Goal: Task Accomplishment & Management: Complete application form

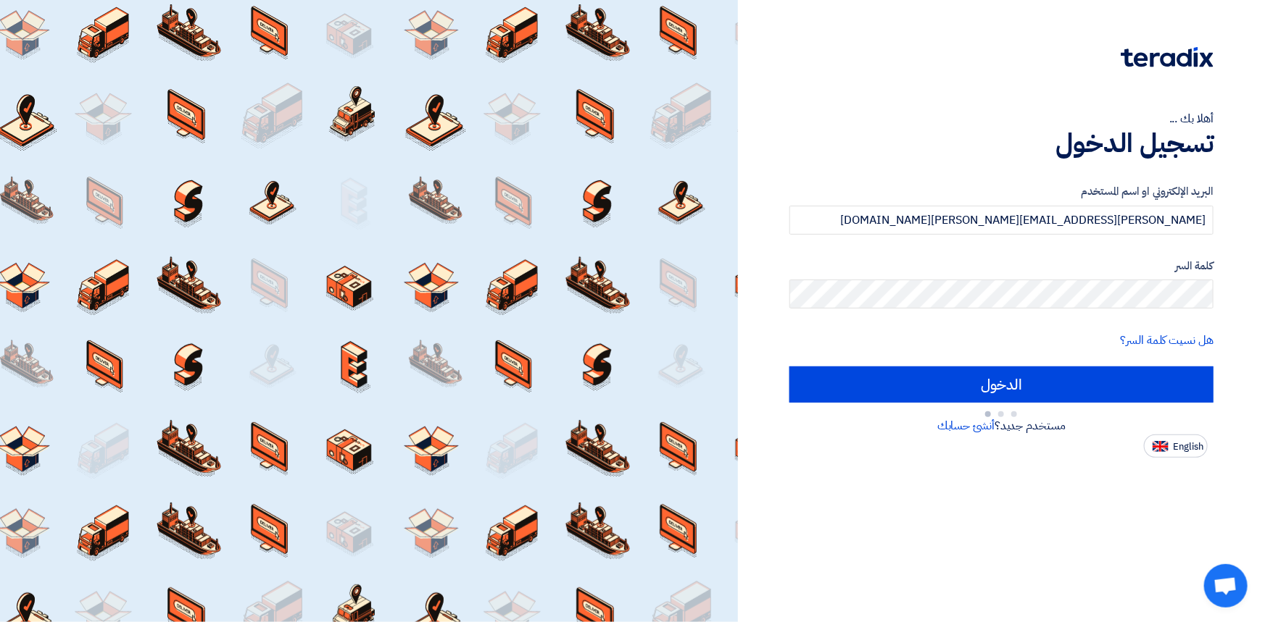
type input "Sign in"
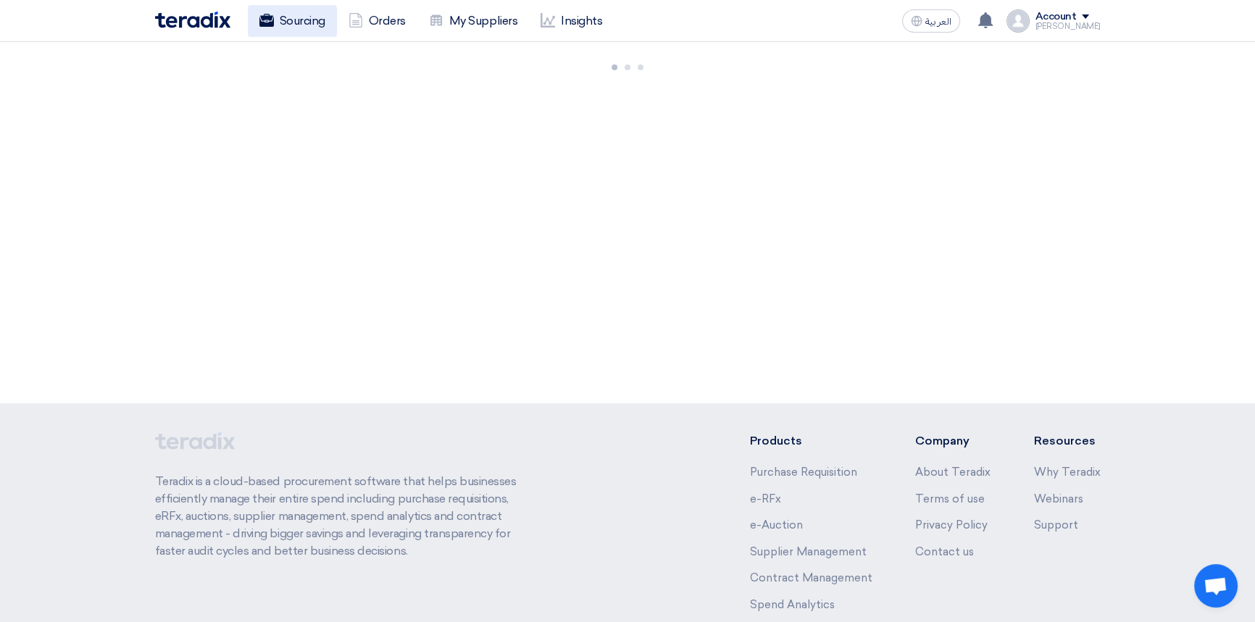
click at [283, 12] on link "Sourcing" at bounding box center [292, 21] width 89 height 32
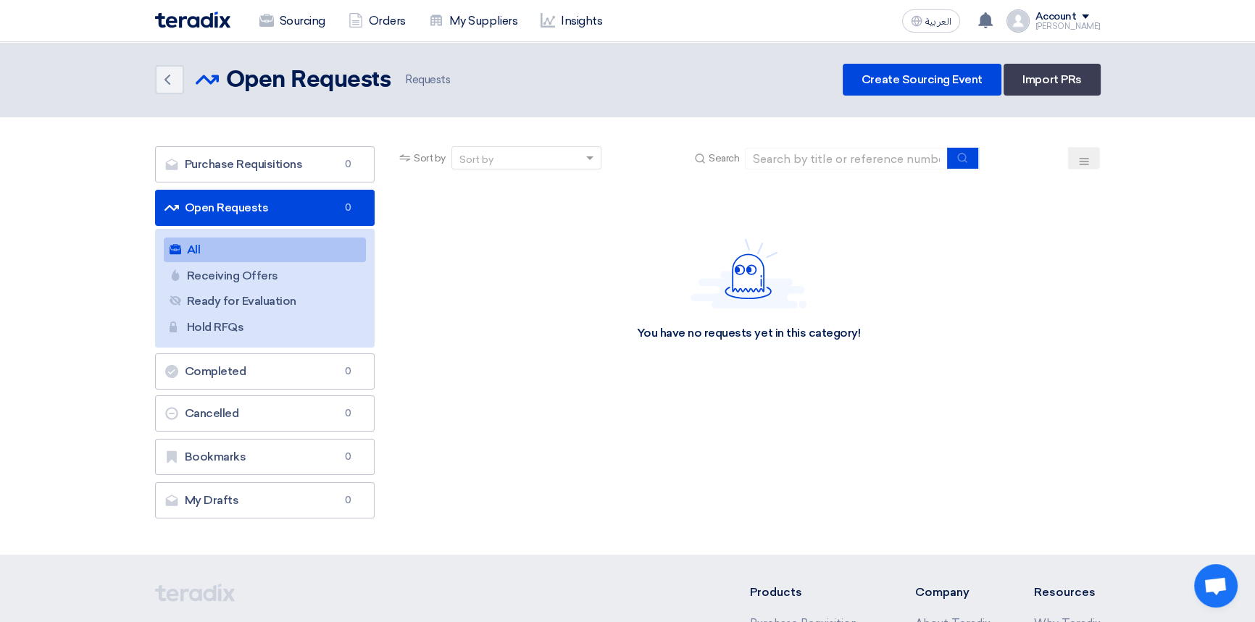
click at [191, 22] on img at bounding box center [192, 20] width 75 height 17
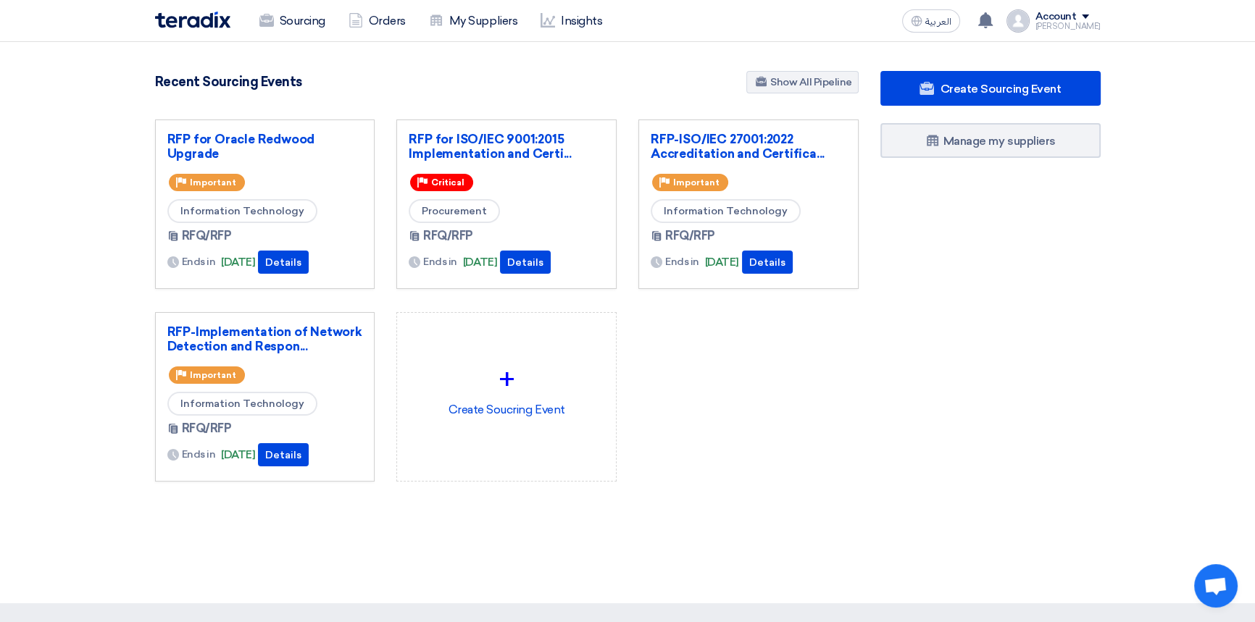
click at [789, 463] on div "RFP for Oracle Redwood Upgrade Priority Important Information Technology RFQ/RF…" at bounding box center [506, 313] width 725 height 386
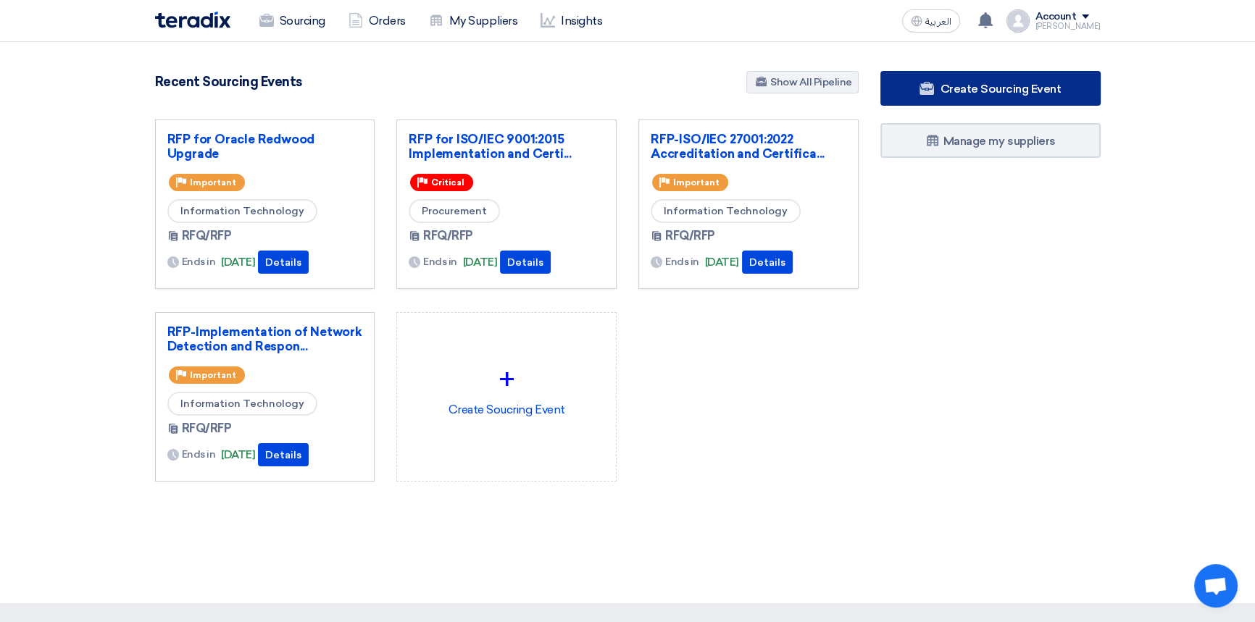
click at [936, 95] on link "Create Sourcing Event" at bounding box center [990, 88] width 220 height 35
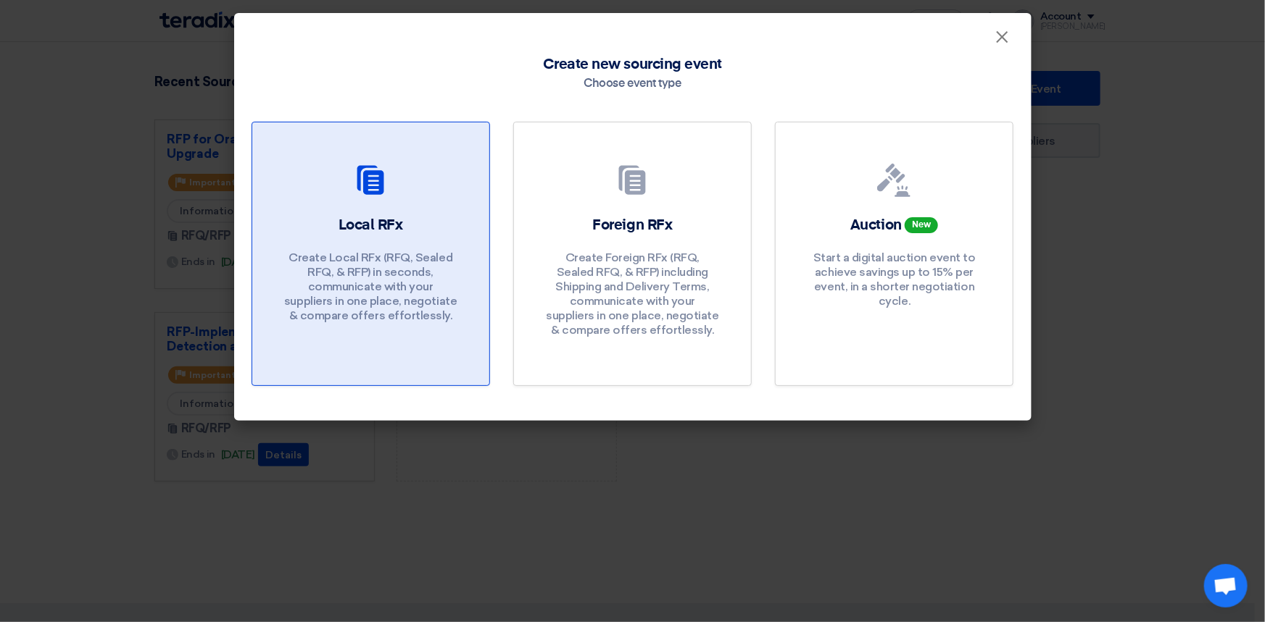
click at [359, 239] on div "Local RFx Create Local RFx (RFQ, Sealed RFQ, & RFP) in seconds, communicate wit…" at bounding box center [371, 272] width 202 height 115
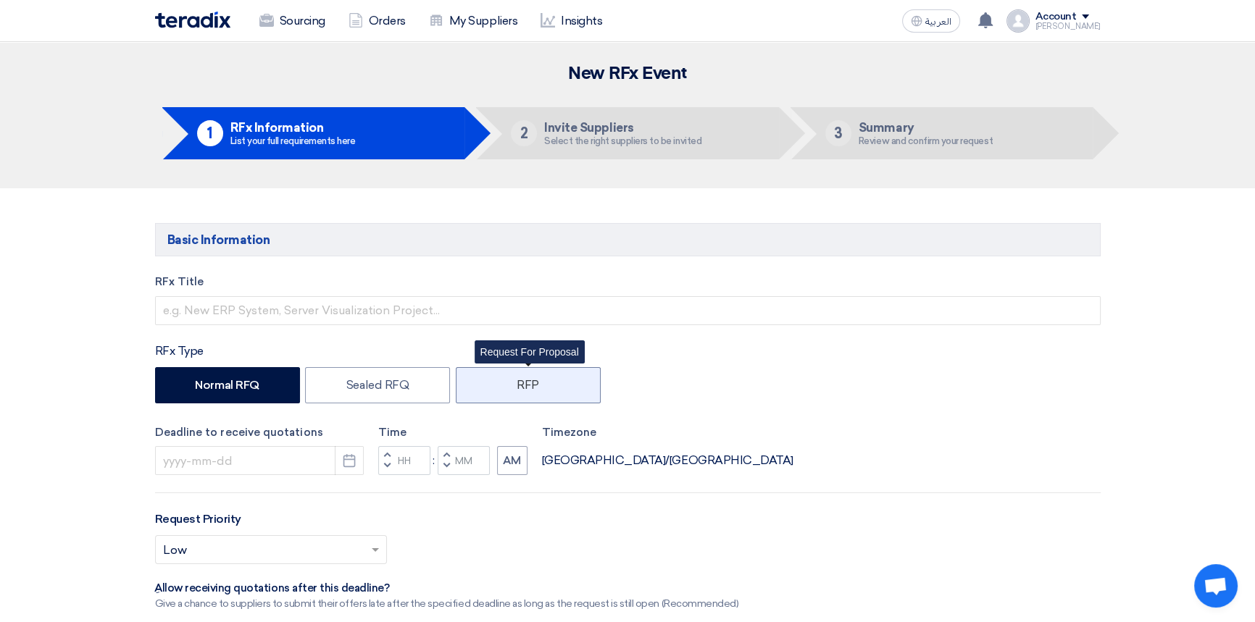
click at [492, 386] on label "RFP" at bounding box center [528, 385] width 145 height 36
click at [517, 386] on input "RFP" at bounding box center [521, 384] width 9 height 9
radio input "true"
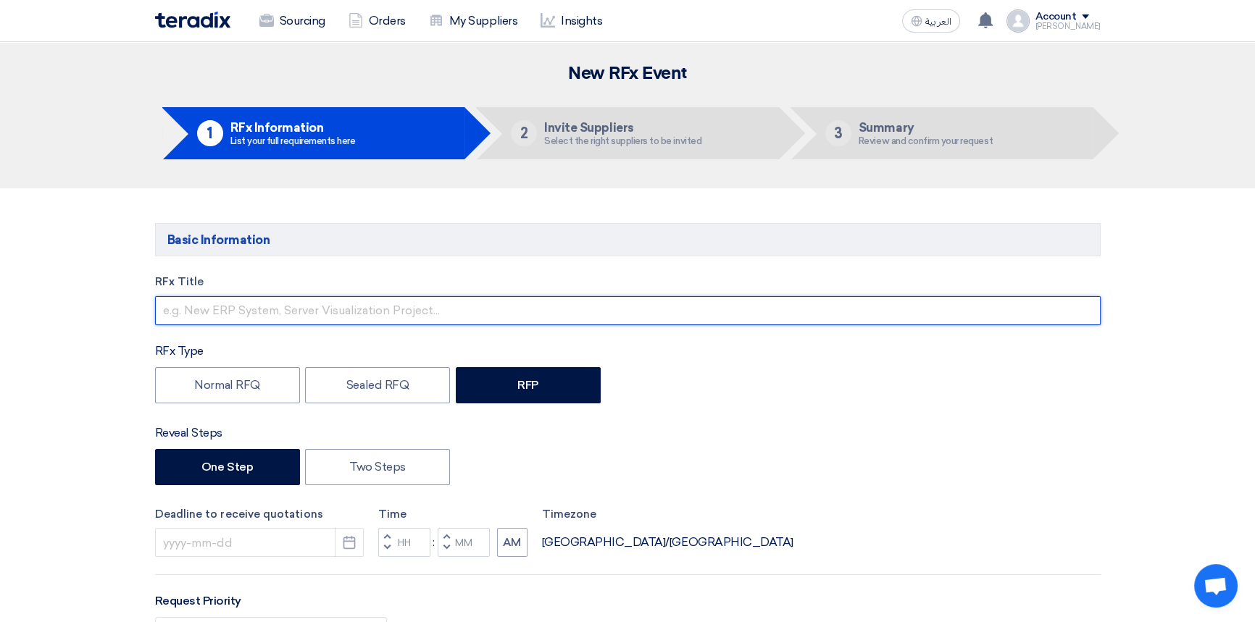
click at [238, 307] on input "text" at bounding box center [628, 310] width 946 height 29
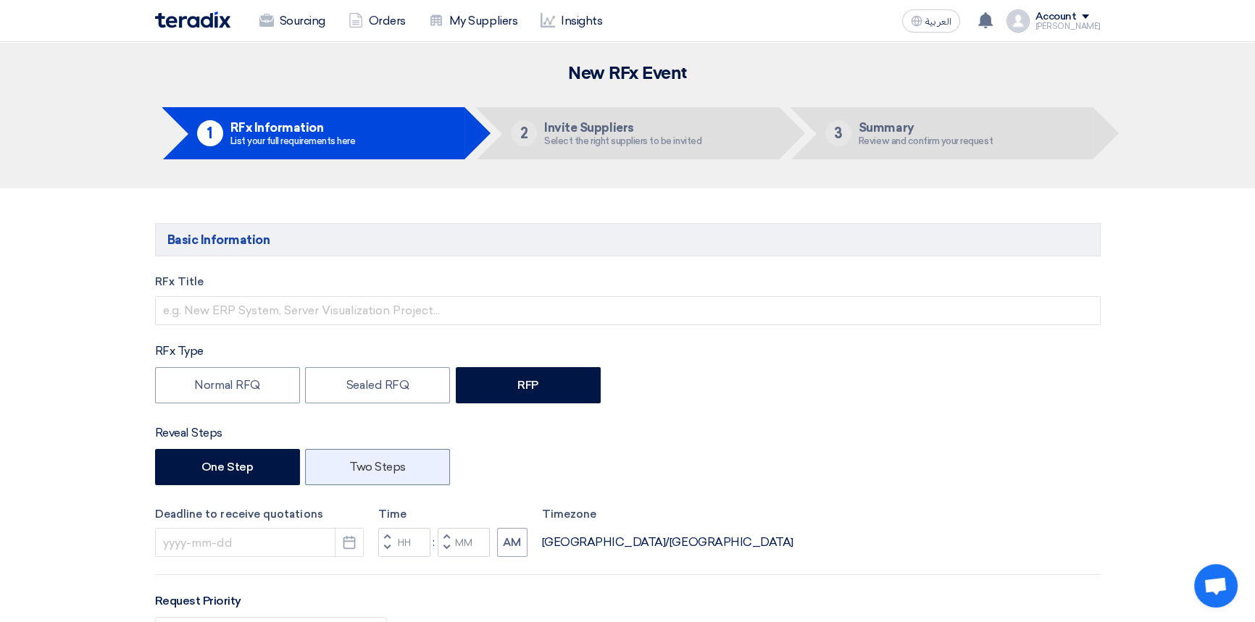
click at [401, 472] on label "Two Steps" at bounding box center [377, 467] width 145 height 36
click at [359, 471] on input "Two Steps" at bounding box center [353, 466] width 9 height 9
radio input "true"
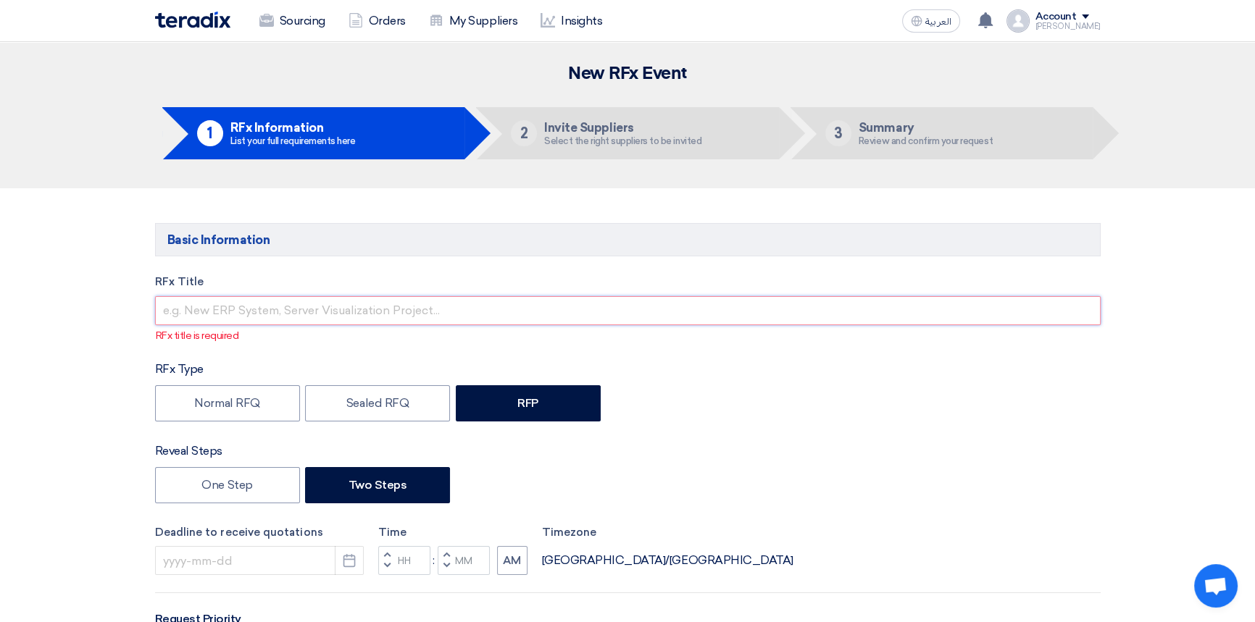
click at [213, 312] on input "text" at bounding box center [628, 310] width 946 height 29
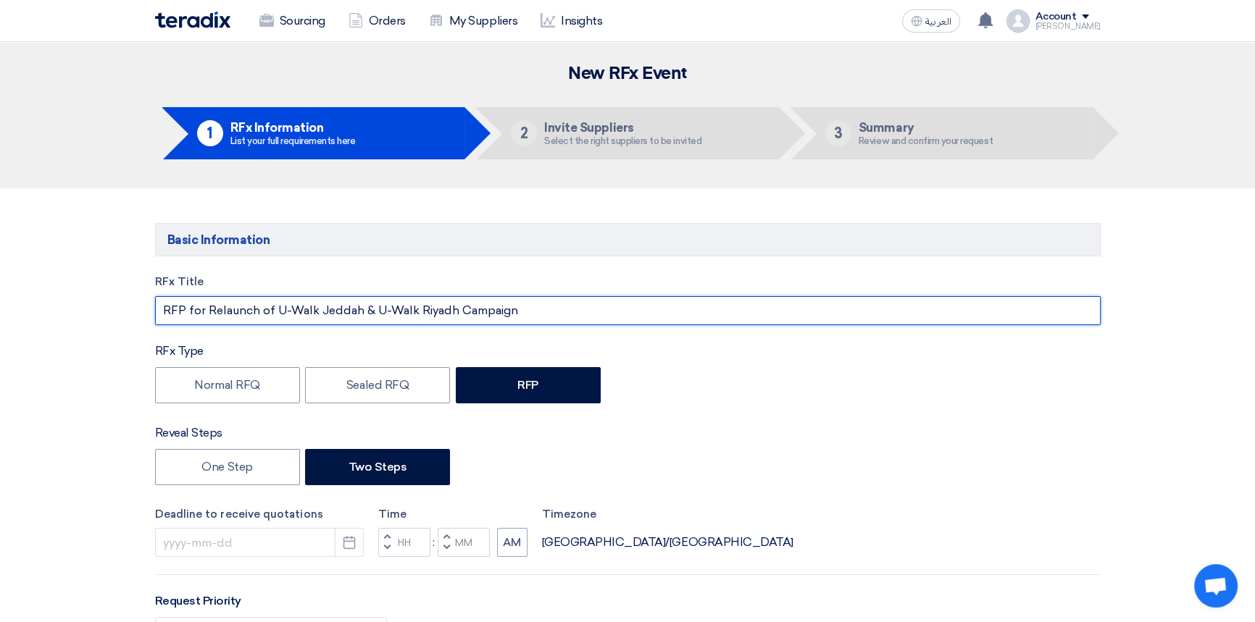
type input "RFP for Relaunch of U-Walk Jeddah & U-Walk Riyadh Campaign"
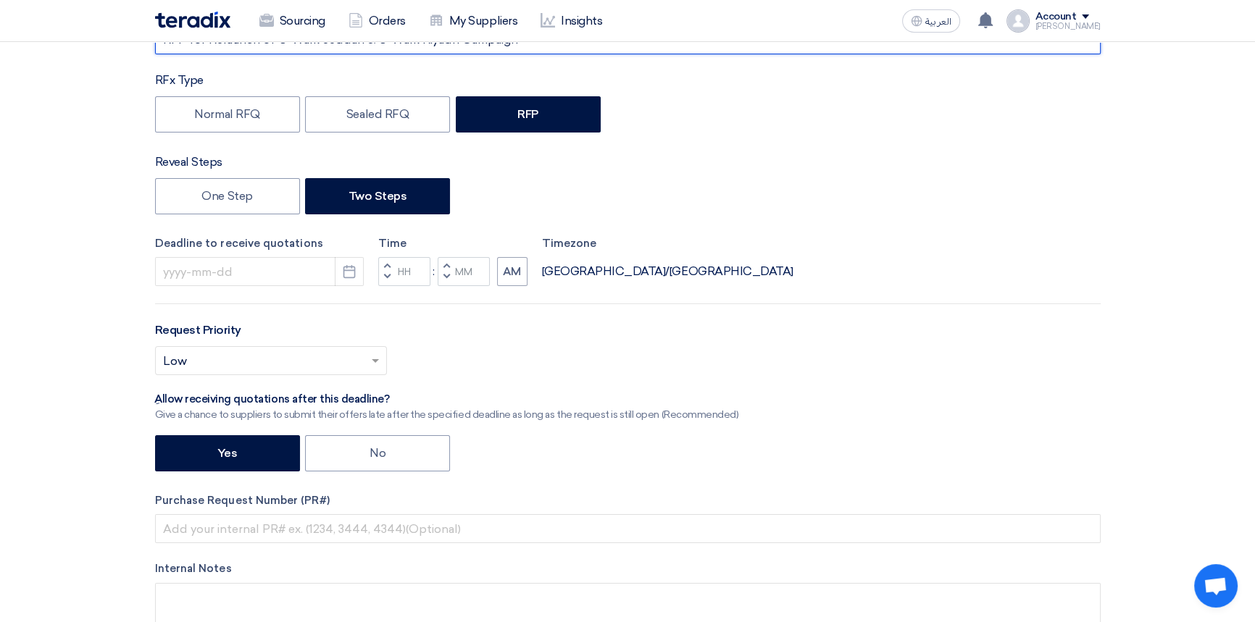
scroll to position [395, 0]
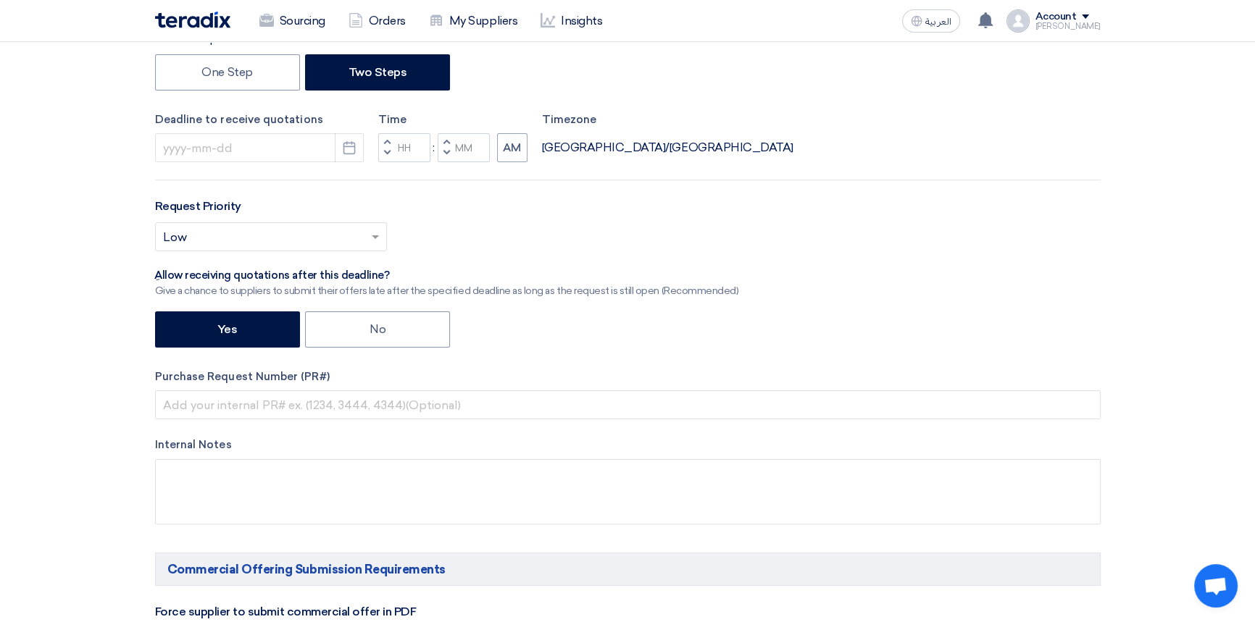
click at [327, 219] on div "Request Priority Select priority... × Low ×" at bounding box center [628, 230] width 946 height 65
click at [315, 237] on input "text" at bounding box center [263, 239] width 201 height 24
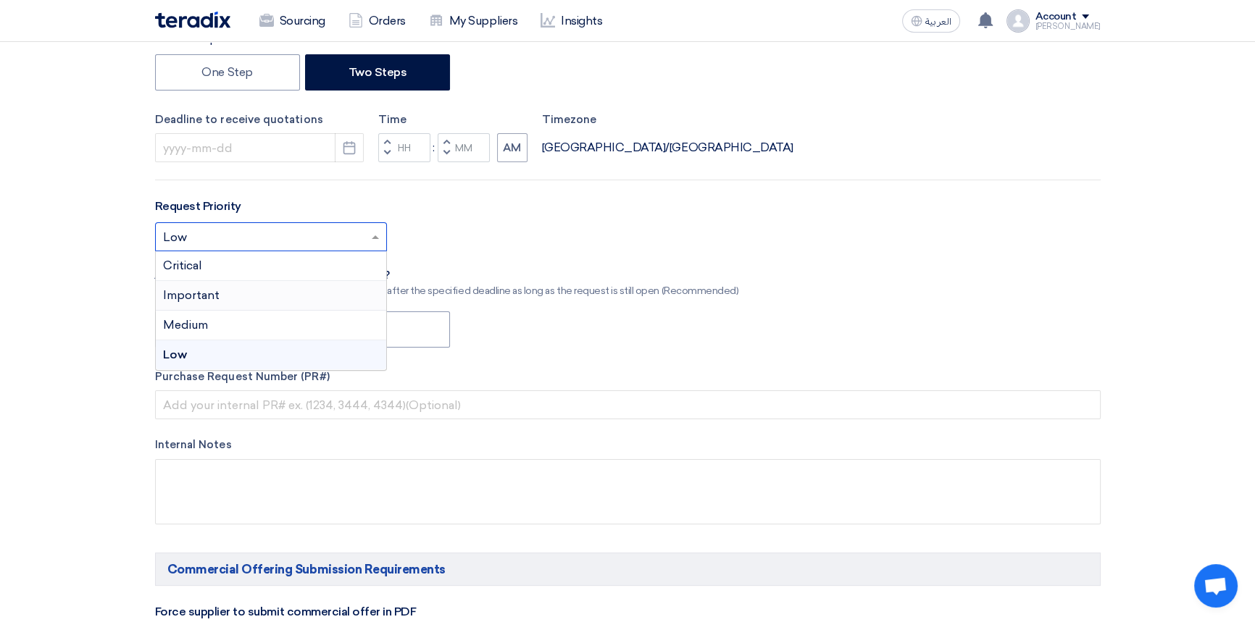
click at [196, 295] on span "Important" at bounding box center [191, 295] width 57 height 14
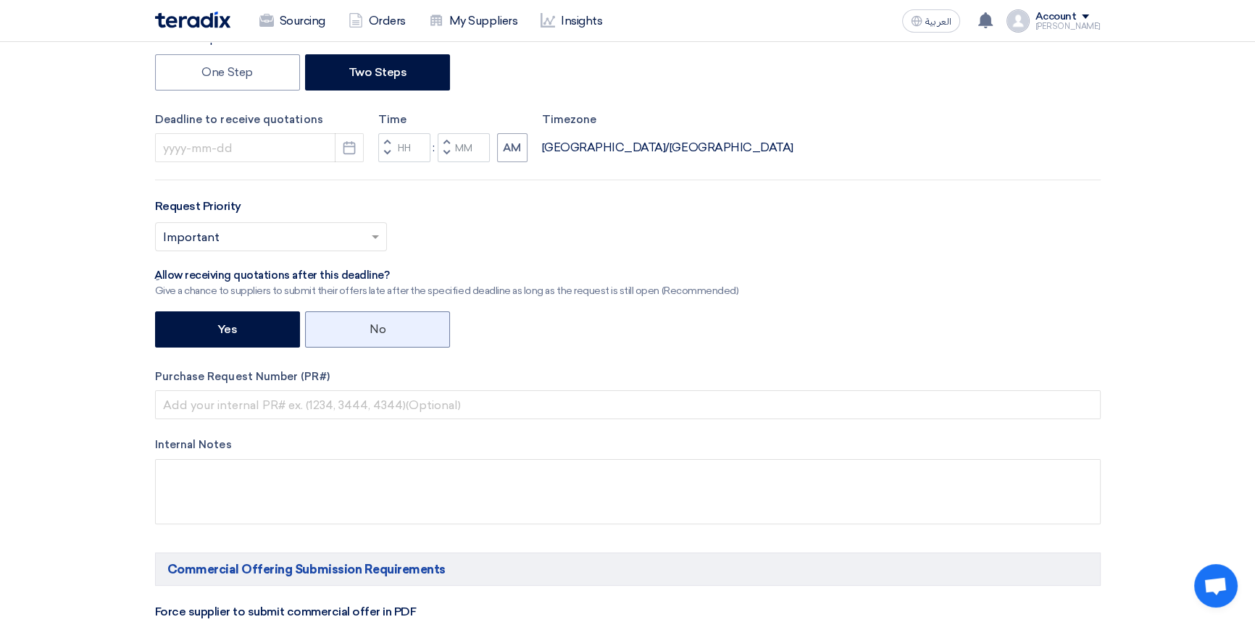
click at [354, 340] on label "No" at bounding box center [377, 330] width 145 height 36
click at [370, 333] on input "No" at bounding box center [374, 328] width 9 height 9
radio input "true"
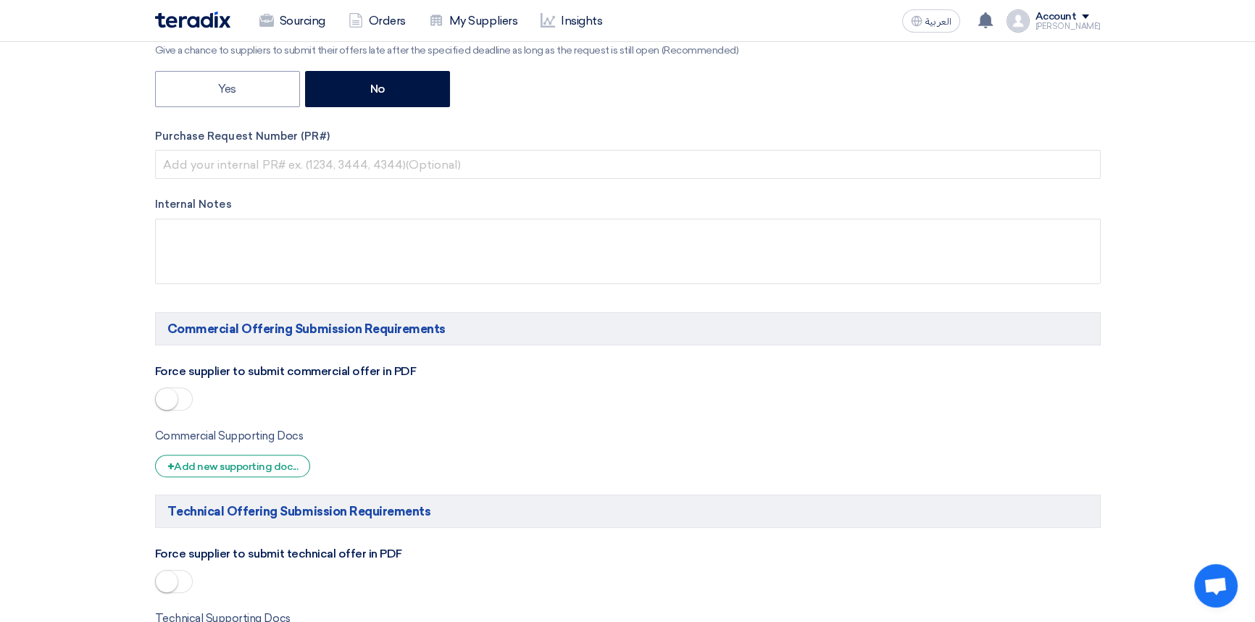
scroll to position [725, 0]
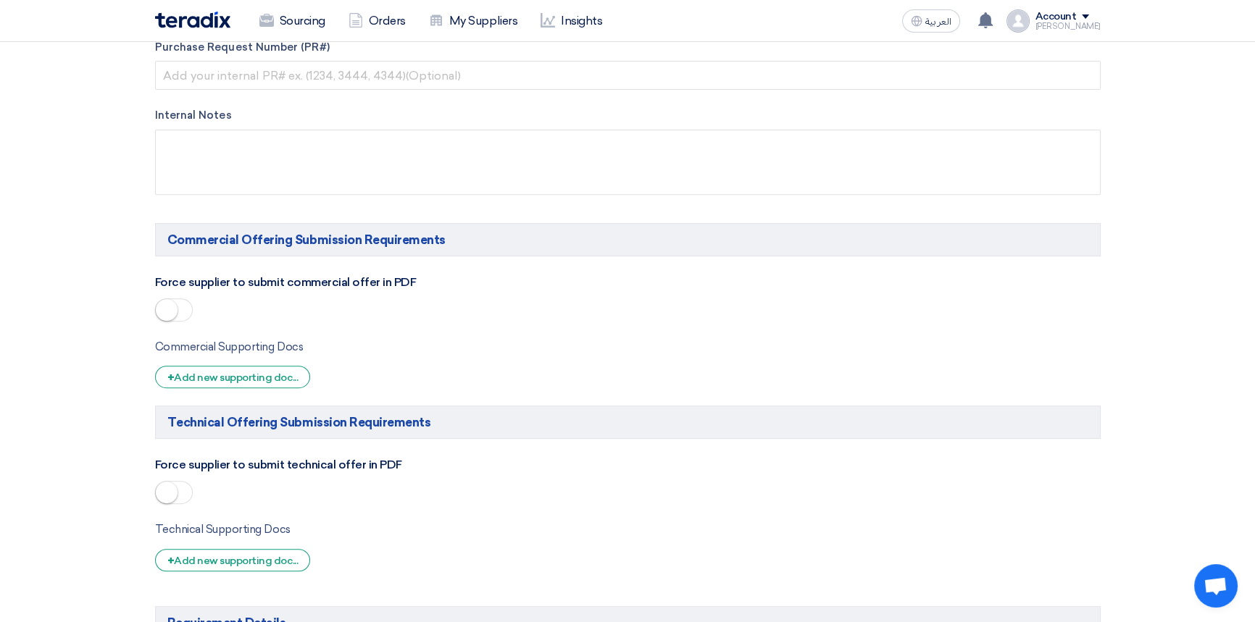
click at [185, 313] on span at bounding box center [174, 310] width 38 height 23
click at [188, 495] on span at bounding box center [174, 492] width 38 height 23
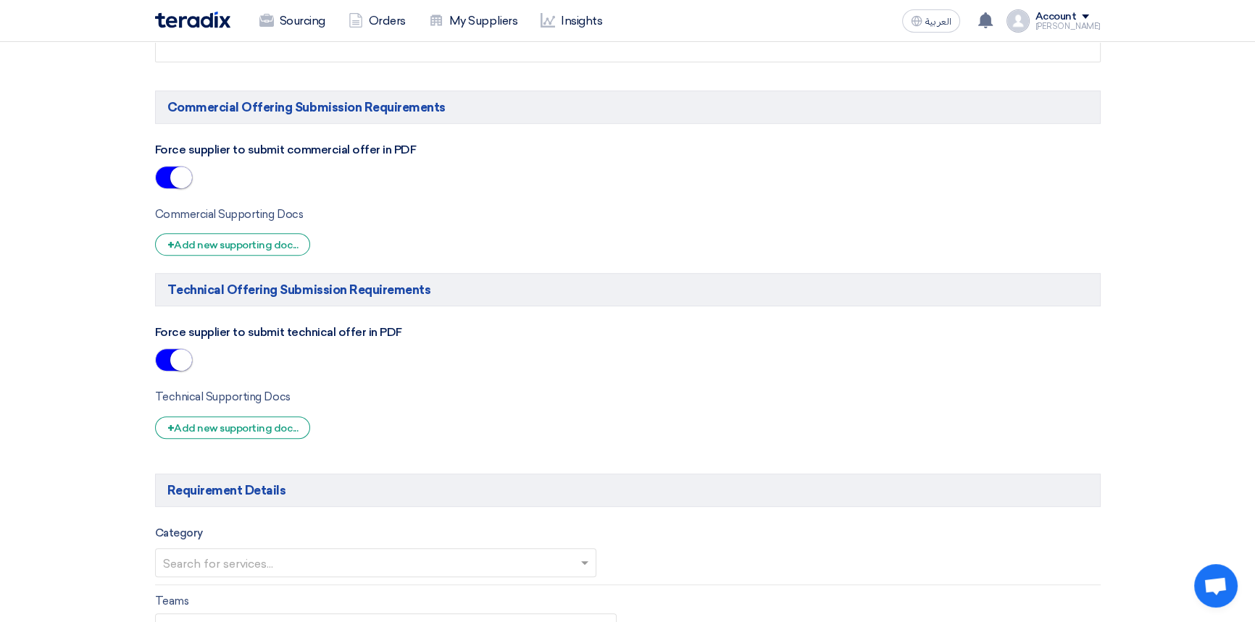
scroll to position [988, 0]
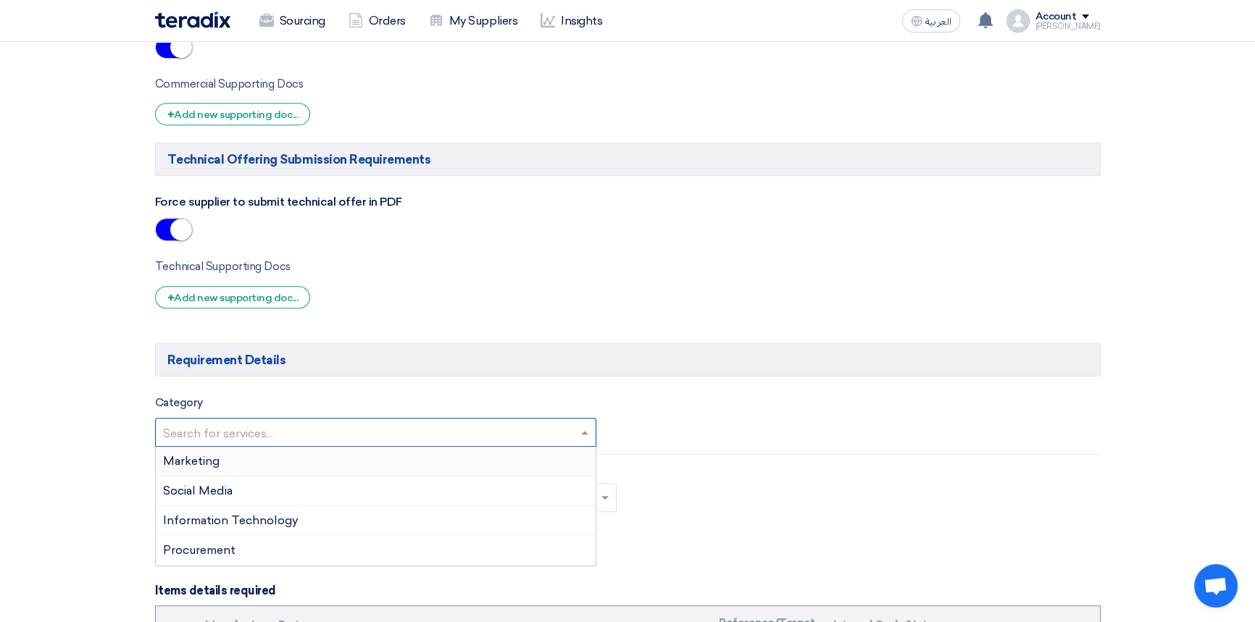
click at [419, 438] on input "text" at bounding box center [369, 434] width 412 height 24
click at [172, 470] on div "Marketing" at bounding box center [376, 462] width 441 height 30
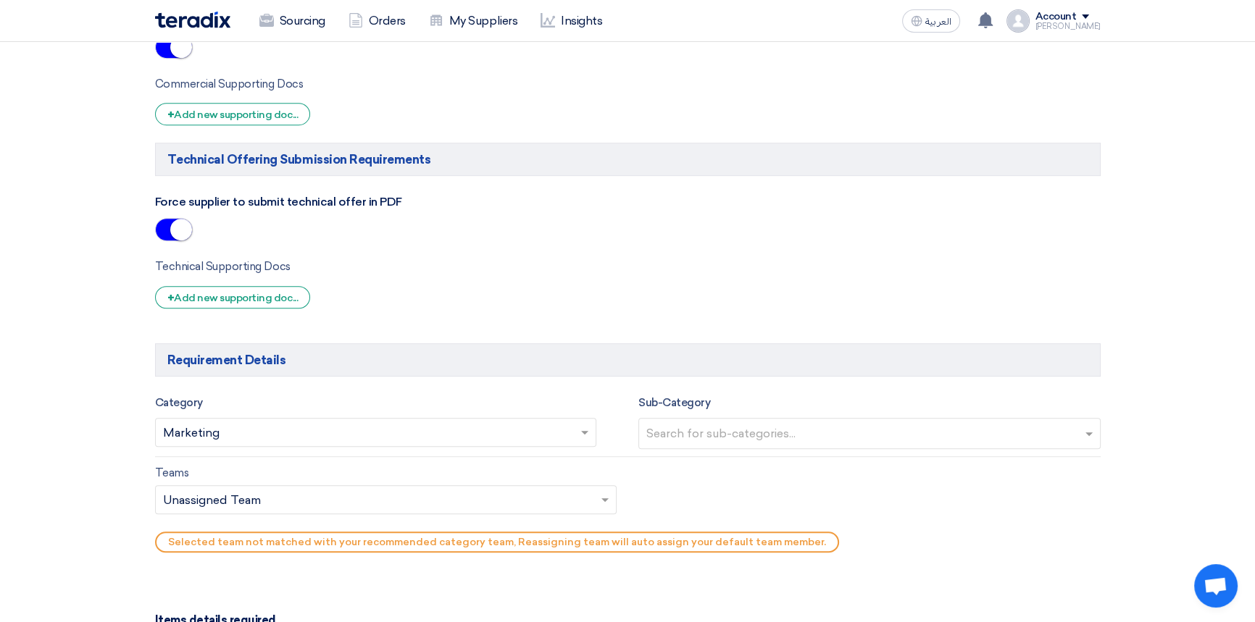
click at [704, 436] on input "text" at bounding box center [871, 435] width 450 height 24
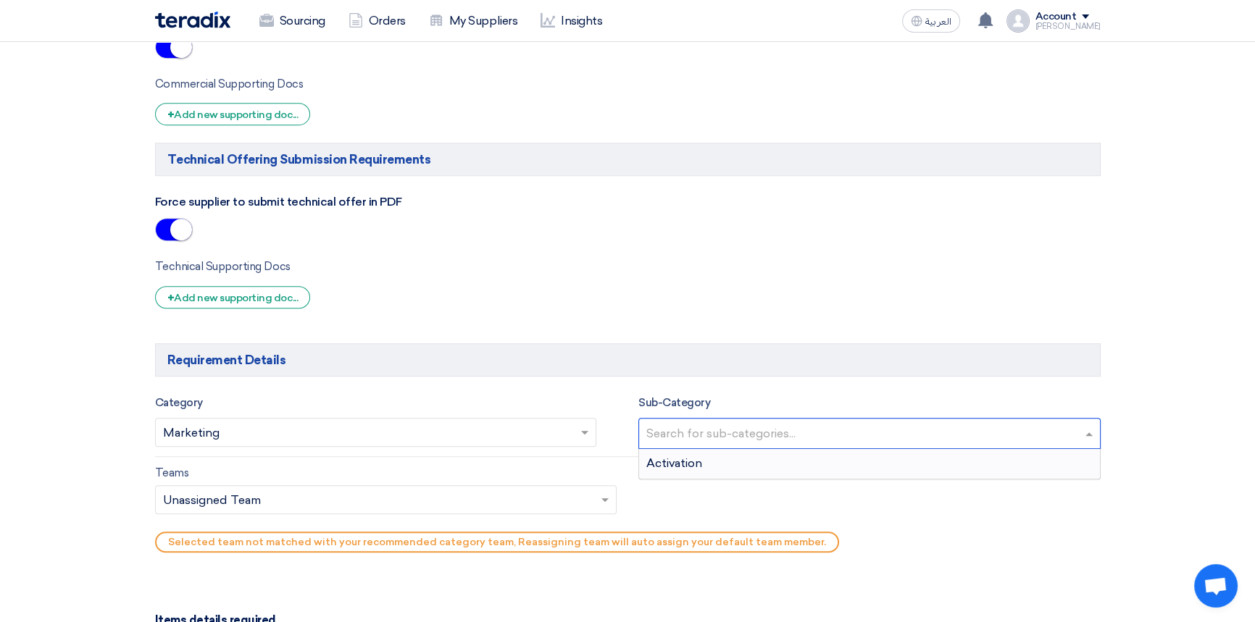
click at [694, 467] on span "Activation" at bounding box center [674, 464] width 56 height 14
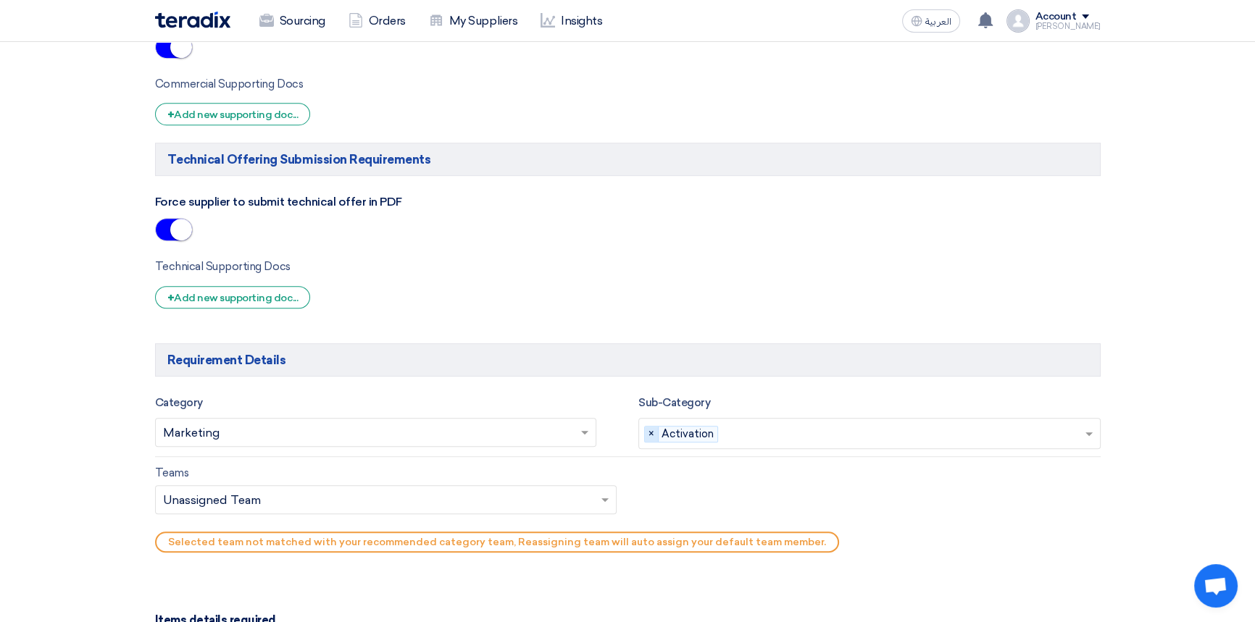
click at [648, 436] on span "×" at bounding box center [652, 435] width 14 height 16
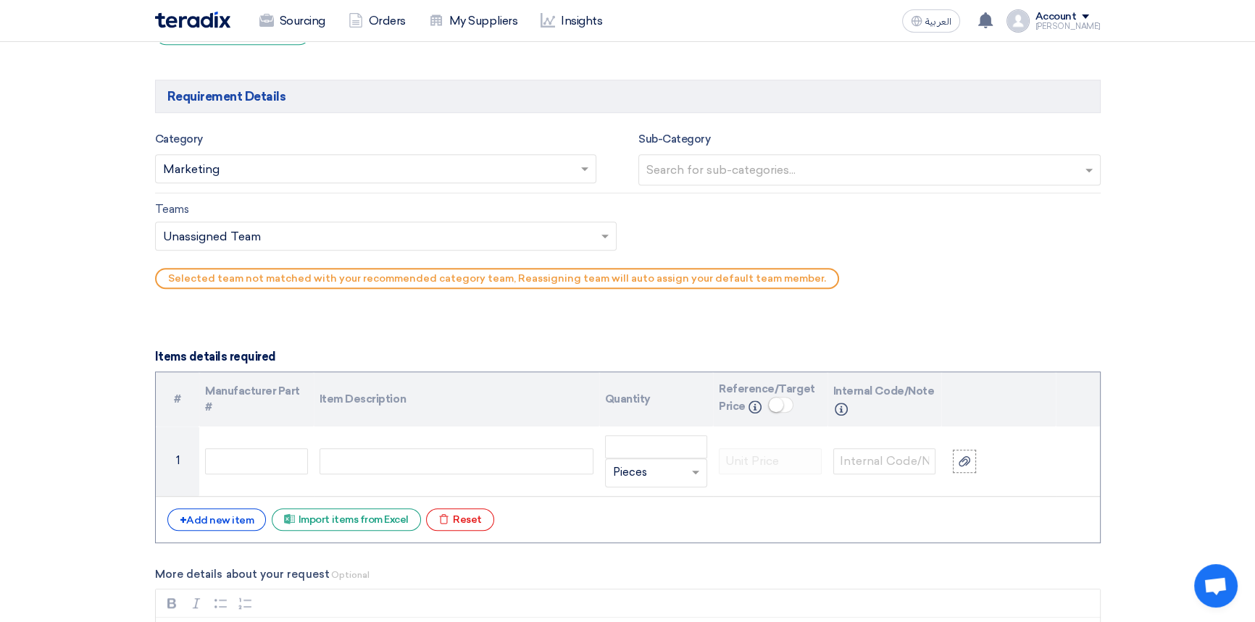
scroll to position [1383, 0]
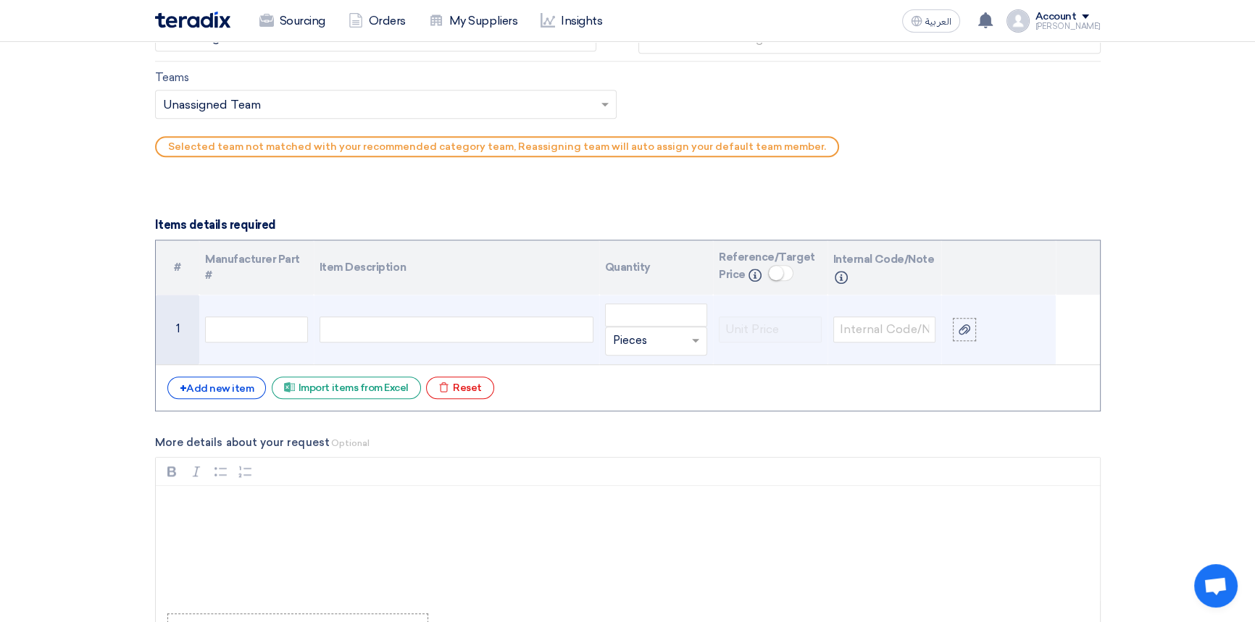
click at [366, 326] on div at bounding box center [457, 330] width 274 height 26
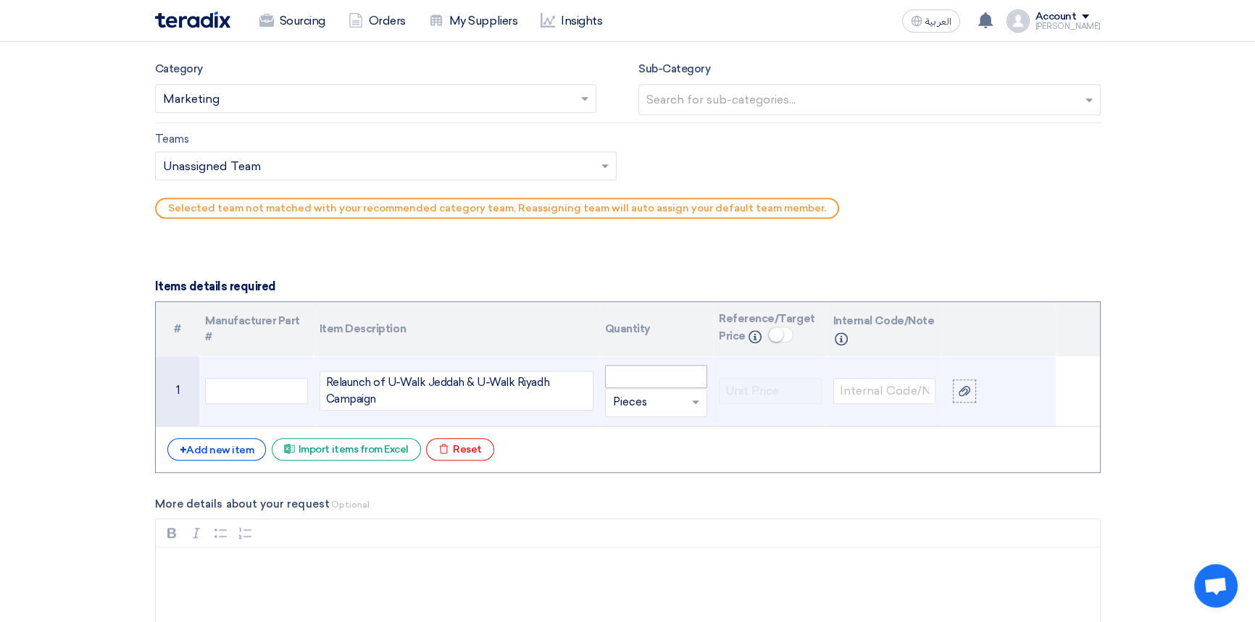
scroll to position [1317, 0]
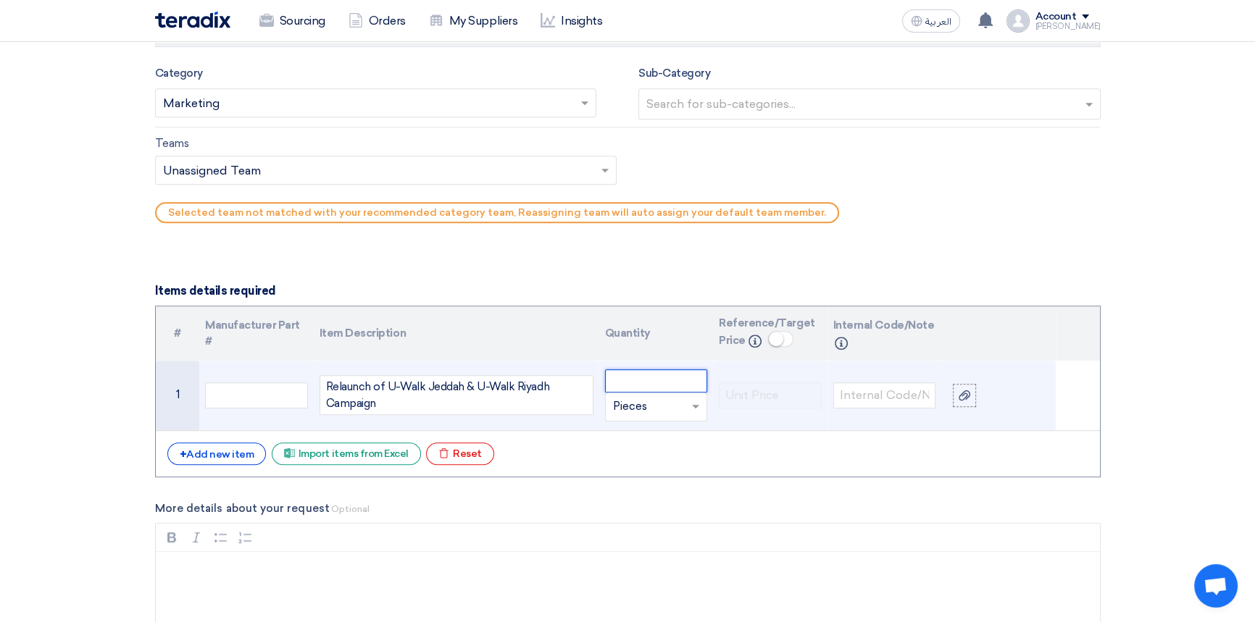
click at [637, 384] on input "number" at bounding box center [656, 381] width 103 height 23
type input "1"
click at [658, 408] on input "text" at bounding box center [648, 407] width 70 height 23
type input "lumpsum"
click at [617, 440] on span "Add type..." at bounding box center [636, 436] width 47 height 10
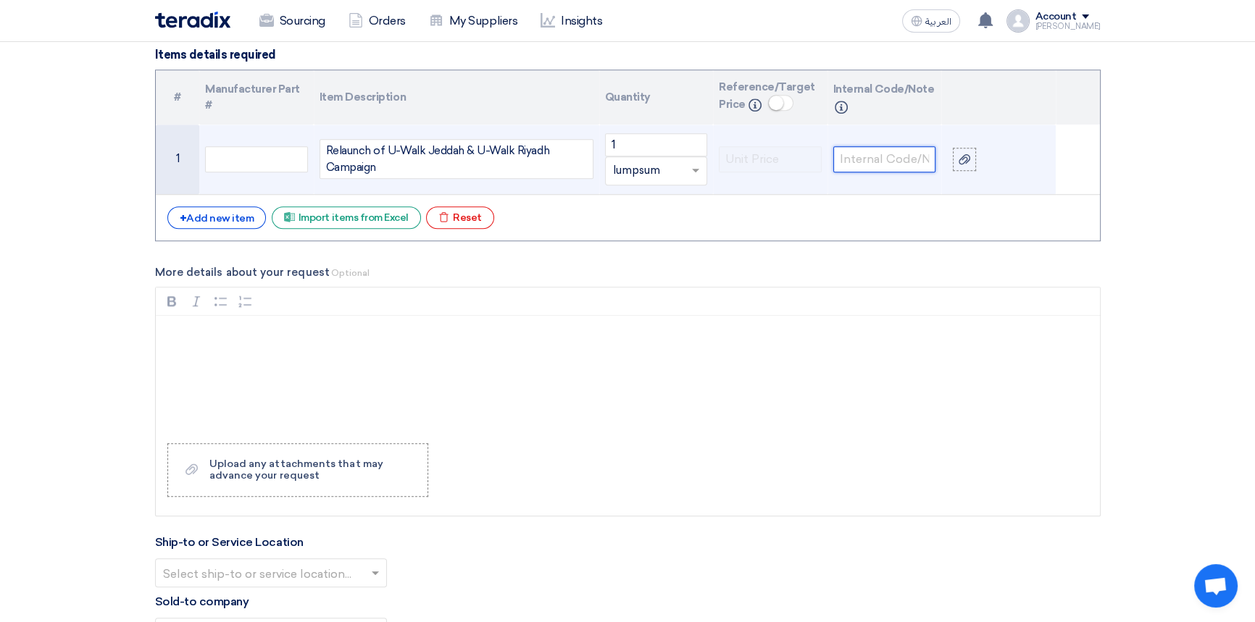
scroll to position [1580, 0]
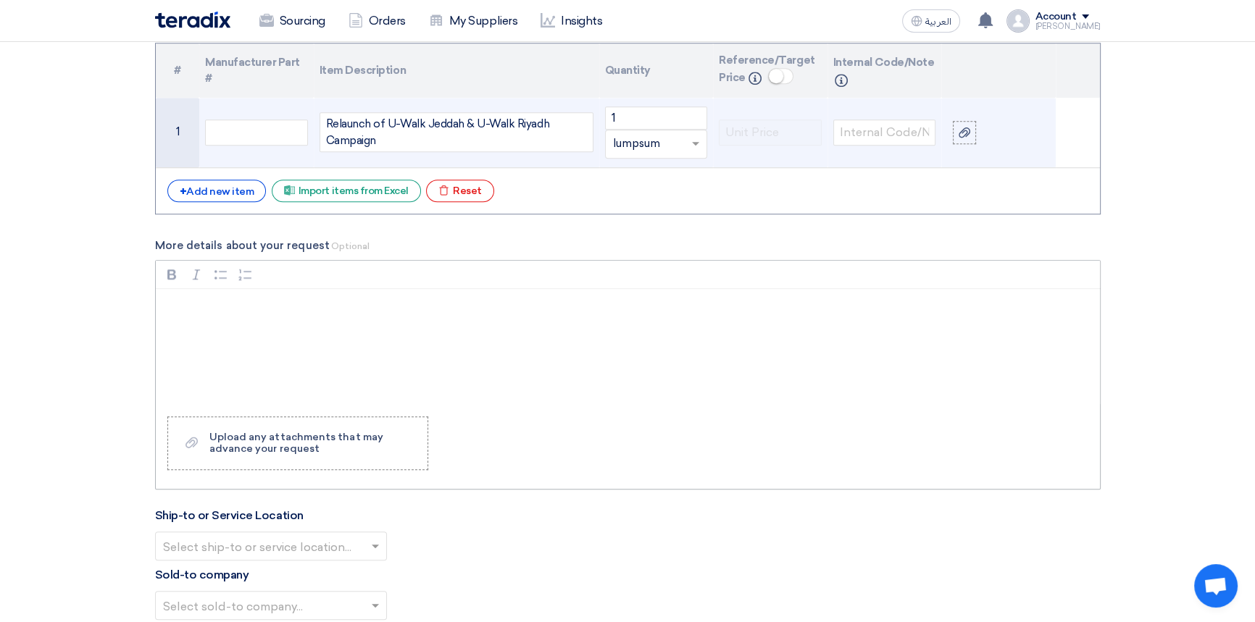
click at [296, 297] on div "Rich Text Editor, main" at bounding box center [628, 347] width 944 height 116
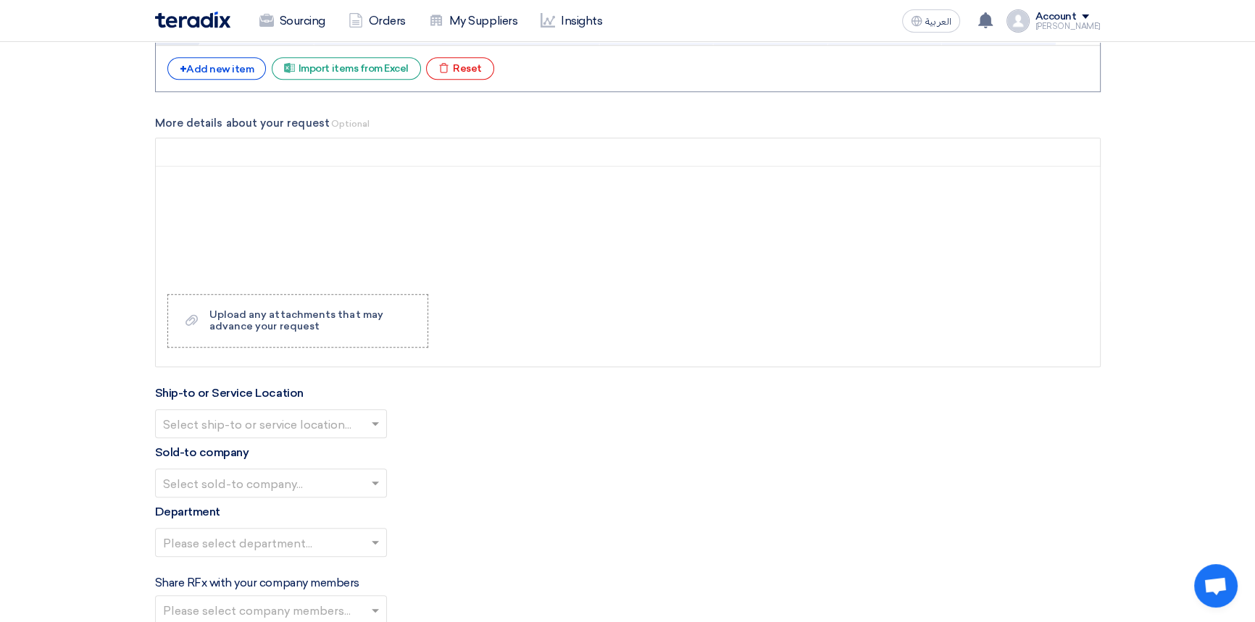
scroll to position [1910, 0]
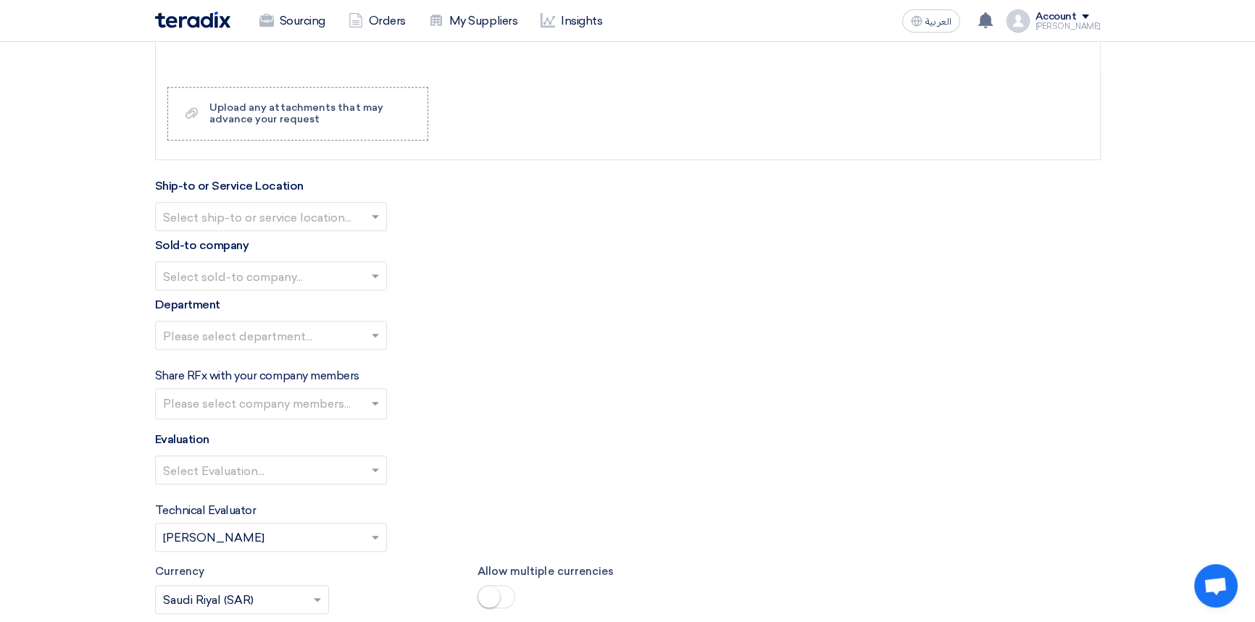
click at [277, 215] on input "text" at bounding box center [263, 218] width 201 height 24
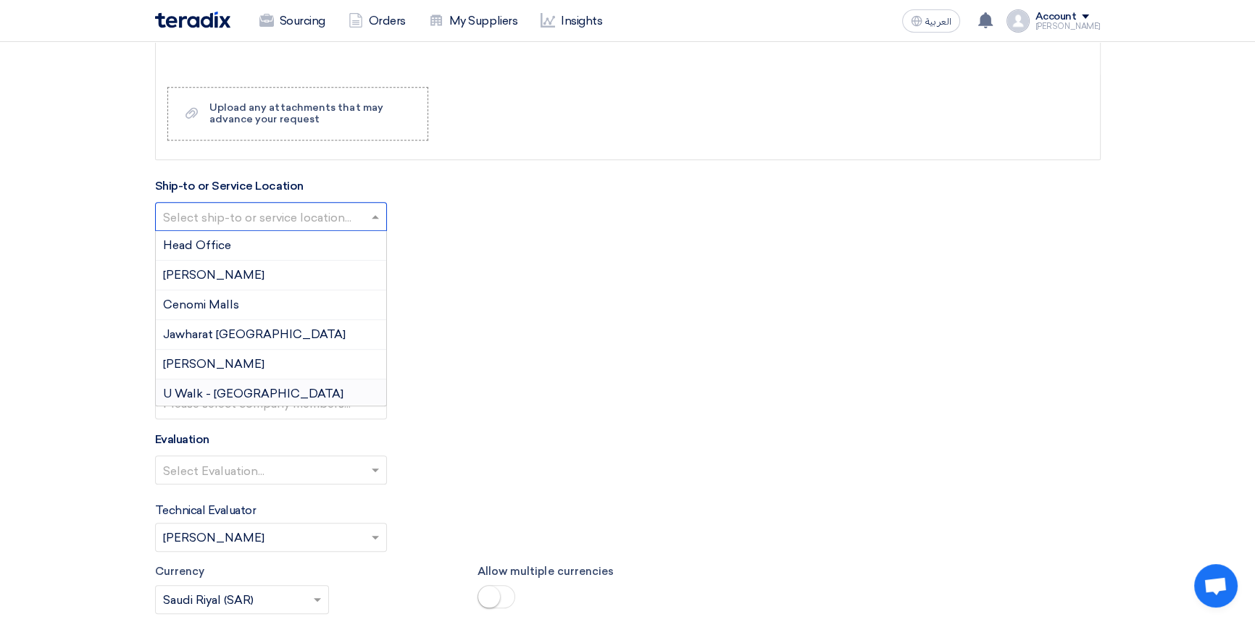
click at [209, 398] on span "U Walk - Riyadh" at bounding box center [253, 394] width 180 height 14
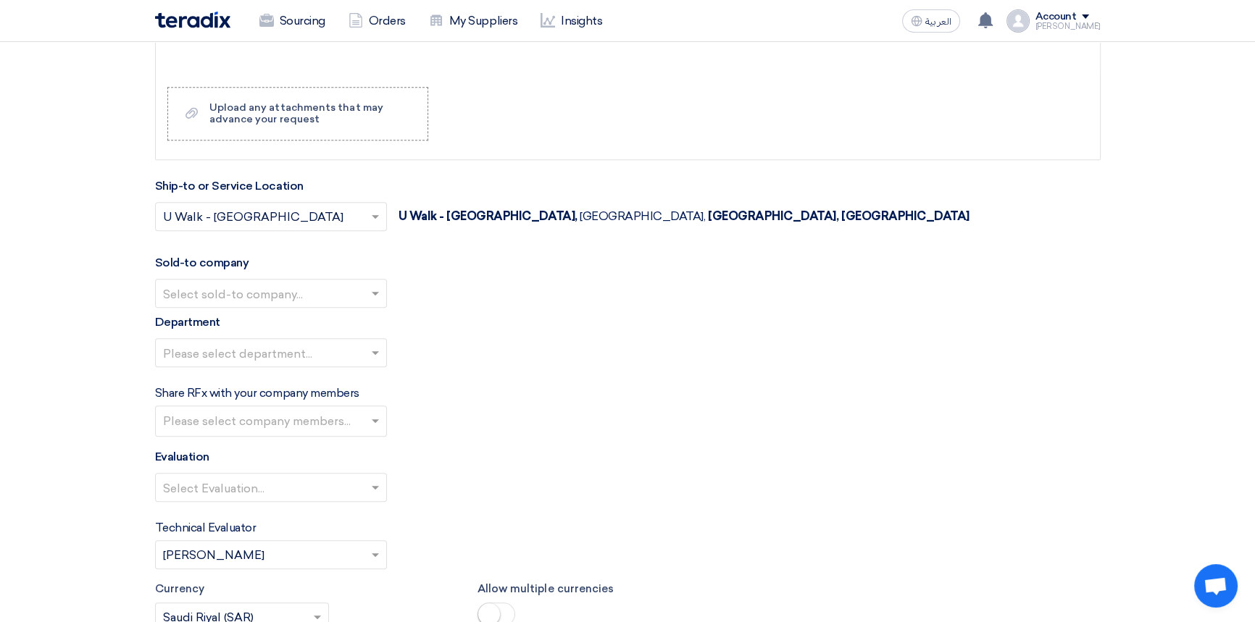
click at [272, 218] on input "text" at bounding box center [263, 218] width 201 height 24
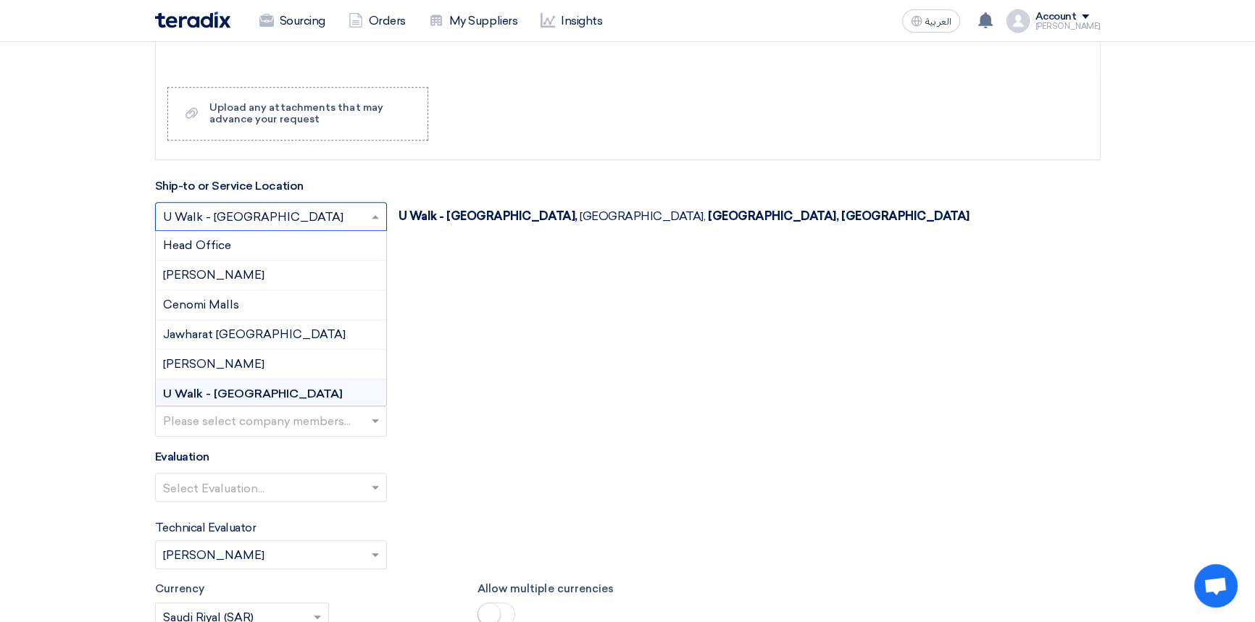
scroll to position [26, 0]
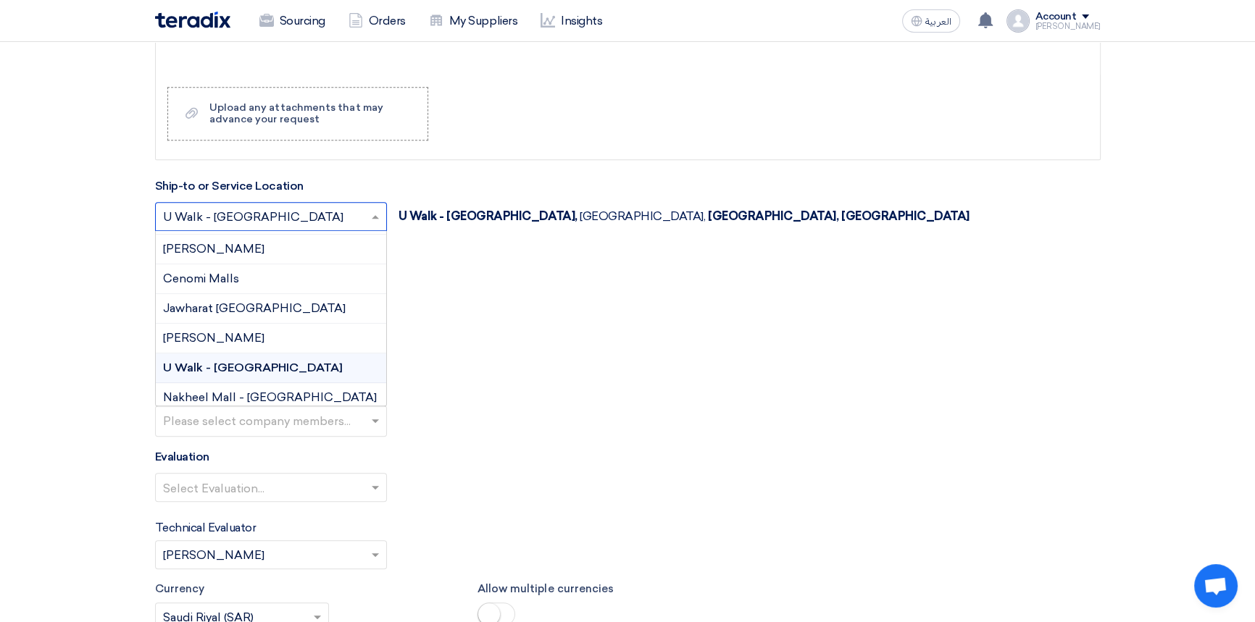
click at [486, 267] on div "Sold-to company Select sold-to company..." at bounding box center [628, 281] width 946 height 54
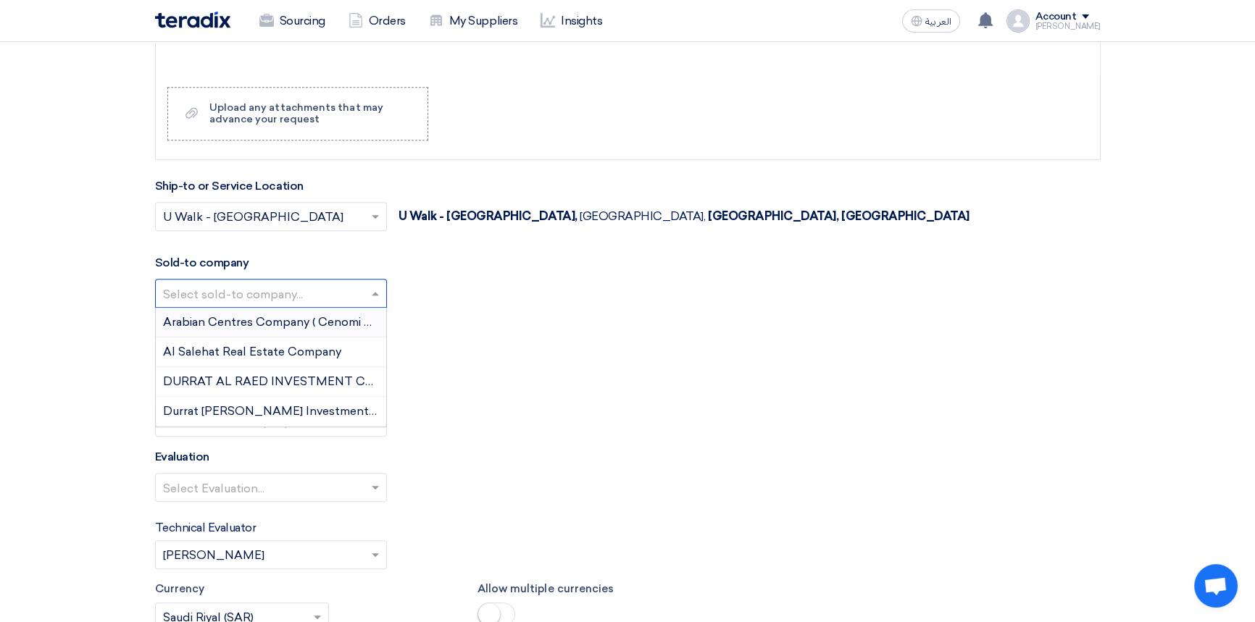
click at [263, 293] on input "text" at bounding box center [263, 295] width 201 height 24
click at [254, 325] on span "Arabian Centres Company ( Cenomi Centres)" at bounding box center [287, 322] width 249 height 14
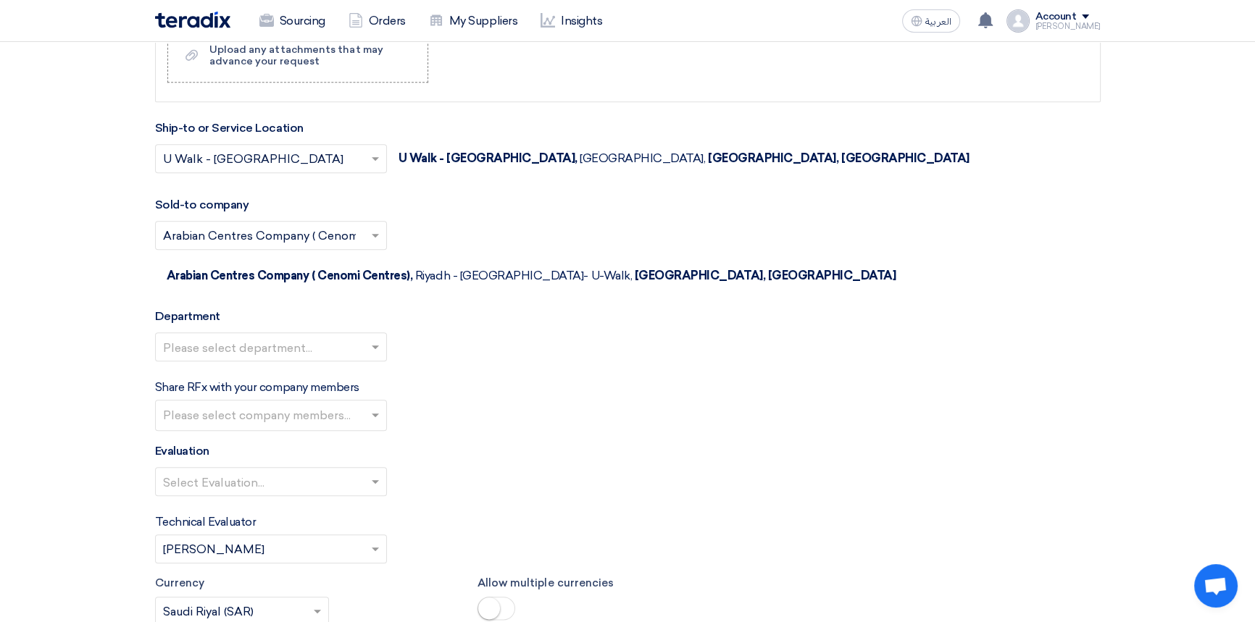
scroll to position [2042, 0]
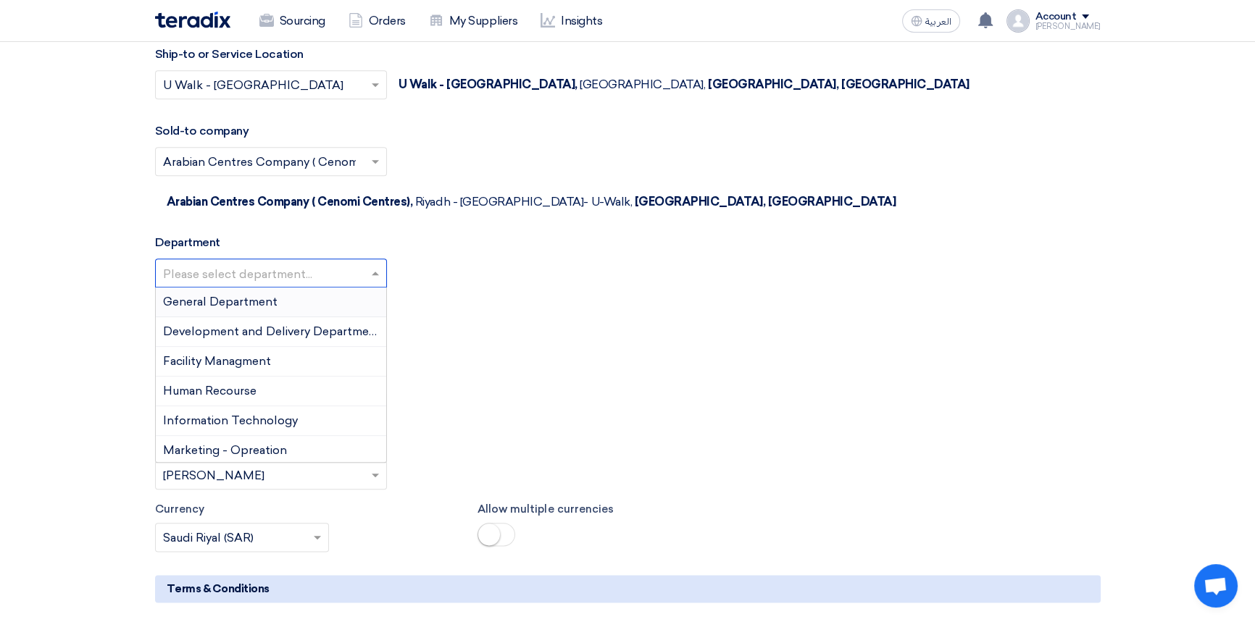
click at [249, 262] on input "text" at bounding box center [263, 274] width 201 height 24
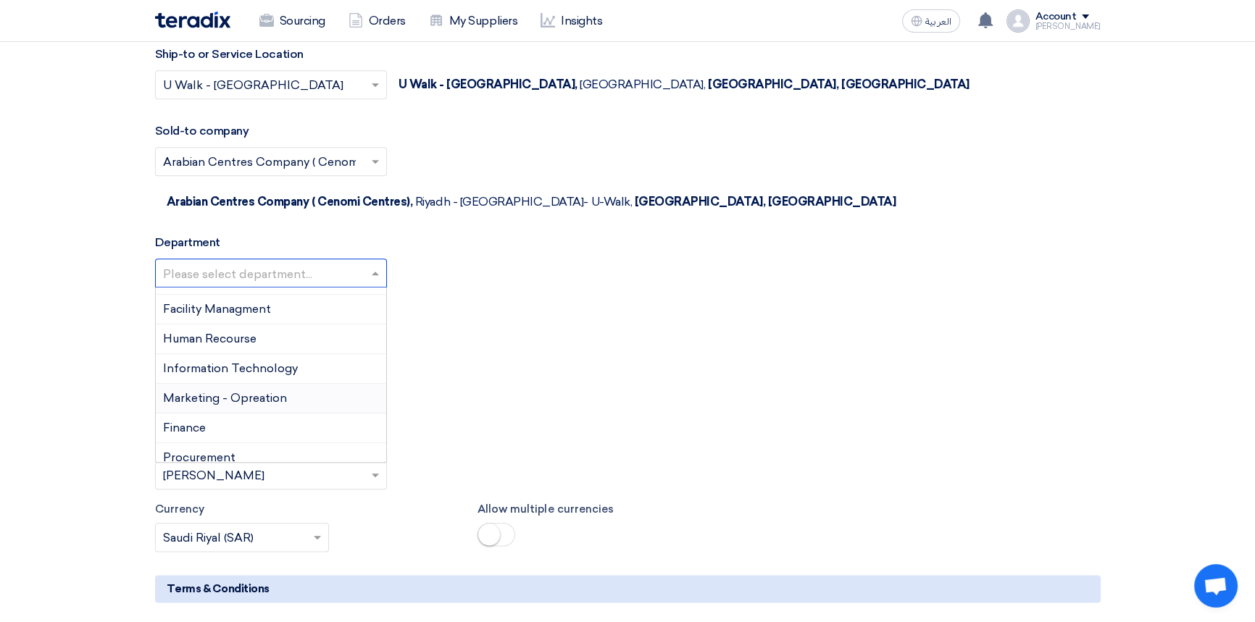
scroll to position [62, 0]
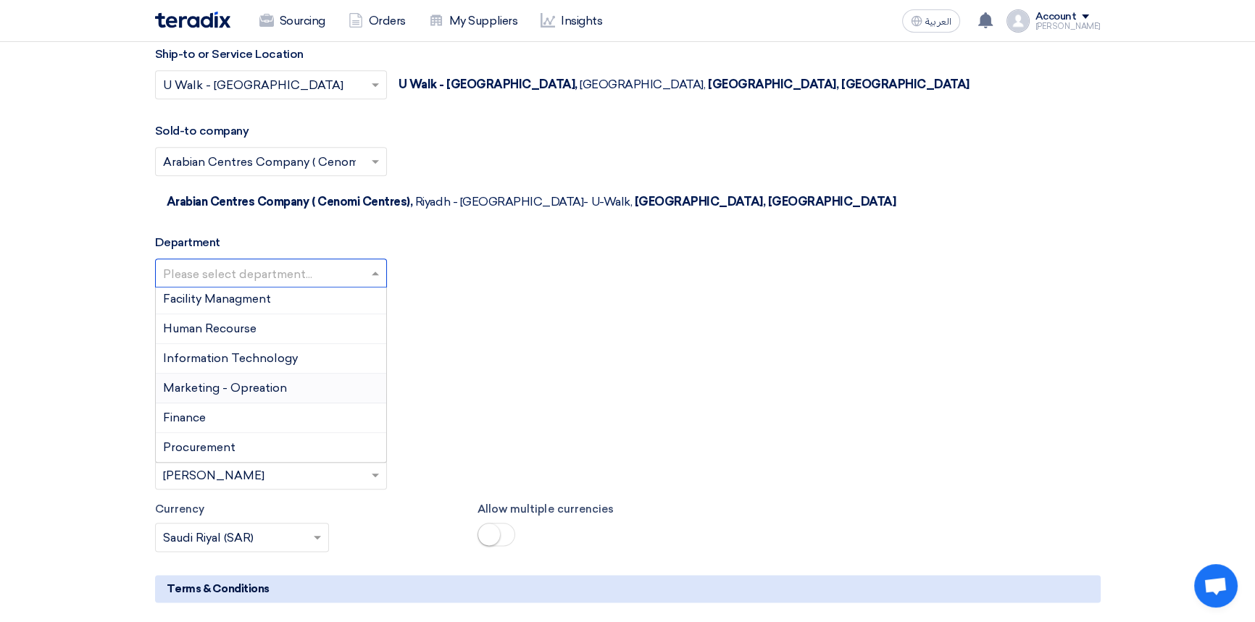
click at [206, 381] on span "Marketing - Opreation" at bounding box center [225, 388] width 124 height 14
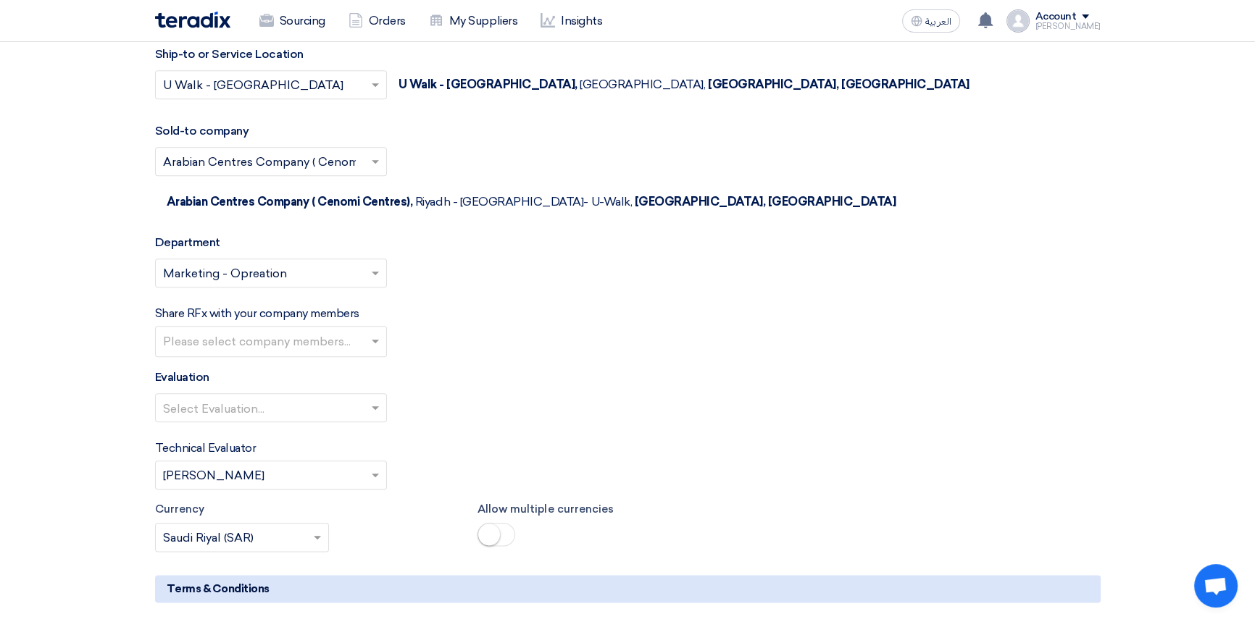
click at [243, 331] on input "text" at bounding box center [273, 343] width 220 height 24
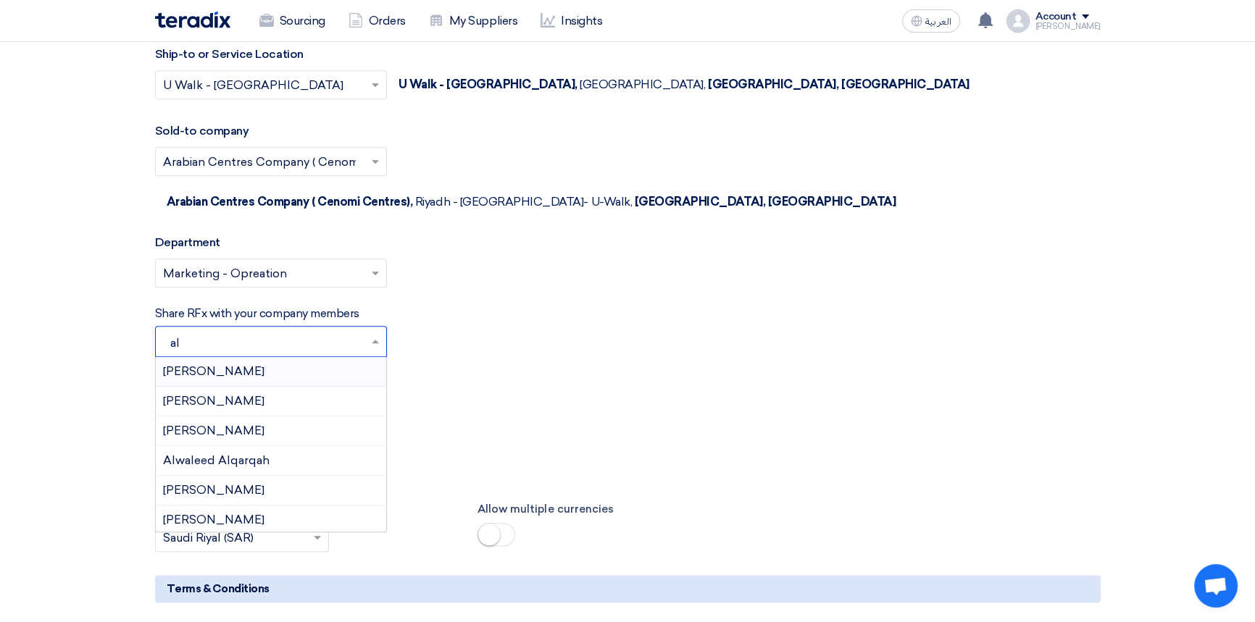
type input "ala"
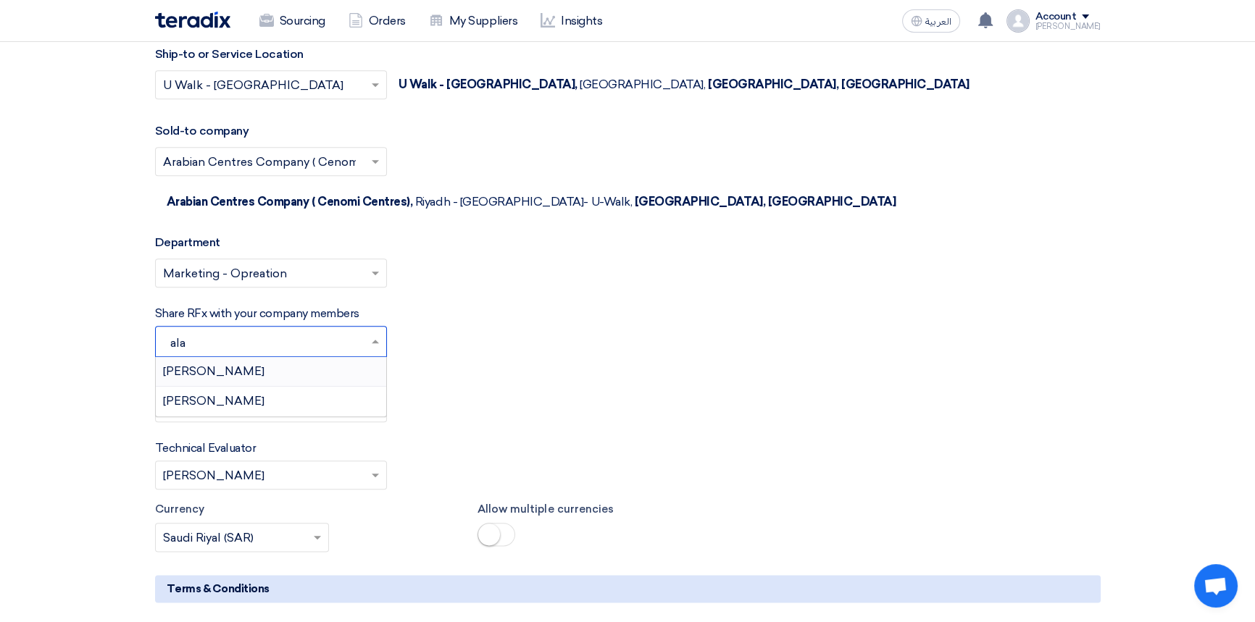
click at [233, 365] on span "[PERSON_NAME]" at bounding box center [213, 372] width 101 height 14
type input "f"
click at [242, 397] on input "text" at bounding box center [263, 409] width 201 height 24
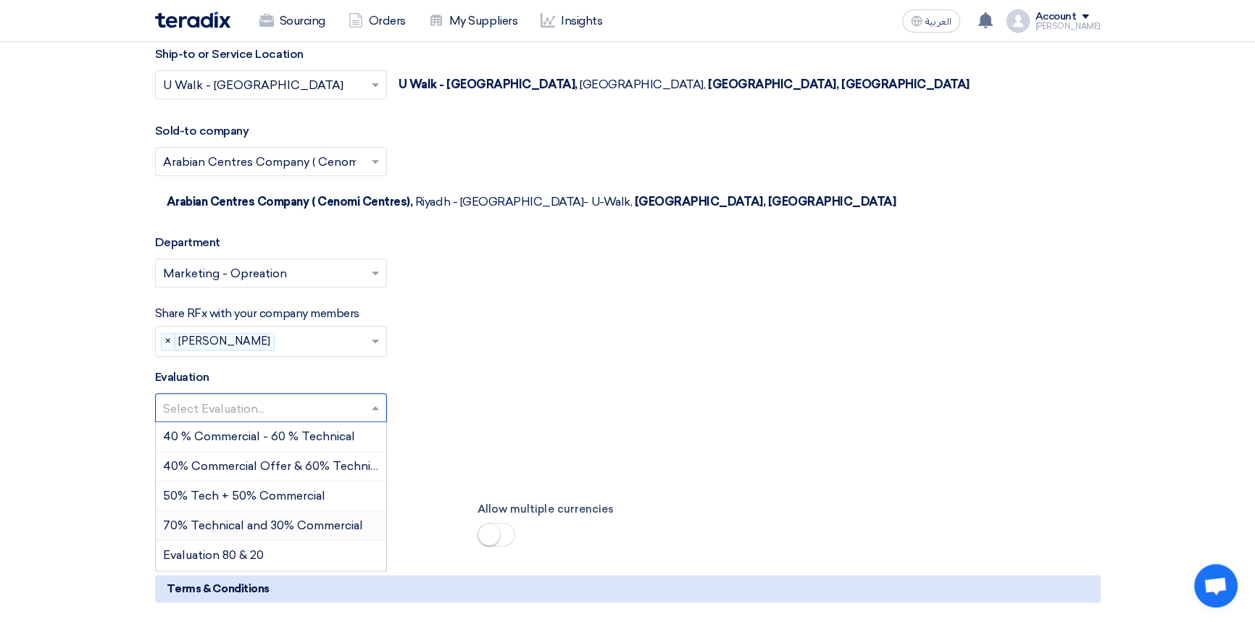
click at [217, 519] on span "70% Technical and 30% Commercial" at bounding box center [263, 526] width 200 height 14
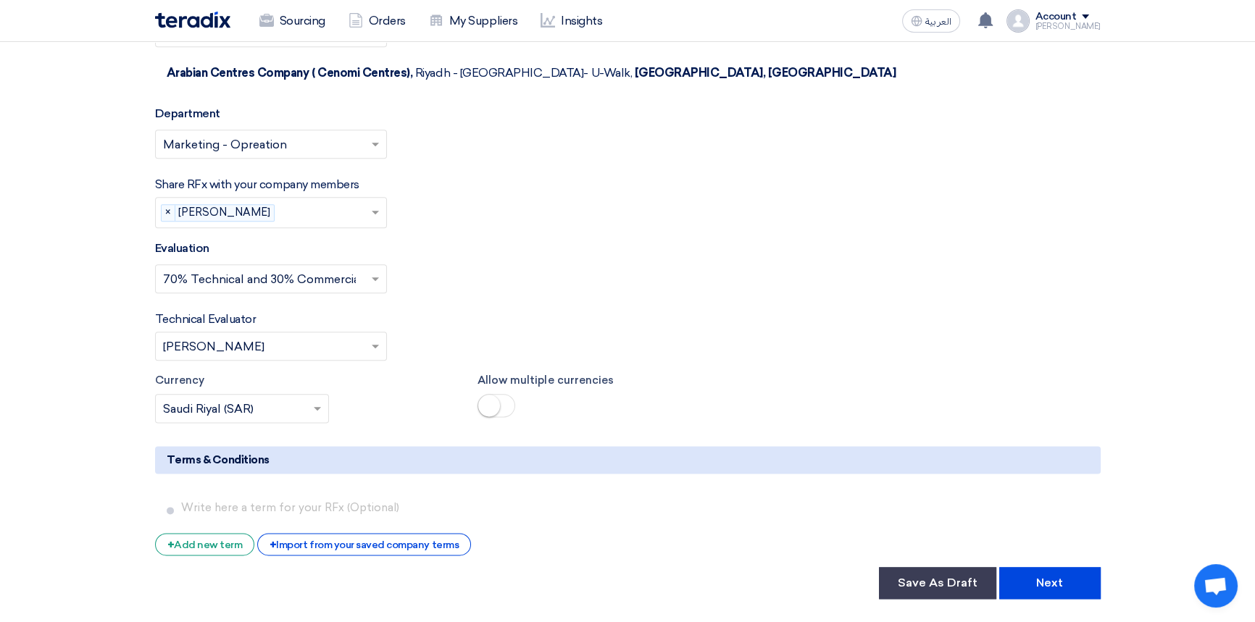
scroll to position [2174, 0]
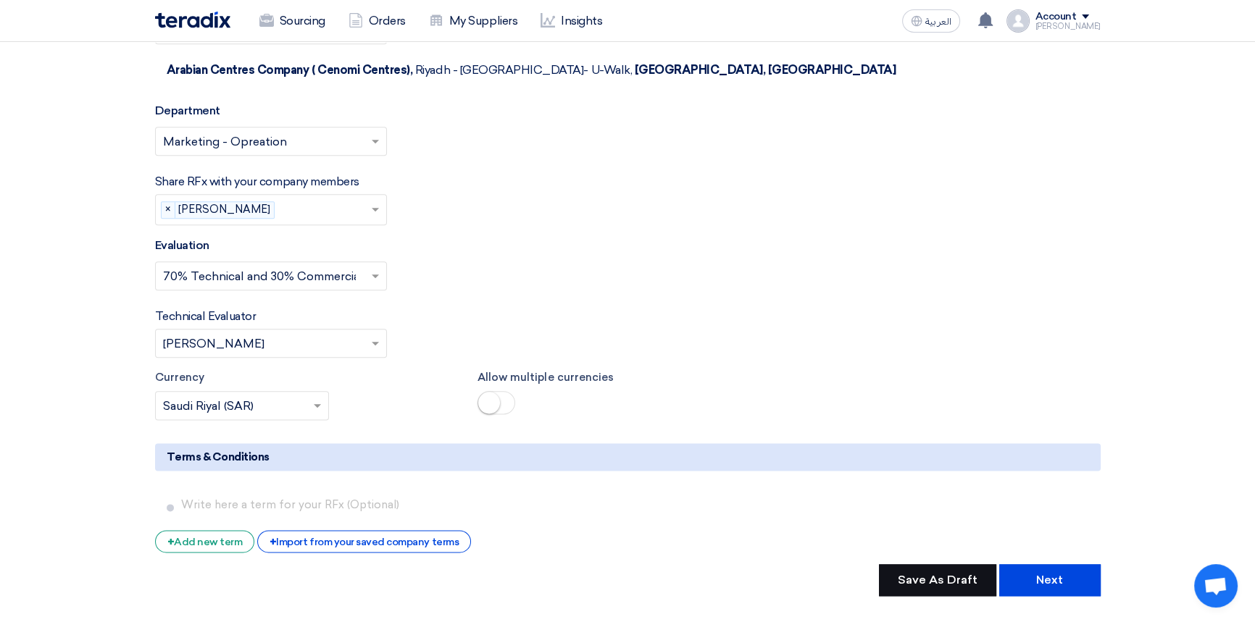
click at [942, 565] on button "Save As Draft" at bounding box center [937, 581] width 117 height 32
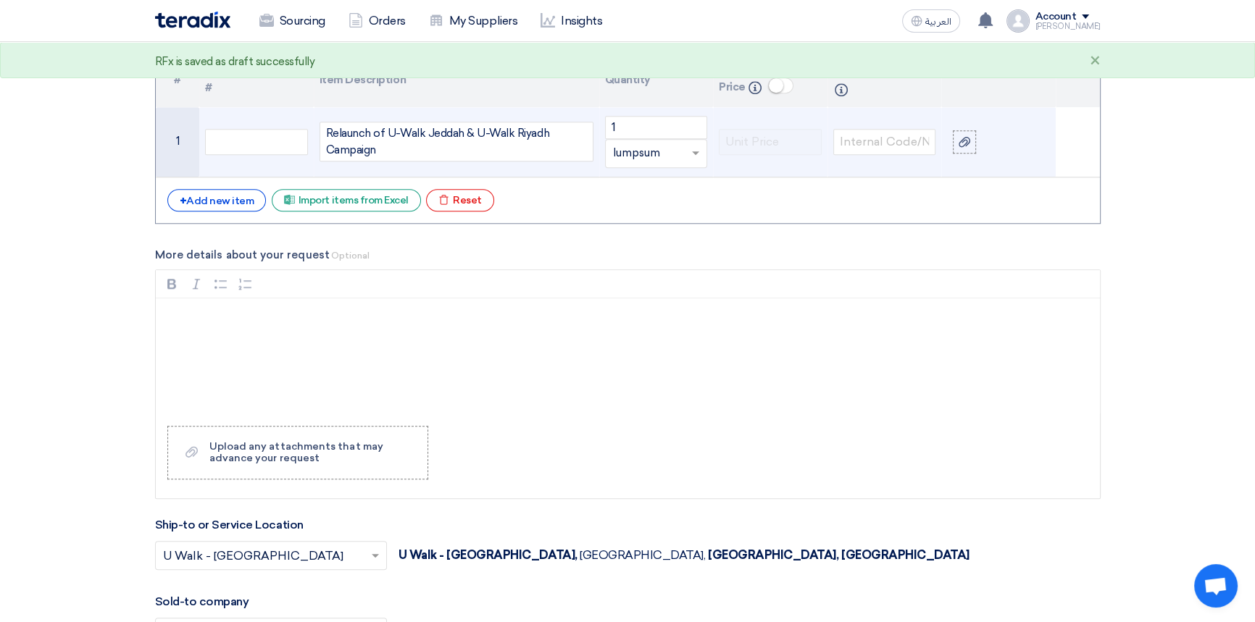
scroll to position [1515, 0]
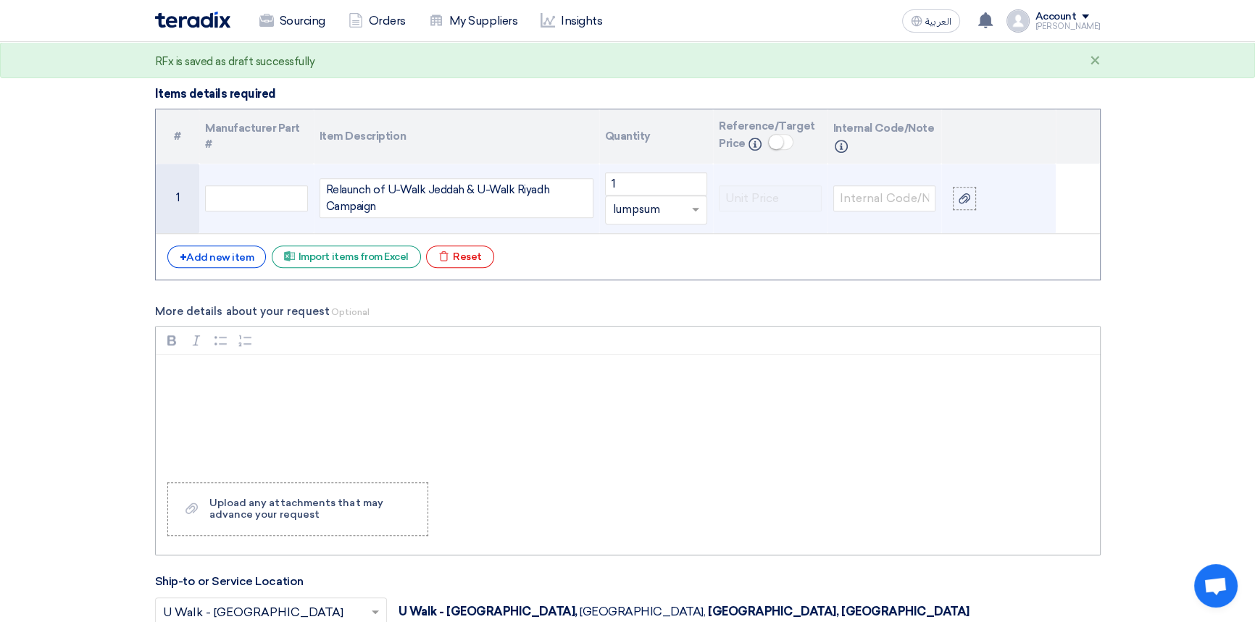
click at [297, 389] on div "Rich Text Editor, main" at bounding box center [628, 413] width 944 height 116
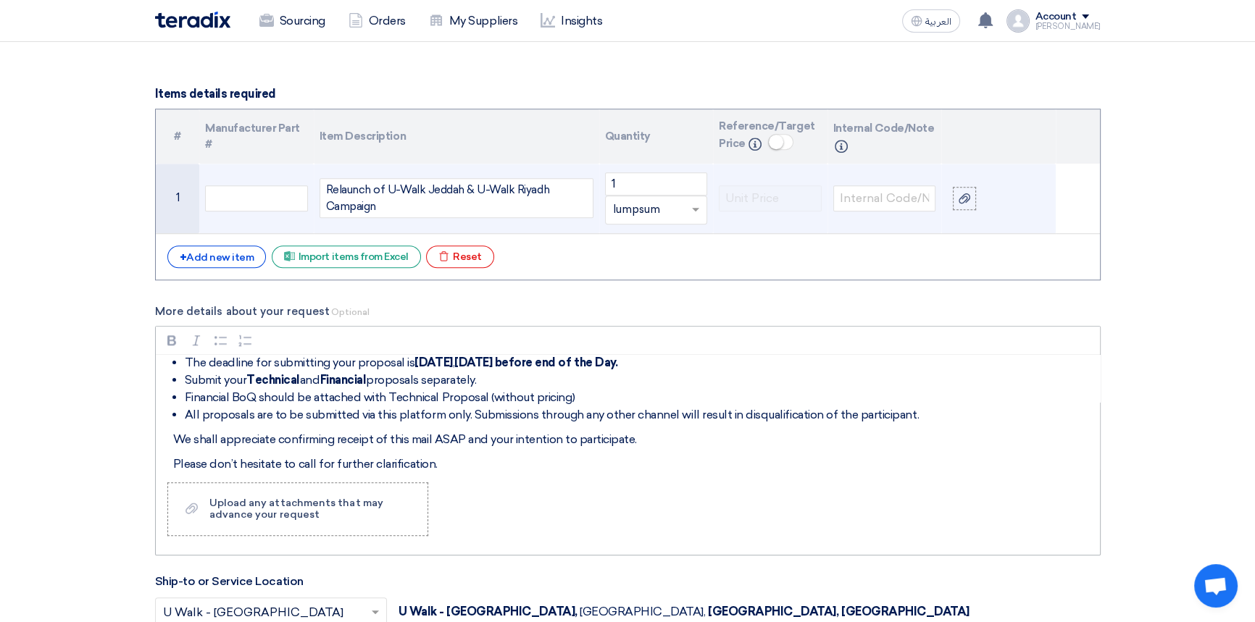
scroll to position [11, 0]
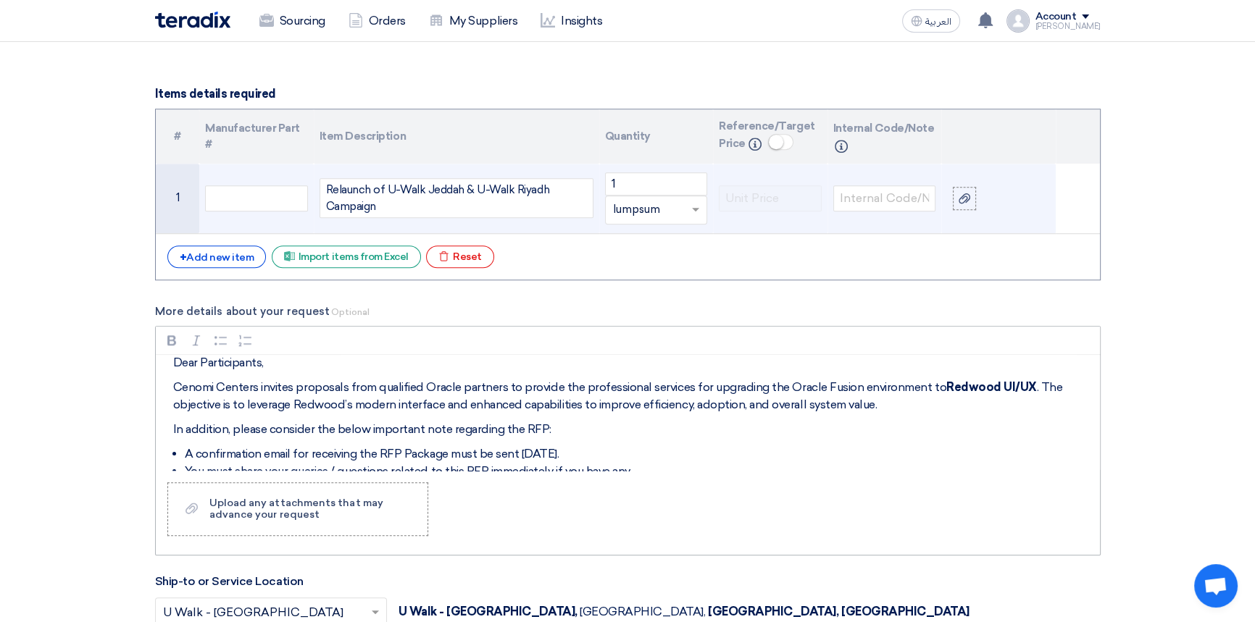
click at [299, 382] on p "Cenomi Centers invites proposals from qualified Oracle partners to provide the …" at bounding box center [633, 396] width 920 height 35
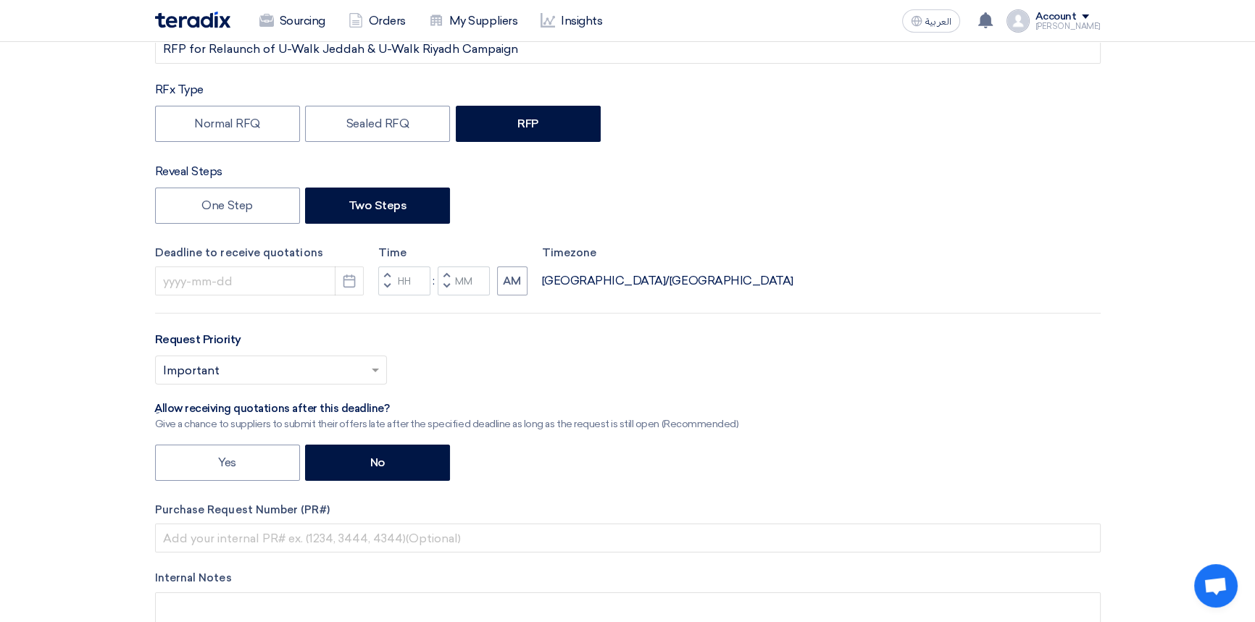
scroll to position [263, 0]
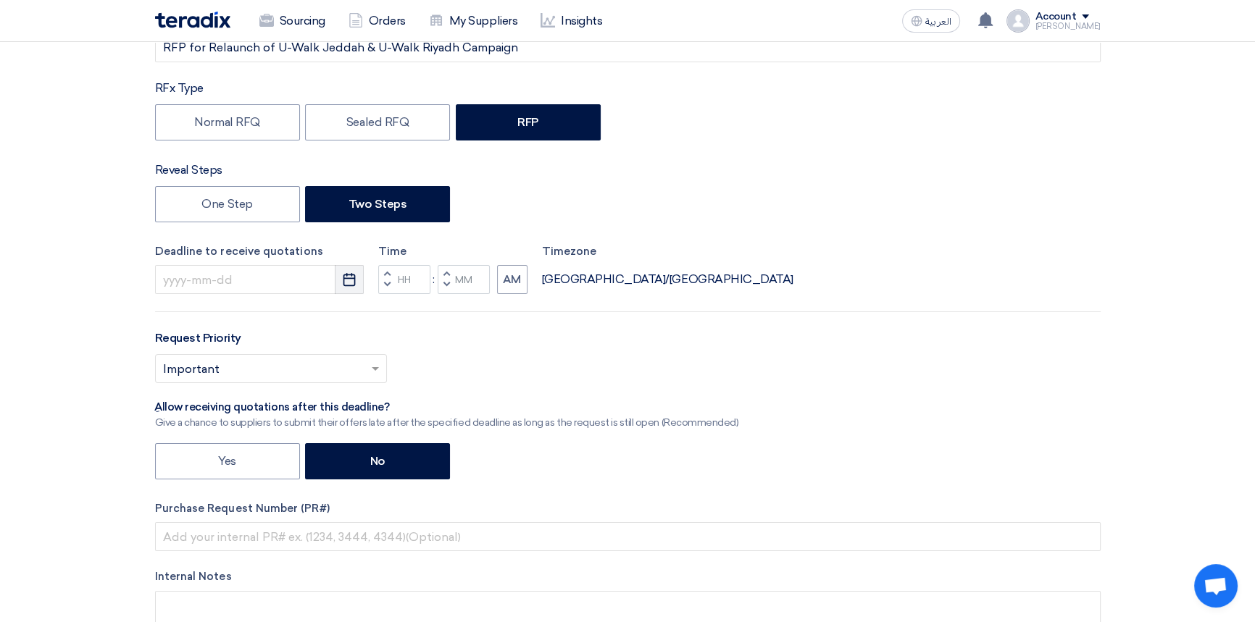
click at [348, 284] on icon "Pick a date" at bounding box center [349, 279] width 14 height 14
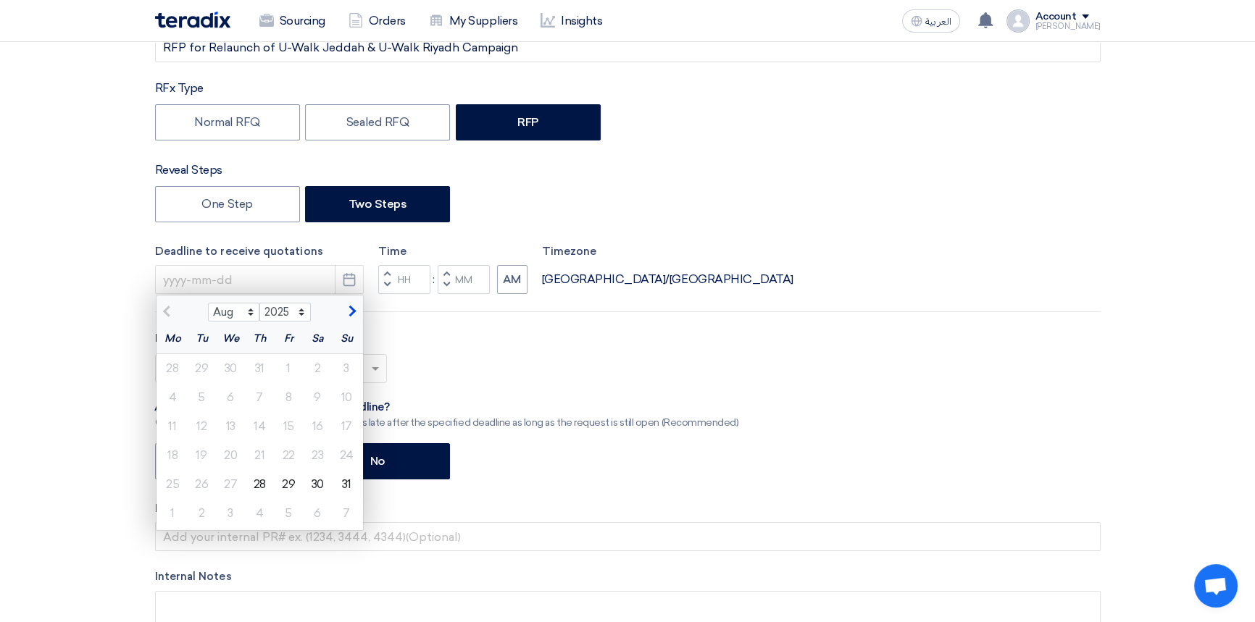
click at [351, 307] on span "button" at bounding box center [350, 311] width 8 height 13
select select "9"
click at [202, 397] on div "9" at bounding box center [201, 397] width 29 height 29
type input "9/9/2025"
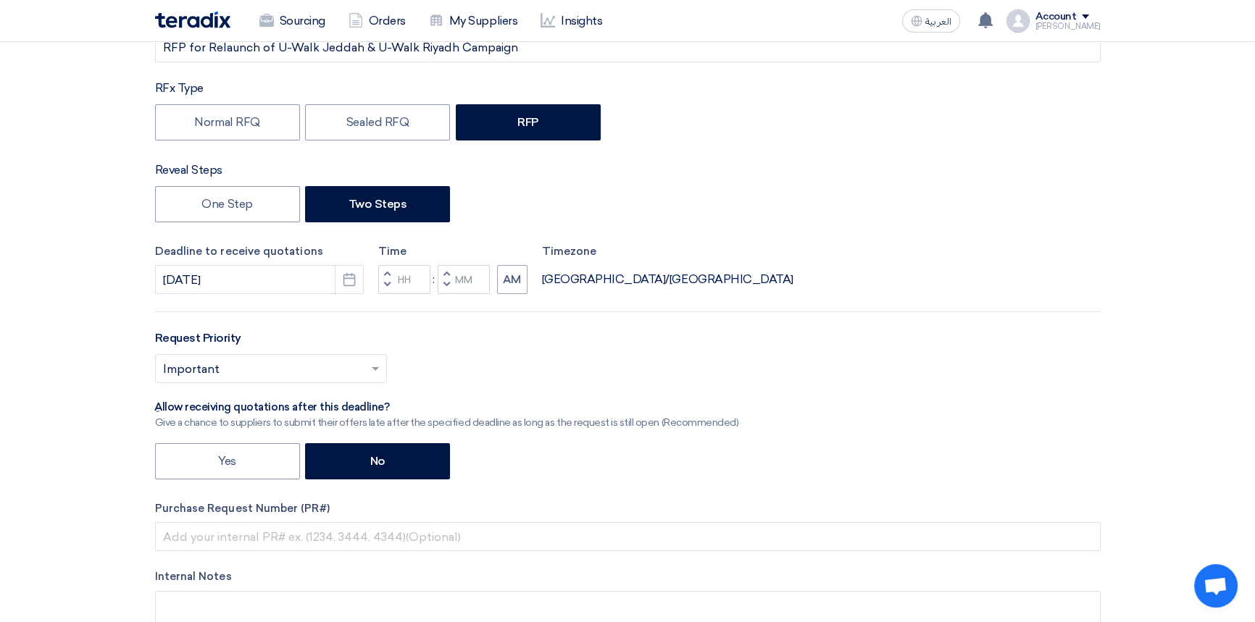
click at [386, 285] on span "button" at bounding box center [386, 284] width 5 height 9
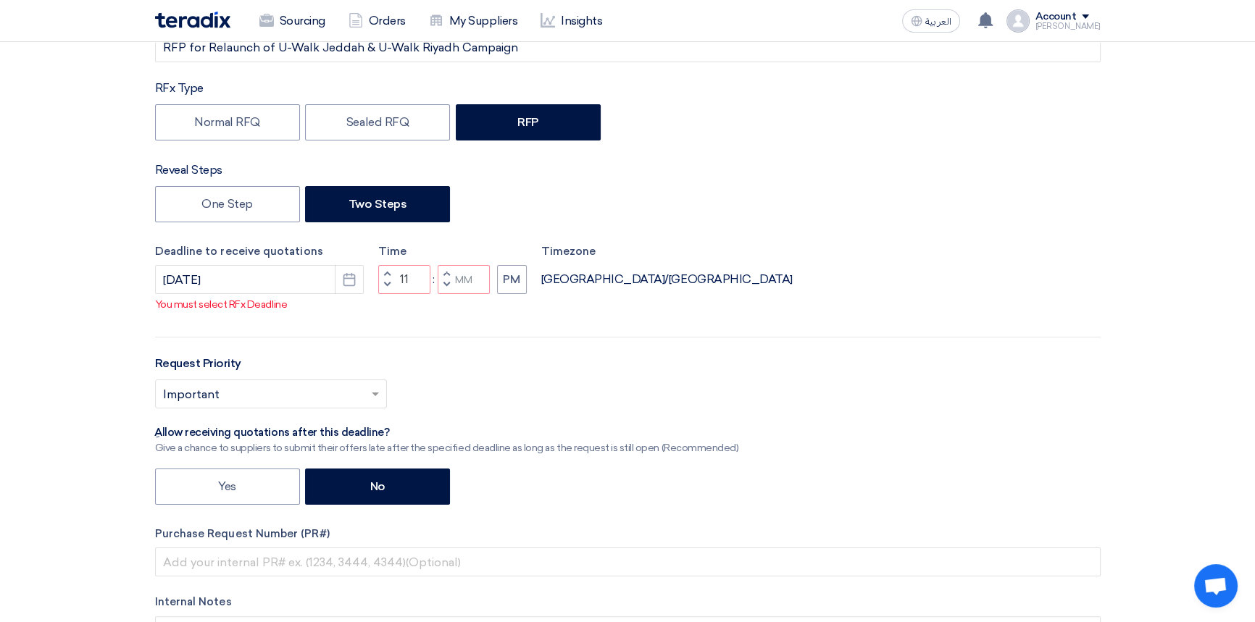
click at [386, 284] on span "button" at bounding box center [386, 284] width 5 height 9
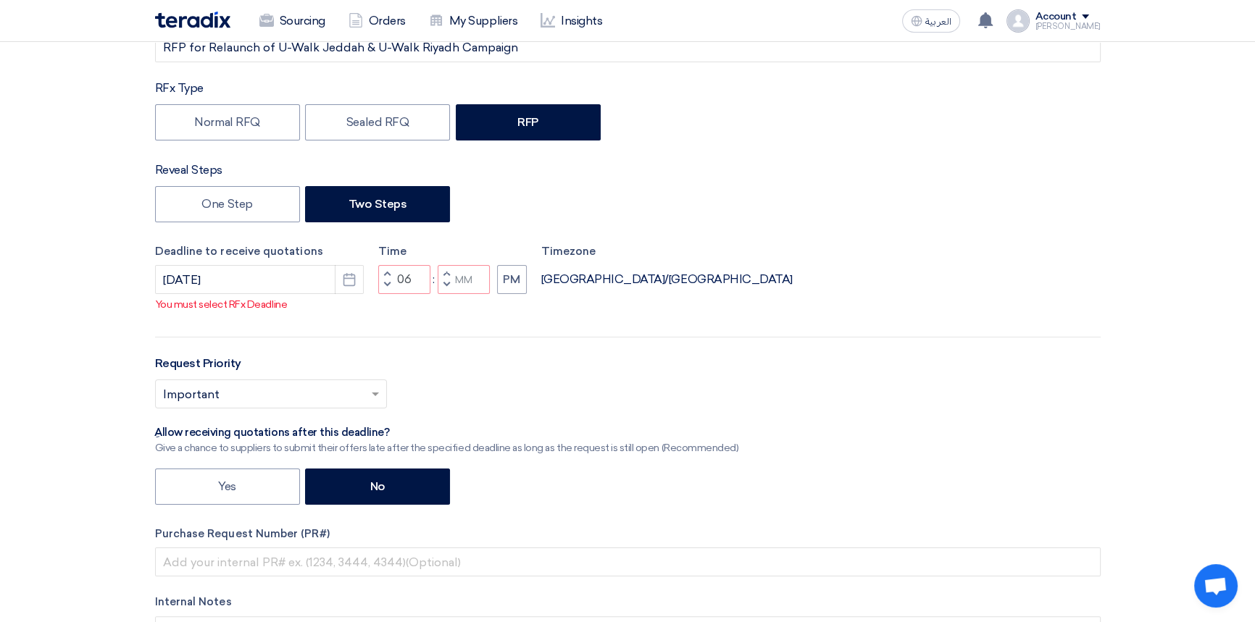
click at [386, 284] on span "button" at bounding box center [386, 284] width 5 height 9
click at [447, 284] on span "button" at bounding box center [445, 284] width 5 height 9
type input "04"
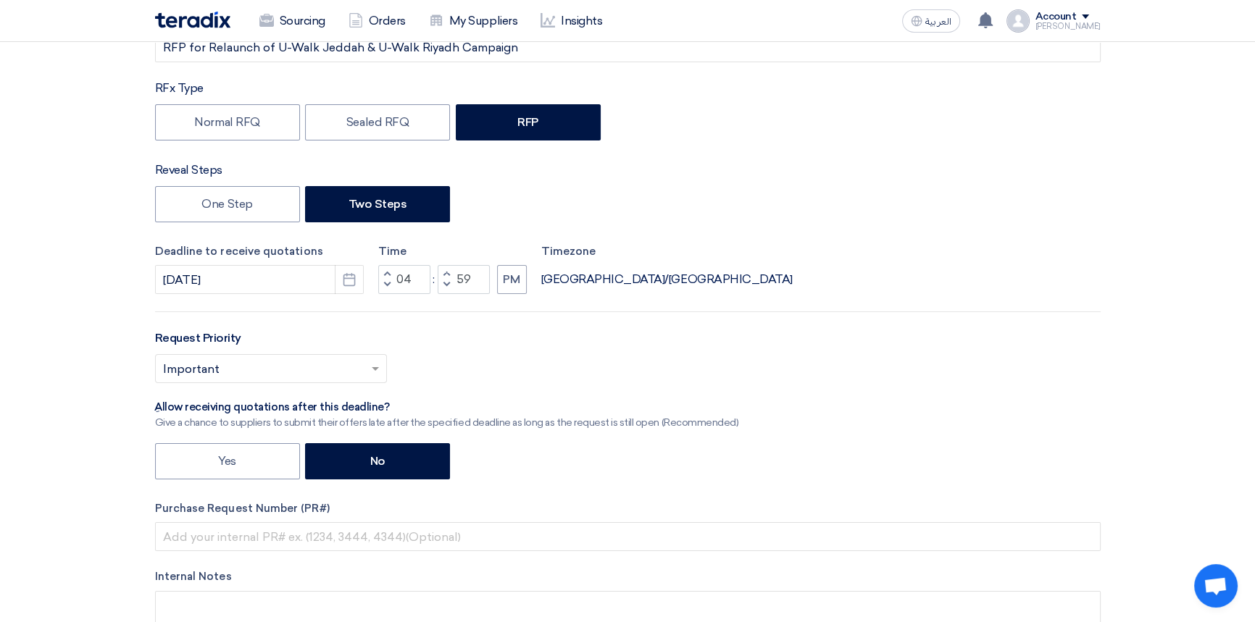
click at [447, 284] on span "button" at bounding box center [445, 284] width 5 height 9
click at [444, 274] on span "button" at bounding box center [445, 274] width 5 height 9
type input "59"
click at [444, 274] on span "button" at bounding box center [445, 274] width 5 height 9
type input "05"
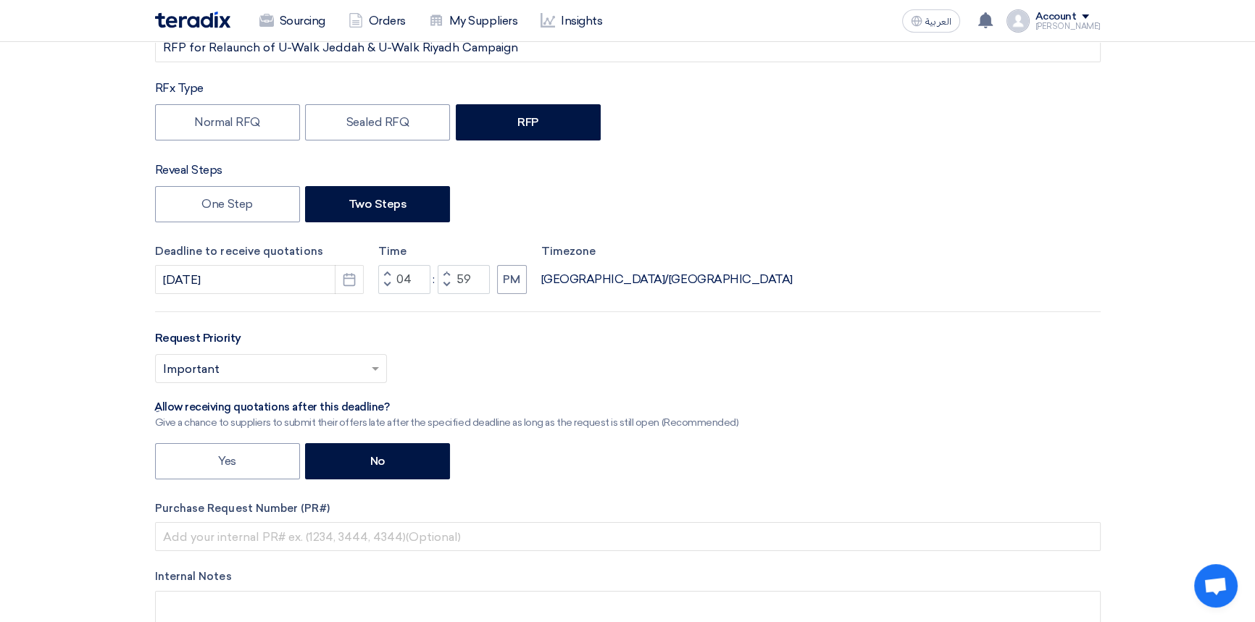
type input "00"
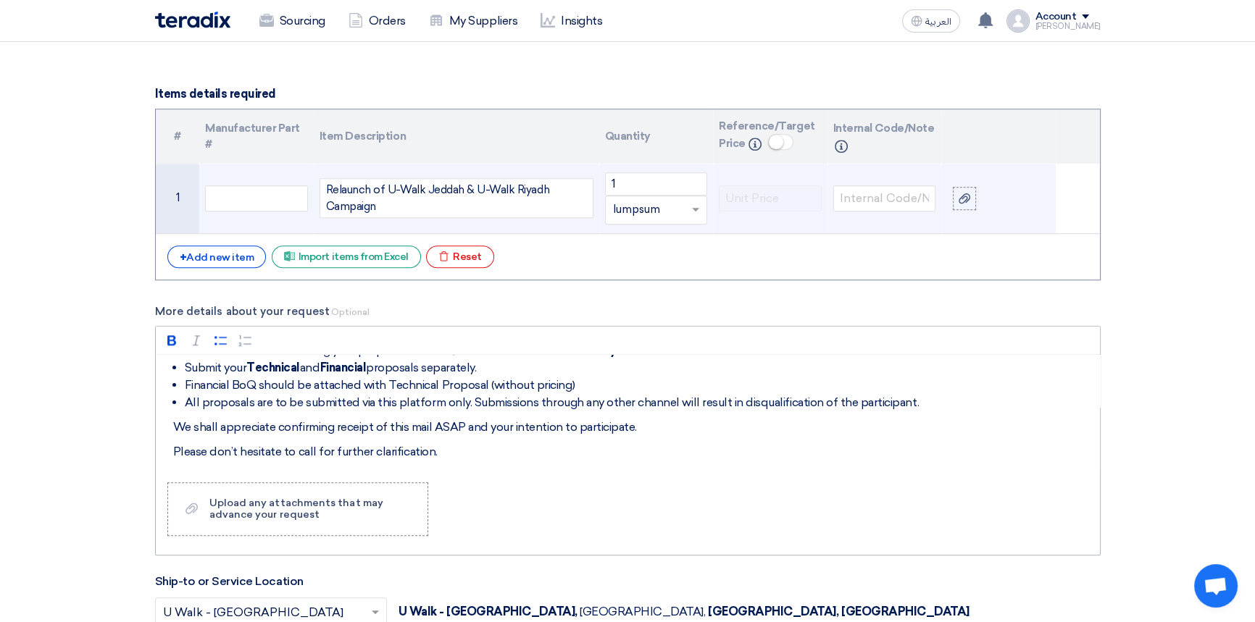
scroll to position [1580, 0]
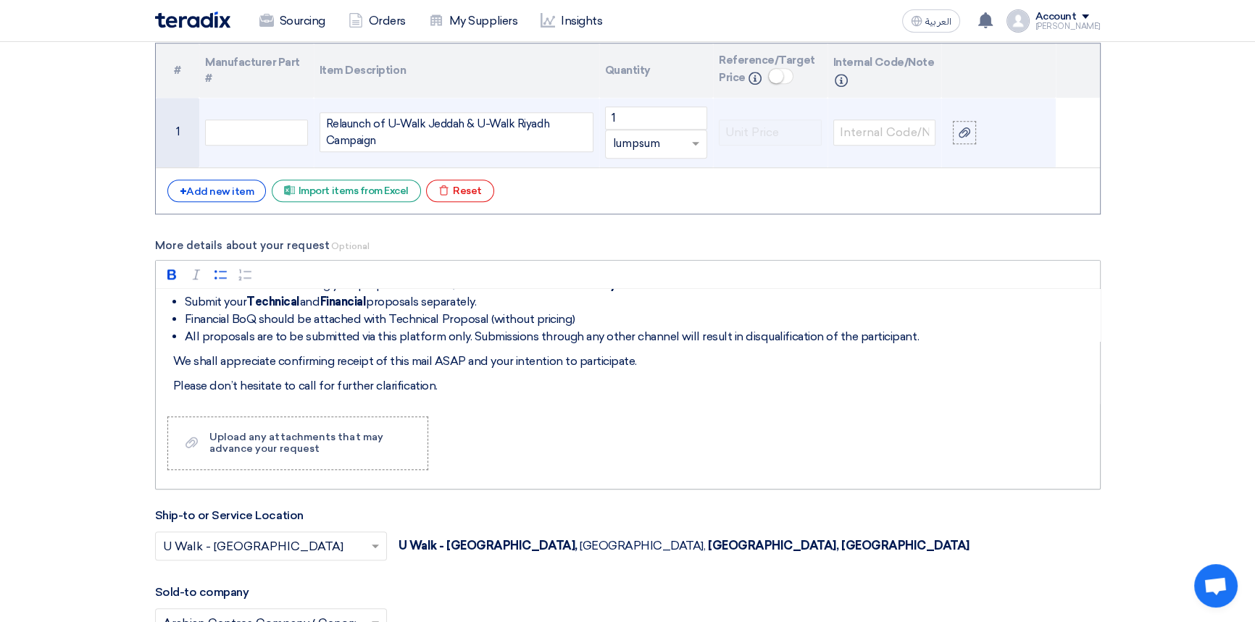
click at [440, 385] on p "Please don’t hesitate to call for further clarification." at bounding box center [633, 386] width 920 height 17
click at [315, 388] on p "Please don’t hesitate to call for further clarification." at bounding box center [633, 386] width 920 height 17
click at [301, 456] on label "Upload a file Upload any attachments that may advance your request" at bounding box center [297, 444] width 261 height 54
click at [0, 0] on input "Upload a file Upload any attachments that may advance your request" at bounding box center [0, 0] width 0 height 0
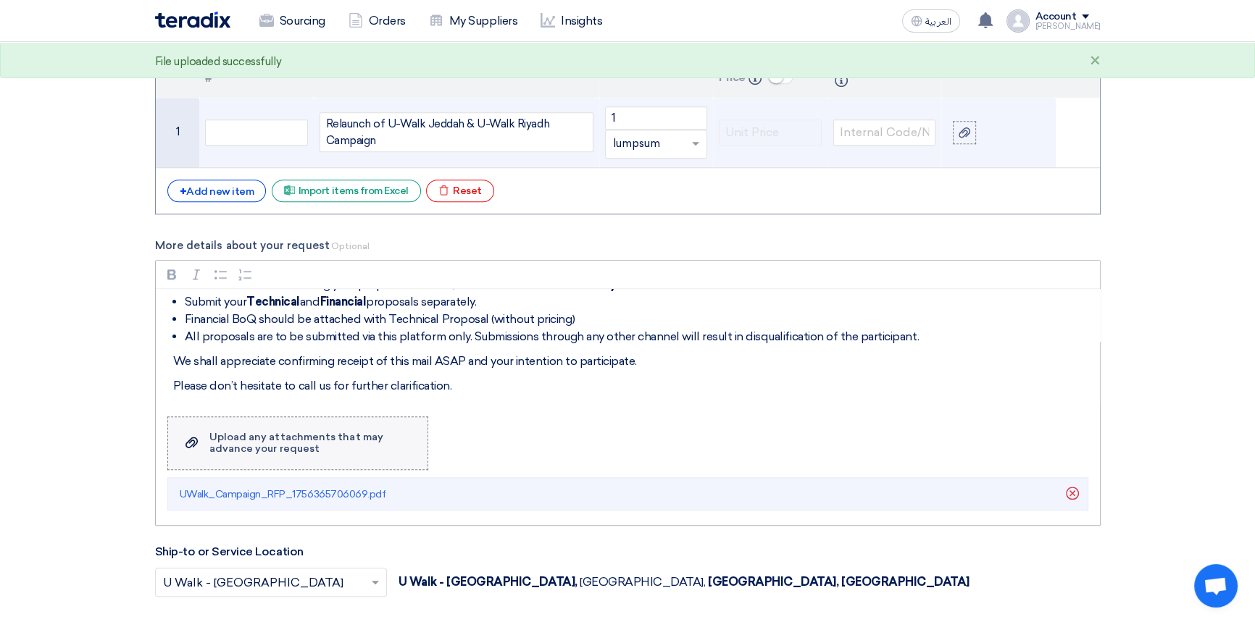
click at [354, 454] on div "Upload any attachments that may advance your request" at bounding box center [311, 443] width 204 height 23
click at [0, 0] on input "Upload a file Upload any attachments that may advance your request" at bounding box center [0, 0] width 0 height 0
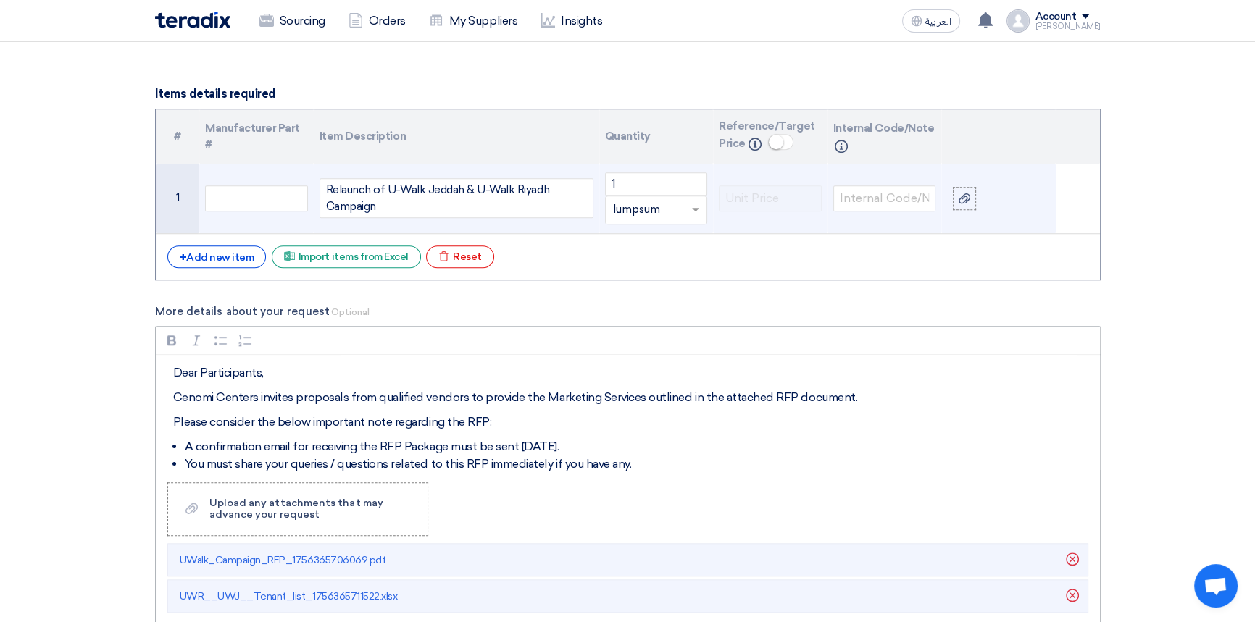
scroll to position [0, 0]
click at [609, 446] on li "A confirmation email for receiving the RFP Package must be sent [DATE]." at bounding box center [639, 447] width 908 height 17
drag, startPoint x: 186, startPoint y: 447, endPoint x: 241, endPoint y: 446, distance: 55.1
click at [241, 446] on li "Tenant List is" at bounding box center [639, 447] width 908 height 17
drag, startPoint x: 351, startPoint y: 465, endPoint x: 399, endPoint y: 465, distance: 47.1
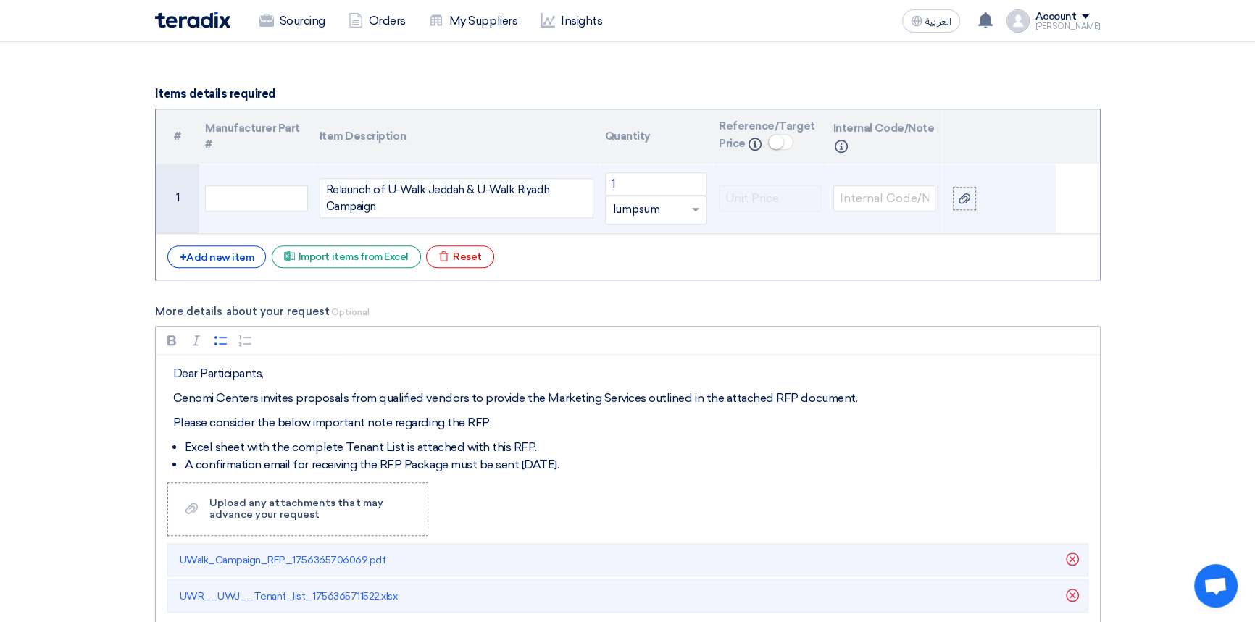
click at [351, 465] on li "A confirmation email for receiving the RFP Package must be sent [DATE]." at bounding box center [639, 465] width 908 height 17
click at [231, 423] on p "Please consider the below important note regarding the RFP:" at bounding box center [633, 423] width 920 height 17
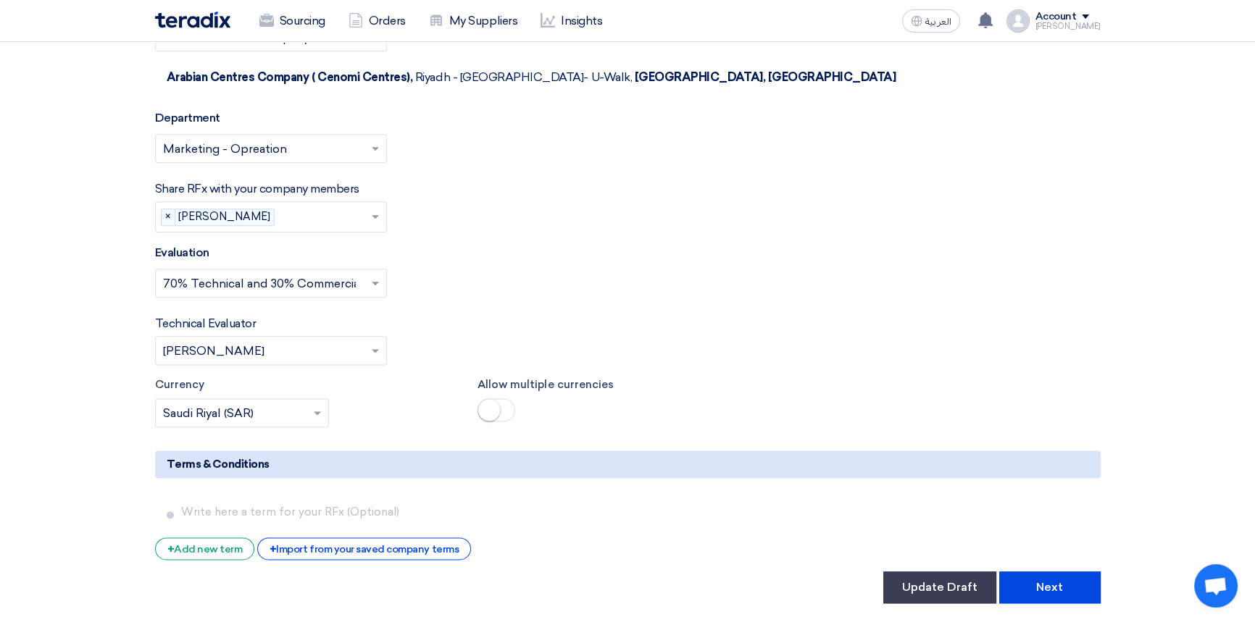
scroll to position [2305, 0]
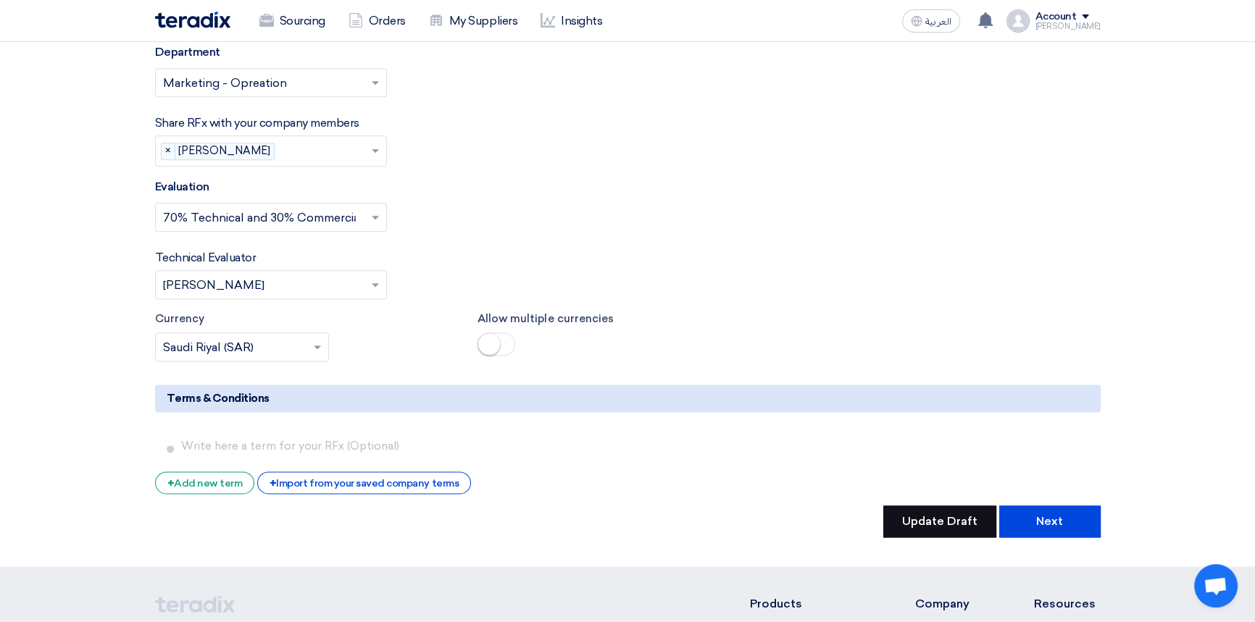
click at [898, 506] on button "Update Draft" at bounding box center [939, 522] width 113 height 32
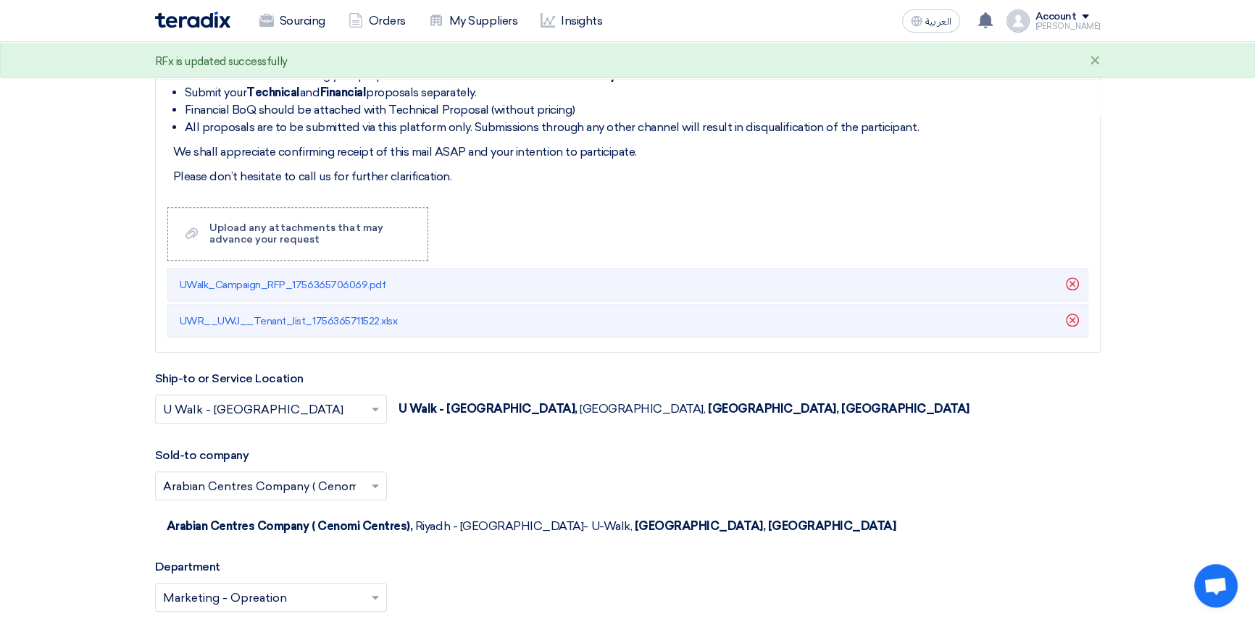
scroll to position [1515, 0]
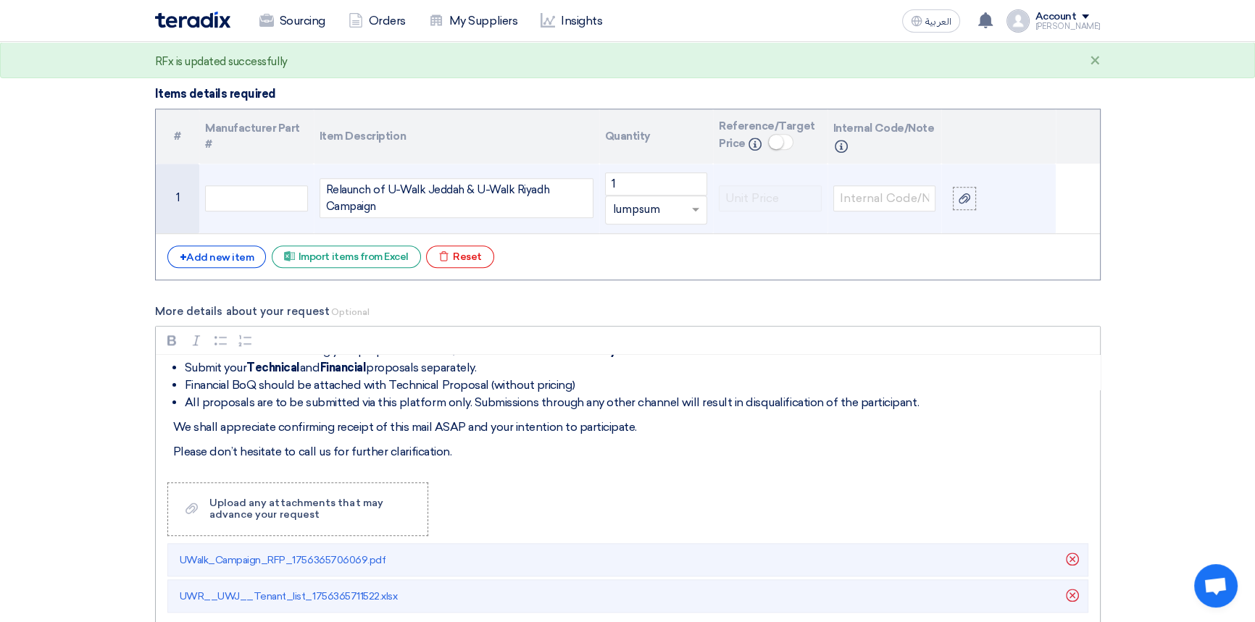
click at [342, 413] on div "Dear Participants, Cenomi Centers invites proposals from qualified vendors to p…" at bounding box center [628, 413] width 944 height 116
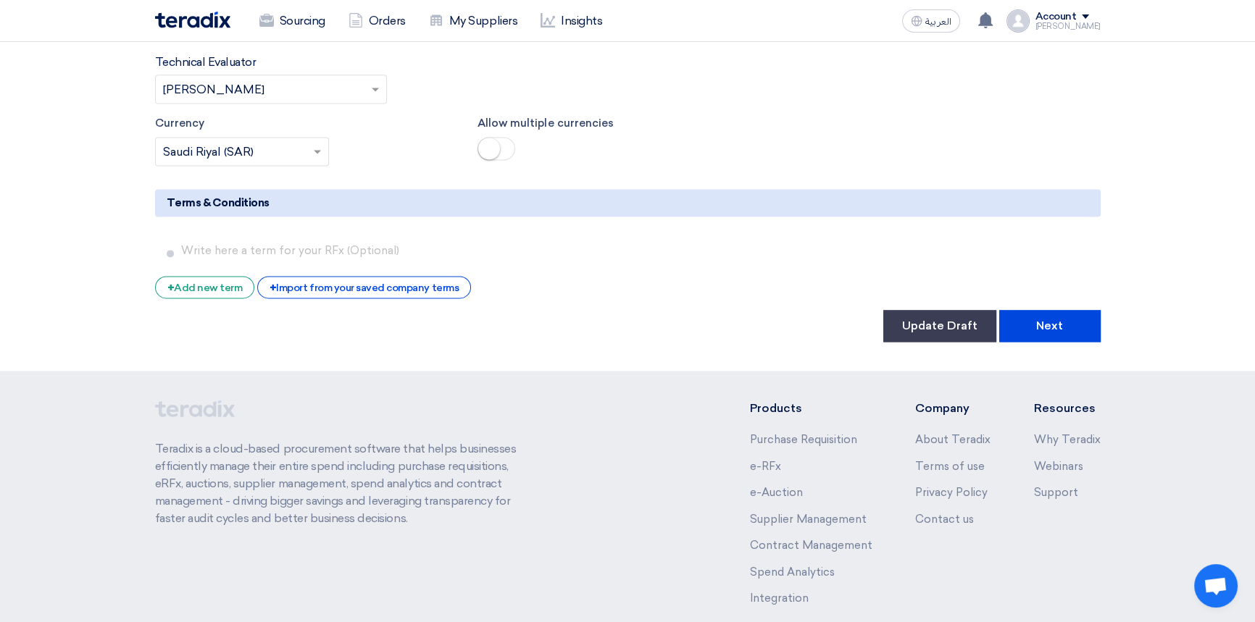
scroll to position [2503, 0]
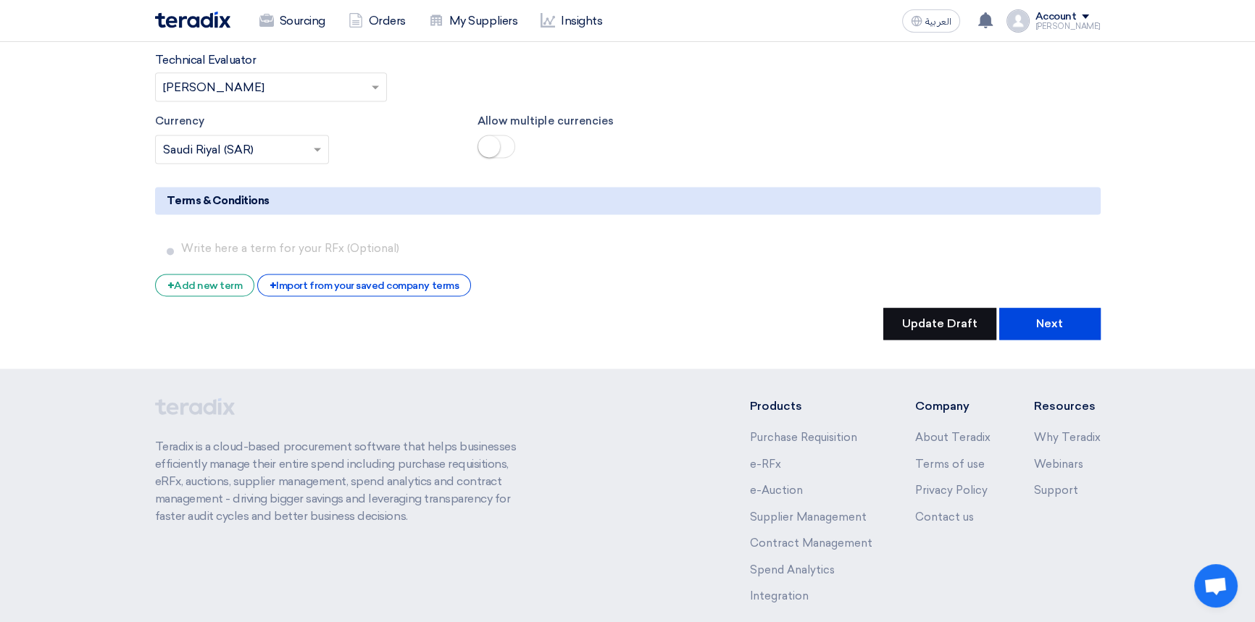
click at [930, 308] on button "Update Draft" at bounding box center [939, 324] width 113 height 32
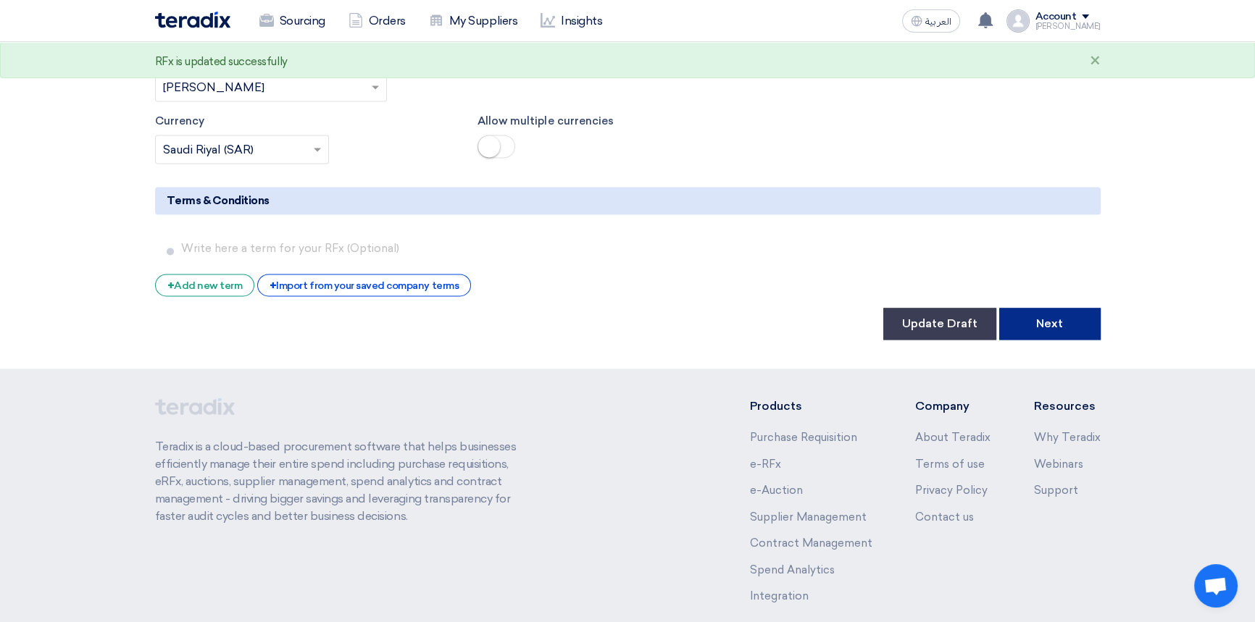
click at [1037, 308] on button "Next" at bounding box center [1049, 324] width 101 height 32
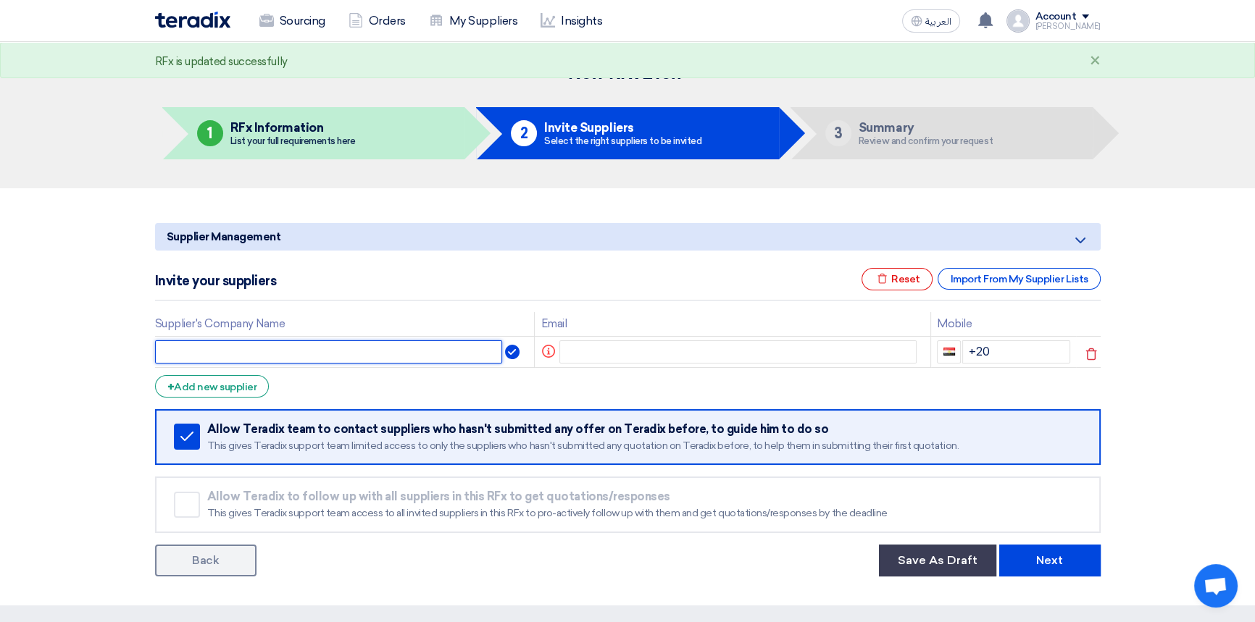
click at [217, 347] on input "text" at bounding box center [329, 352] width 348 height 23
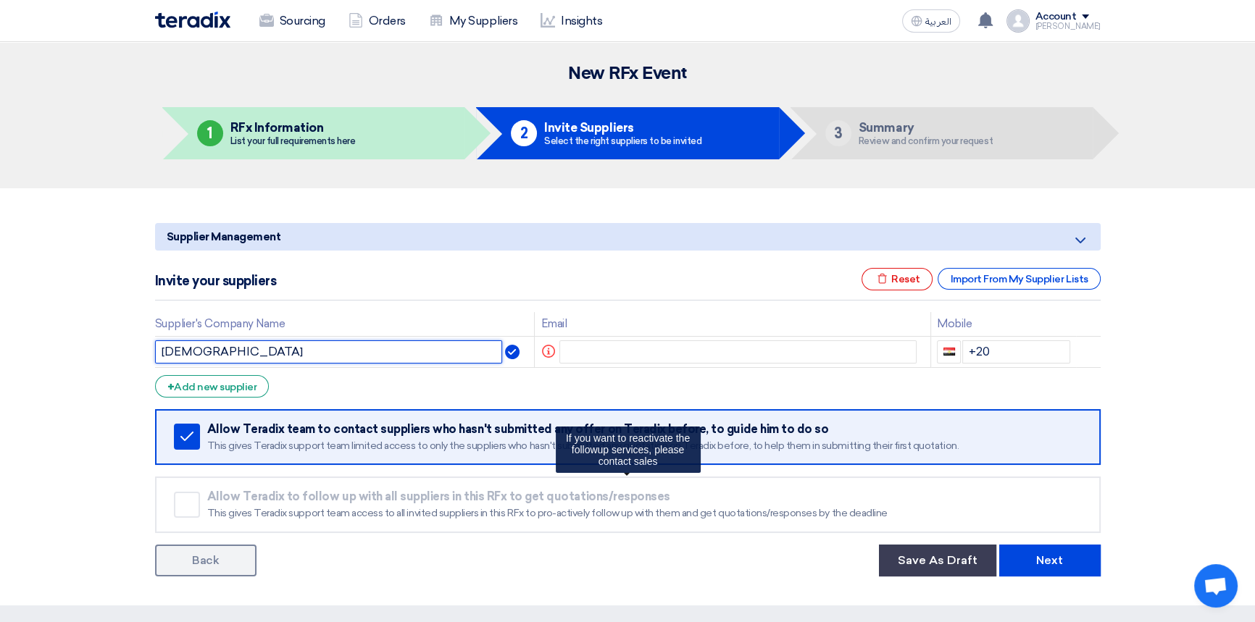
type input "Habbar"
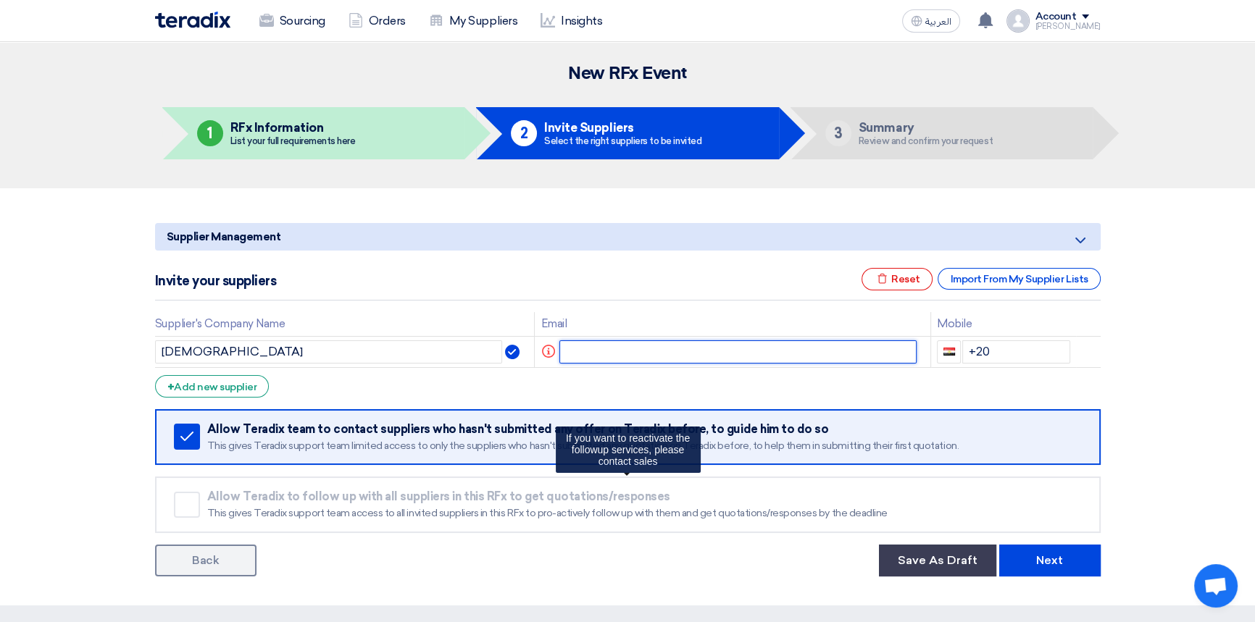
paste input "l.althaidy@habbar.com"
type input "l.althaidy@habbar.com"
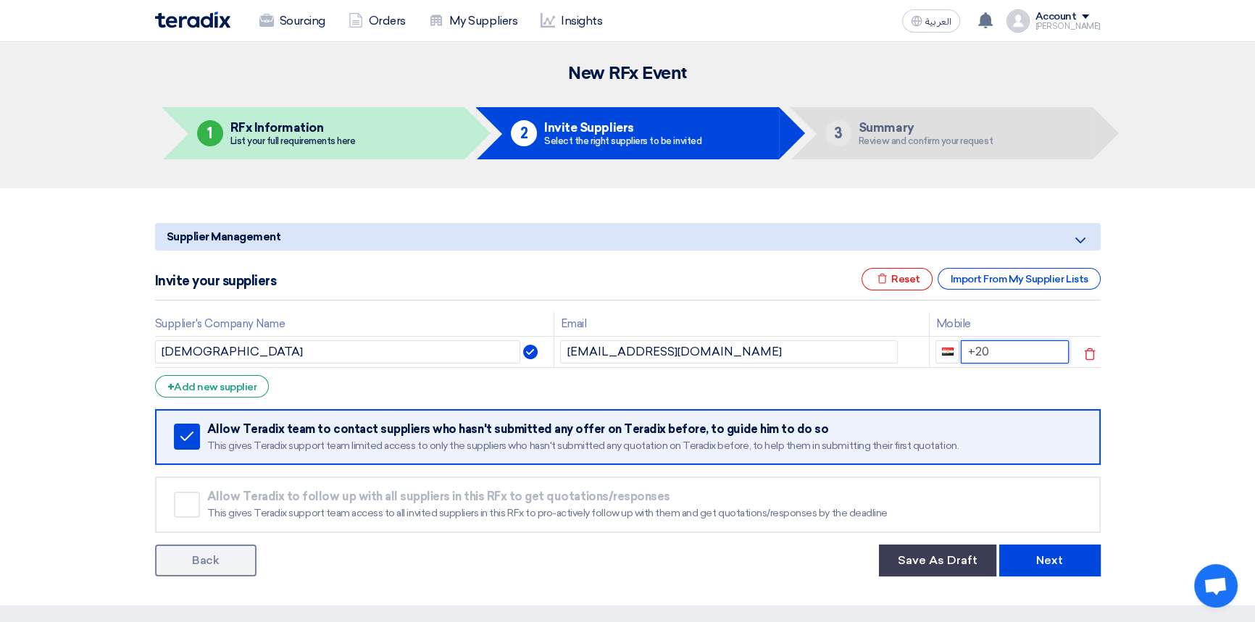
drag, startPoint x: 978, startPoint y: 353, endPoint x: 915, endPoint y: 353, distance: 63.8
click at [916, 352] on tr "Habbar l.althaidy@habbar.com +20" at bounding box center [628, 351] width 946 height 31
click at [244, 389] on div "+ Add new supplier" at bounding box center [212, 386] width 114 height 22
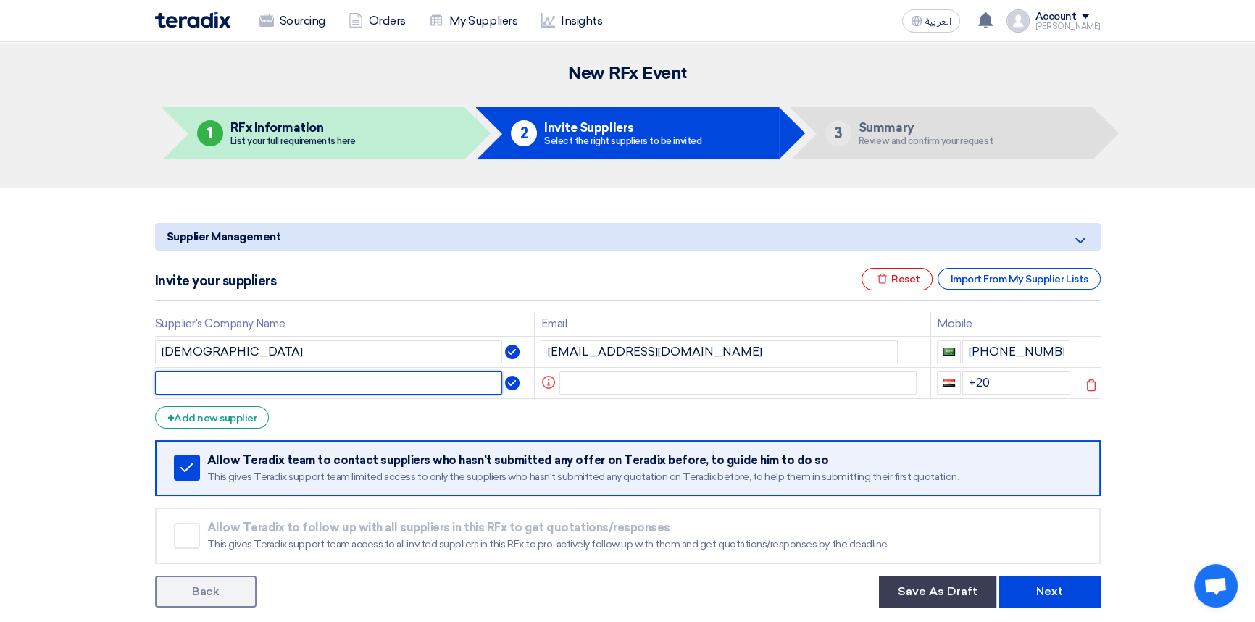
click at [333, 377] on input "text" at bounding box center [329, 383] width 348 height 23
type input "SHIFT"
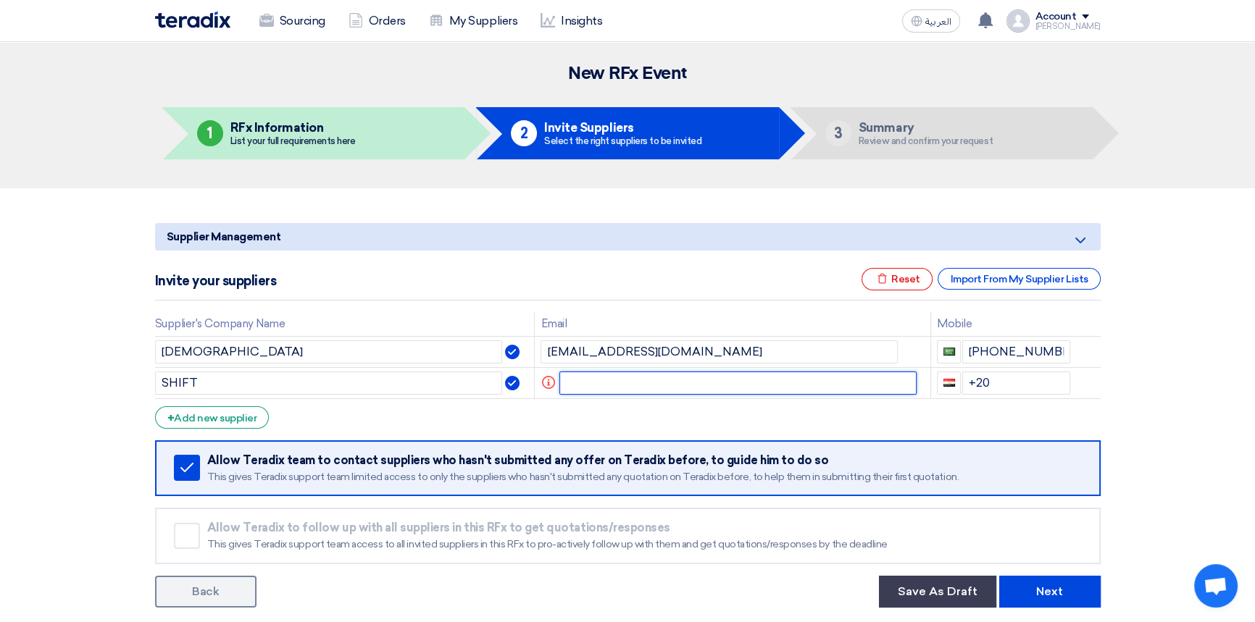
paste input "hali@shiftmkt.sa"
type input "hali@shiftmkt.sa"
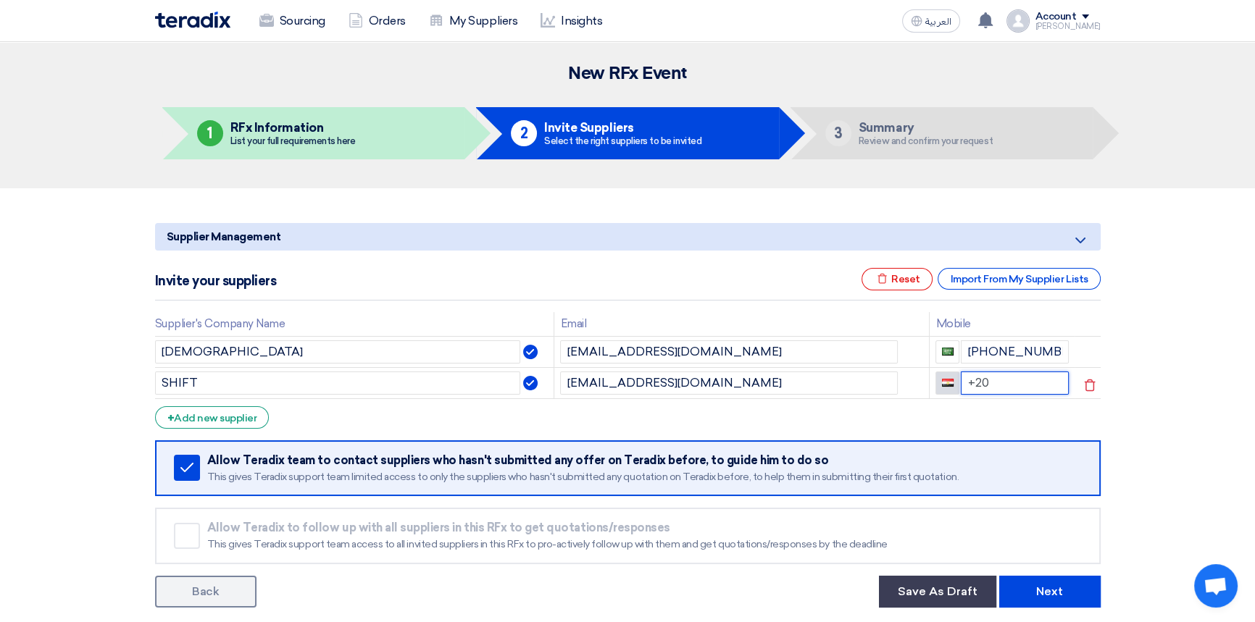
drag, startPoint x: 1001, startPoint y: 384, endPoint x: 945, endPoint y: 381, distance: 56.6
click at [945, 381] on div "+20" at bounding box center [1002, 383] width 133 height 23
type input "+96658098849"
click at [217, 414] on div "+ Add new supplier" at bounding box center [212, 418] width 114 height 22
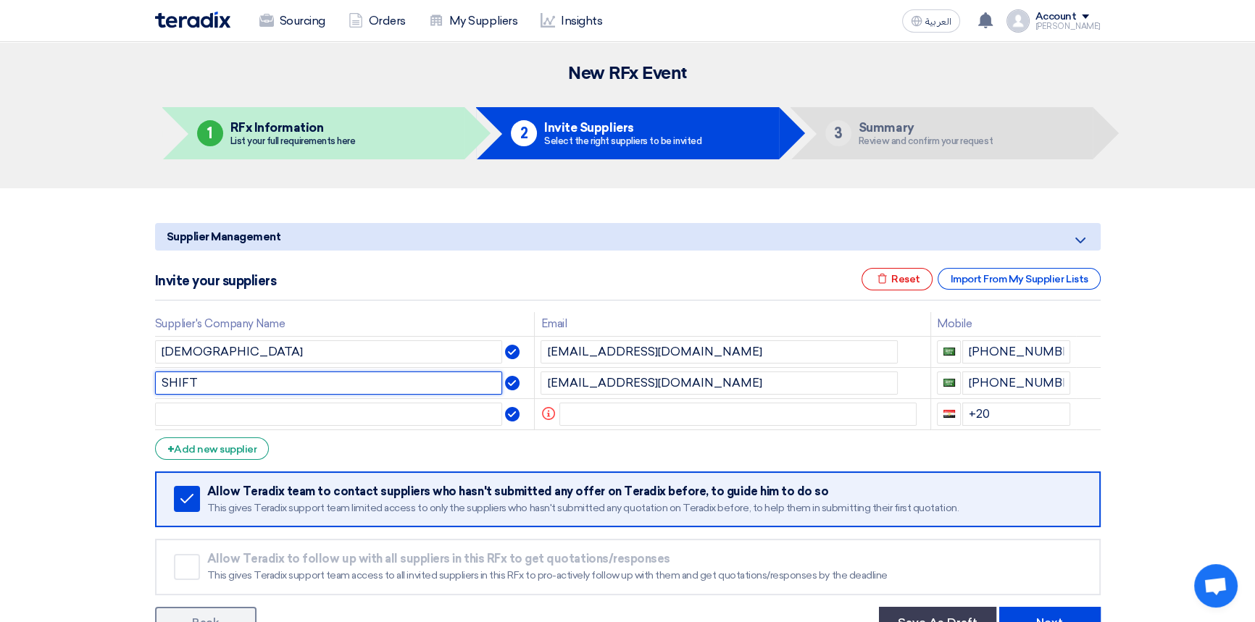
drag, startPoint x: 203, startPoint y: 377, endPoint x: 101, endPoint y: 375, distance: 101.5
click at [101, 375] on section "Supplier Management Minimize/Maximize Category Invite your suppliers Excel file…" at bounding box center [627, 428] width 1255 height 480
type input "s"
type input "Shift"
click at [254, 415] on input "text" at bounding box center [329, 414] width 348 height 23
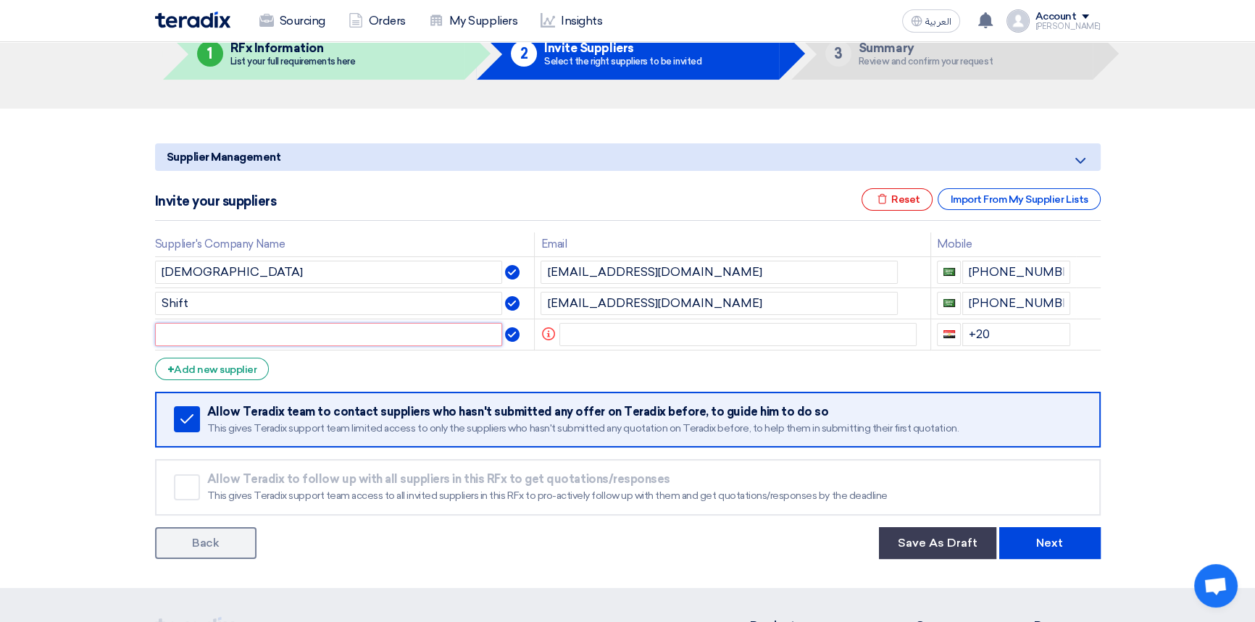
scroll to position [197, 0]
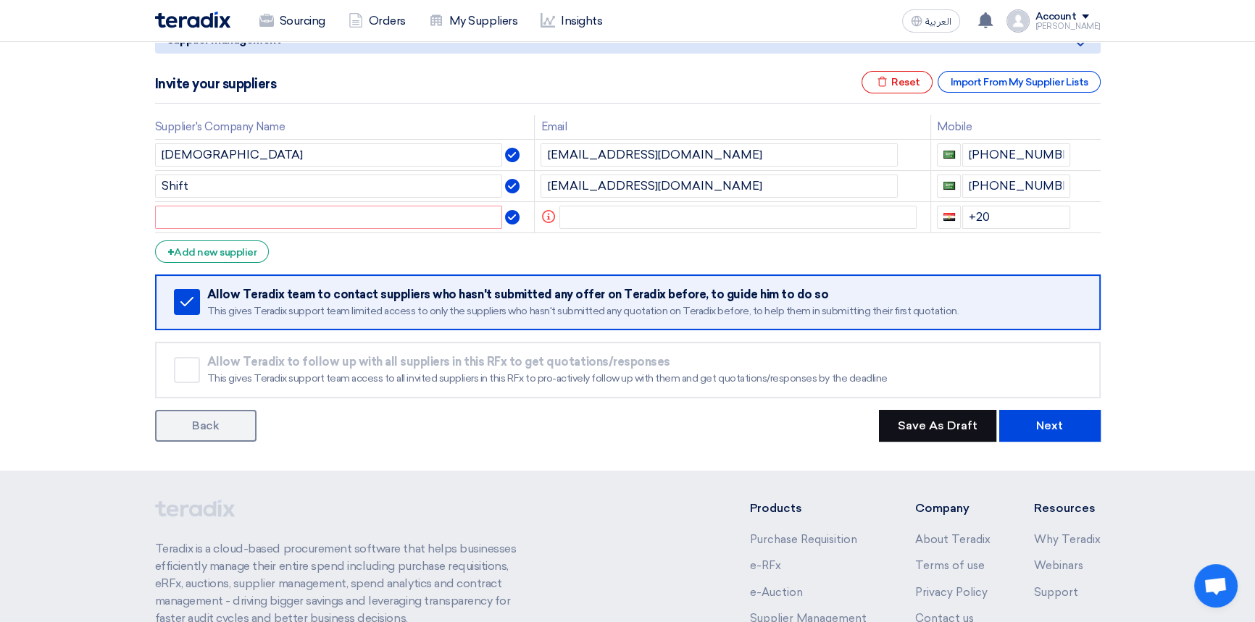
click at [909, 428] on button "Save As Draft" at bounding box center [937, 426] width 117 height 32
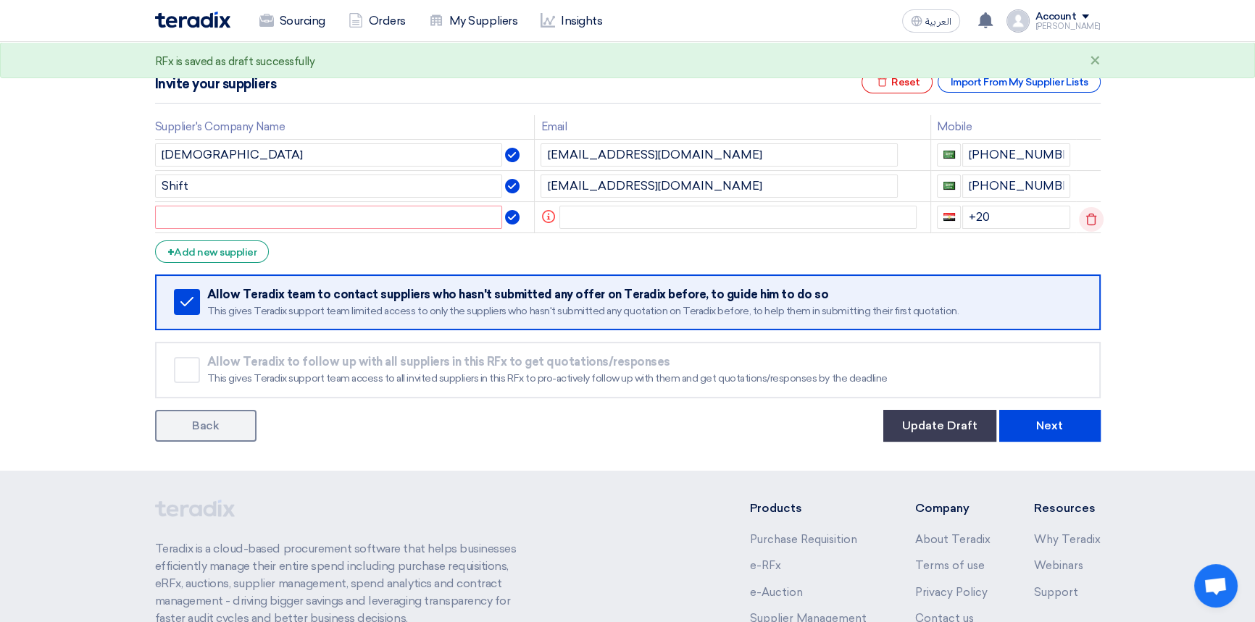
click at [1090, 215] on use at bounding box center [1091, 219] width 11 height 12
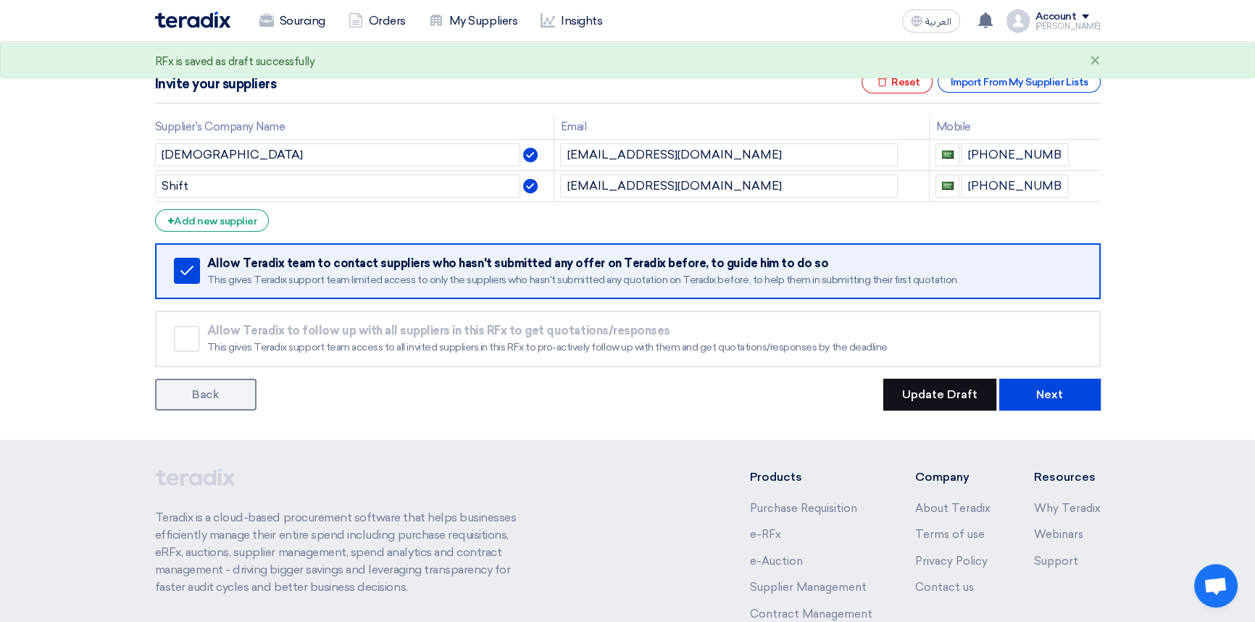
click at [955, 399] on button "Update Draft" at bounding box center [939, 395] width 113 height 32
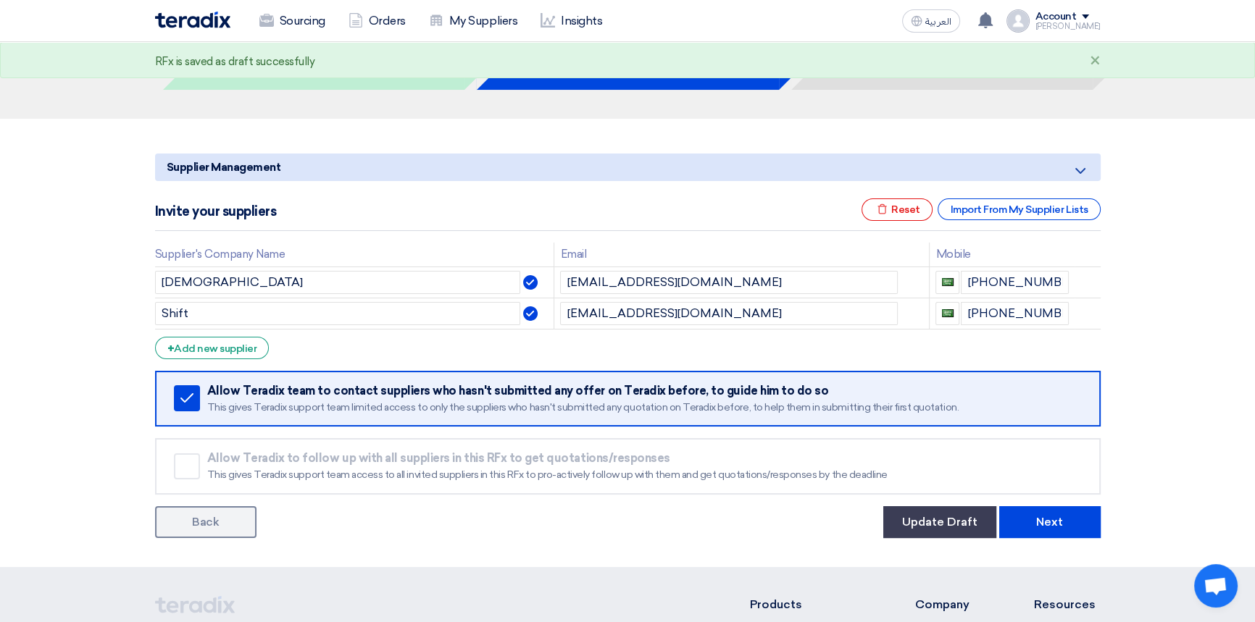
scroll to position [65, 0]
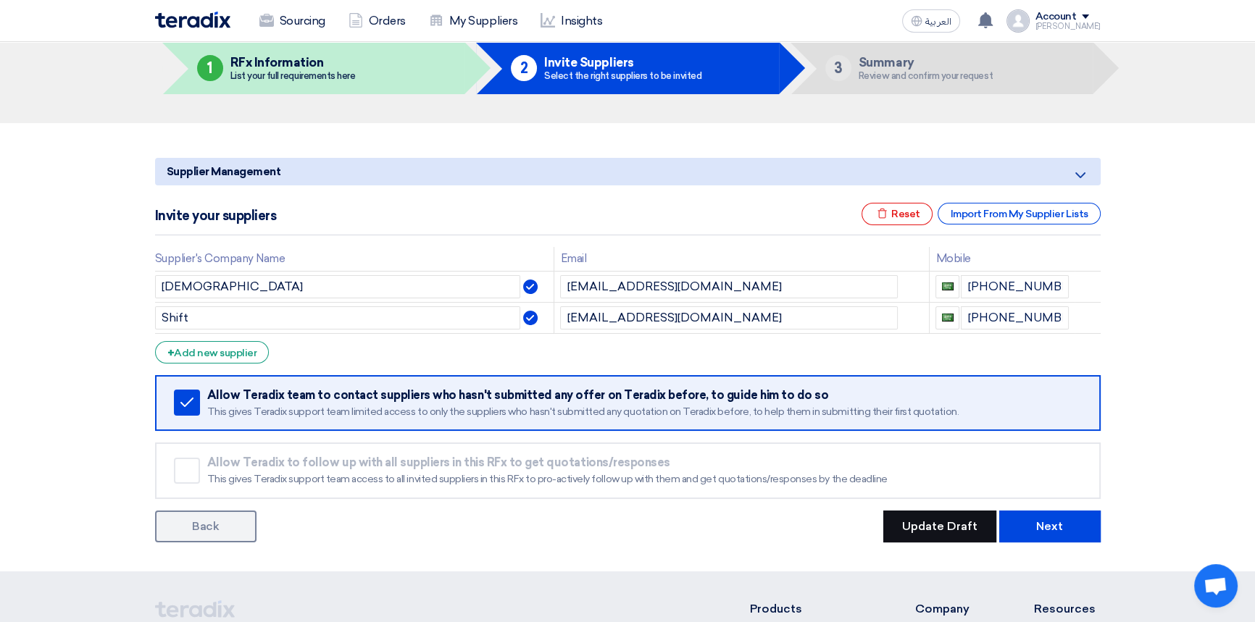
click at [936, 525] on button "Update Draft" at bounding box center [939, 527] width 113 height 32
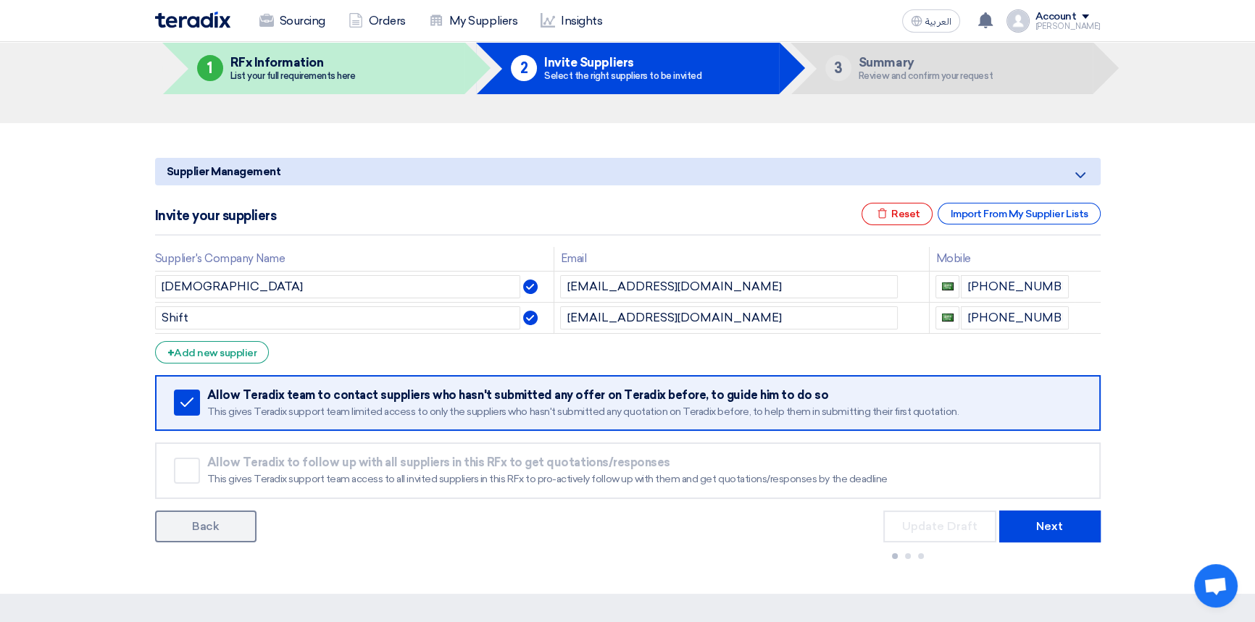
click at [590, 530] on div "Back Update Draft Next" at bounding box center [628, 538] width 946 height 54
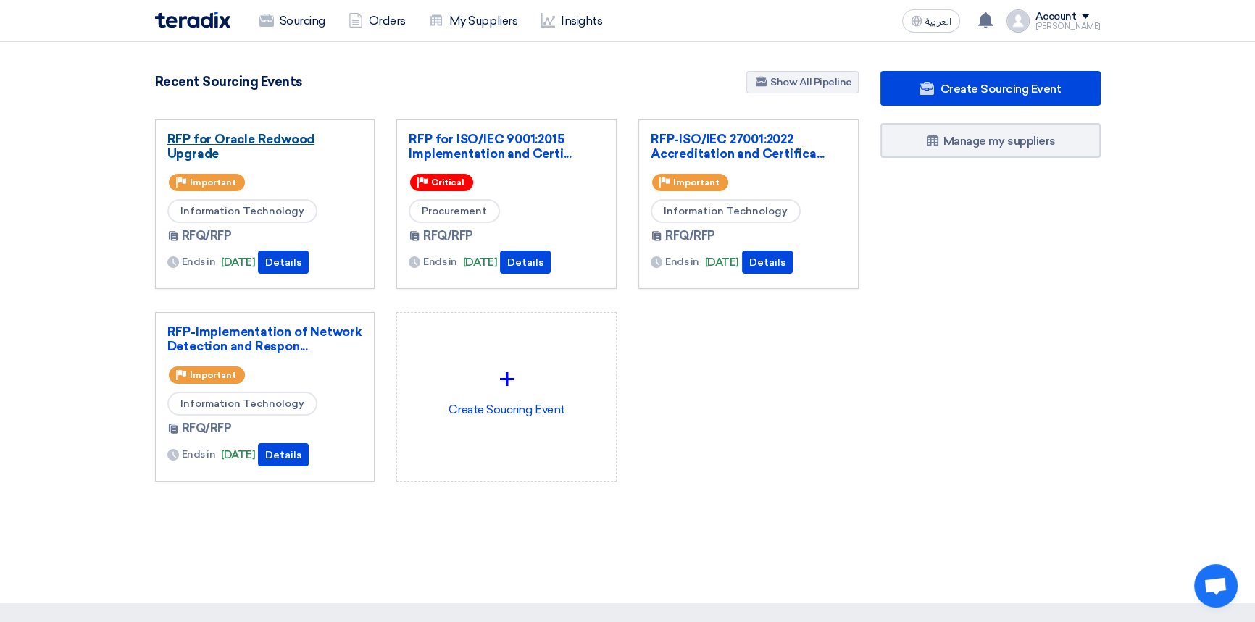
click at [196, 138] on link "RFP for Oracle Redwood Upgrade" at bounding box center [265, 146] width 196 height 29
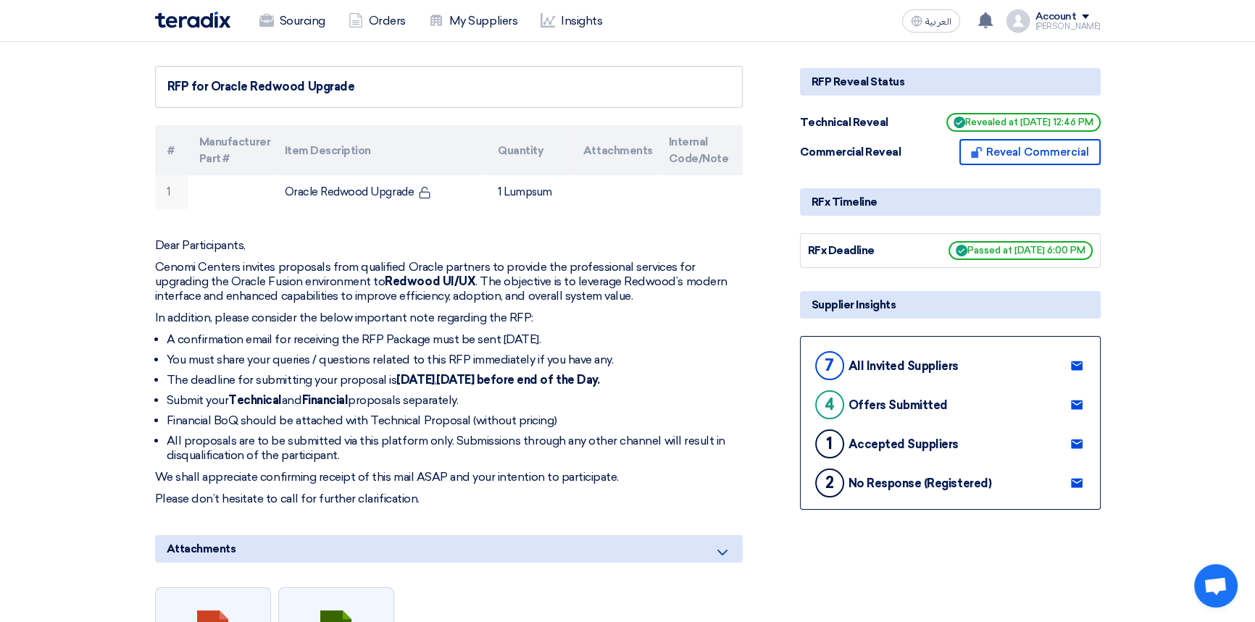
scroll to position [131, 0]
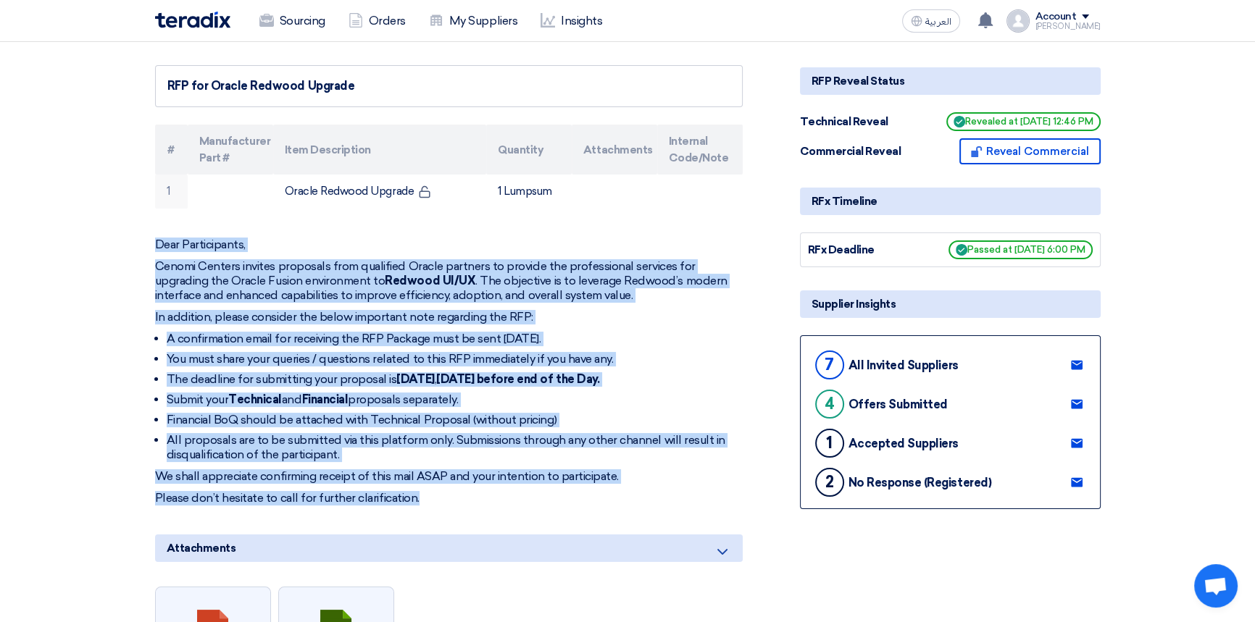
drag, startPoint x: 152, startPoint y: 244, endPoint x: 432, endPoint y: 500, distance: 379.1
copy div "Lore Ipsumdolorsi, Ametco Adipisc elitsed doeiusmod temp incididun Utlabo etdol…"
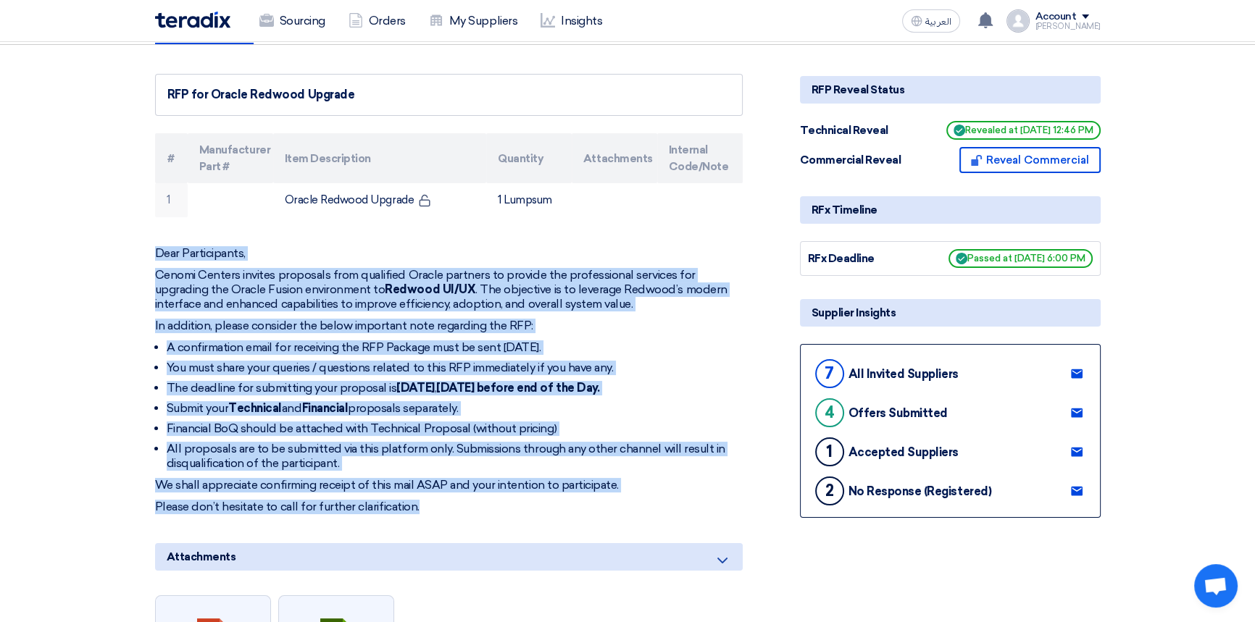
scroll to position [0, 0]
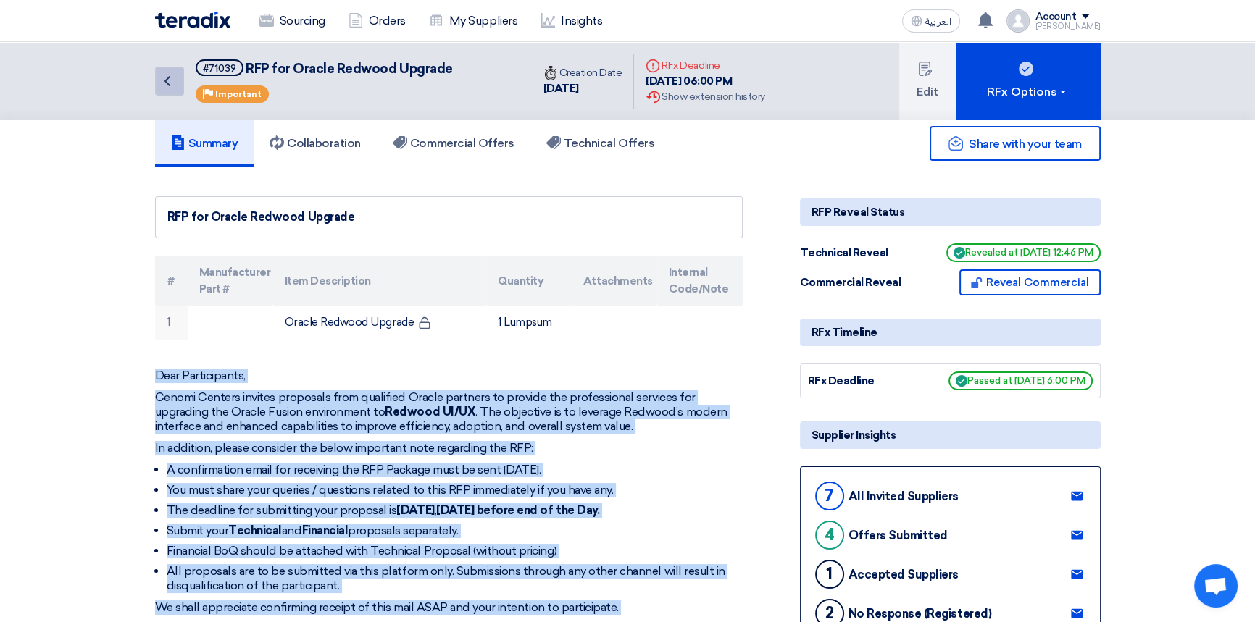
click at [175, 78] on icon "Back" at bounding box center [167, 80] width 17 height 17
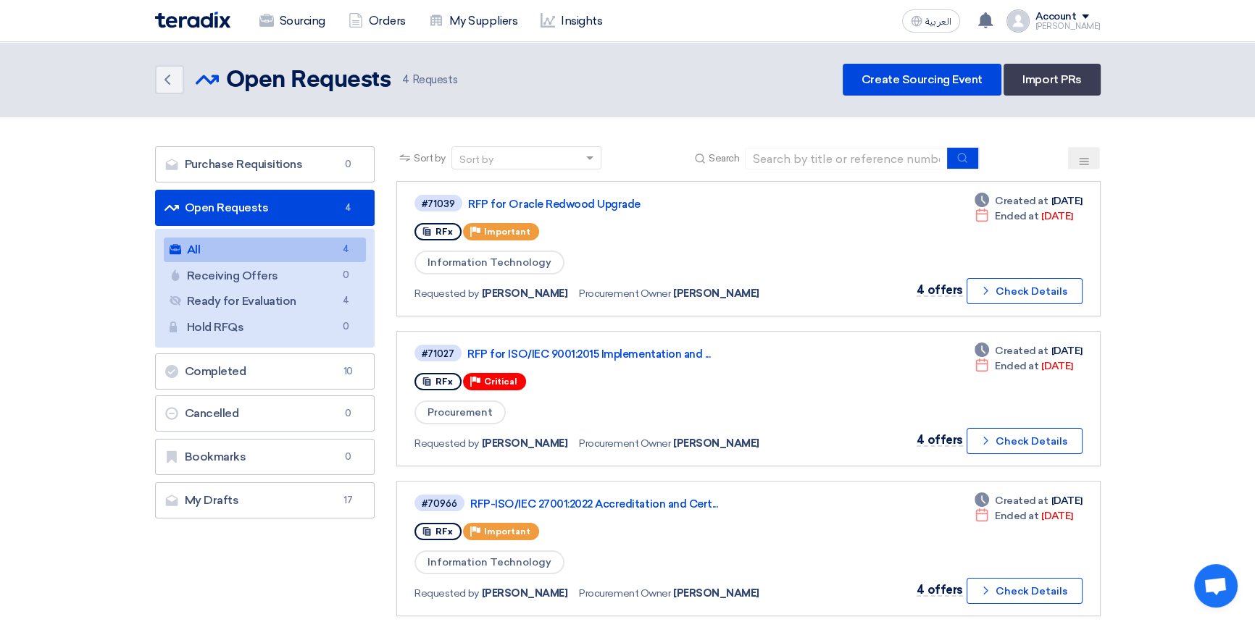
click at [217, 24] on img at bounding box center [192, 20] width 75 height 17
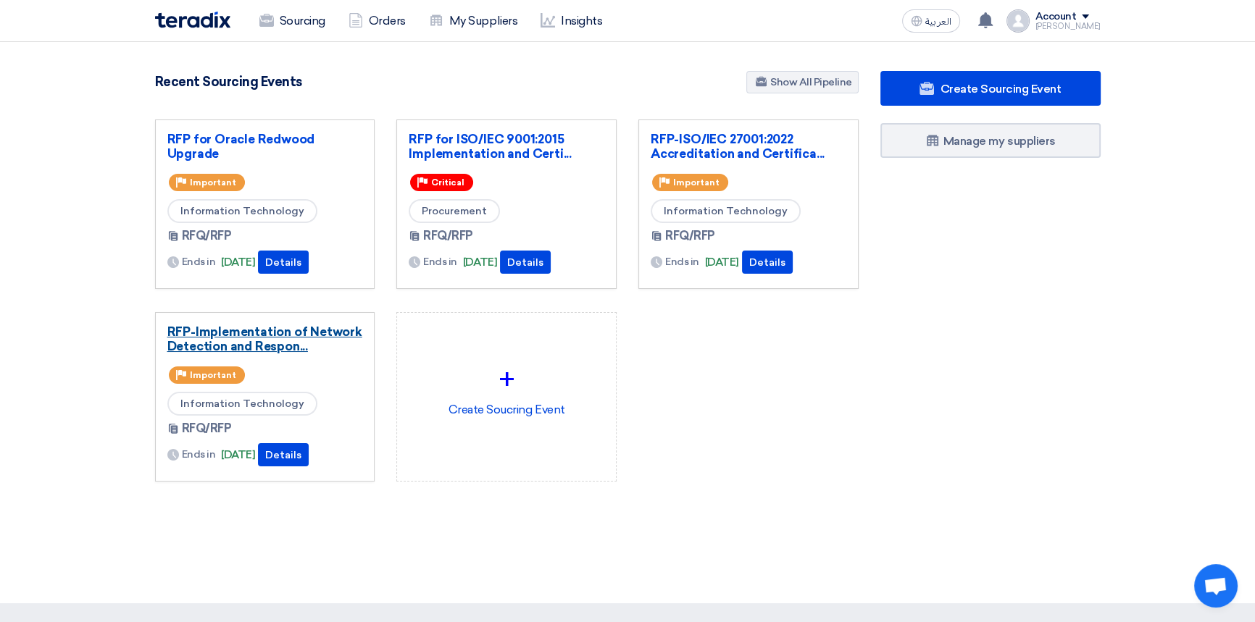
click at [240, 338] on link "RFP-Implementation of Network Detection and Respon..." at bounding box center [265, 339] width 196 height 29
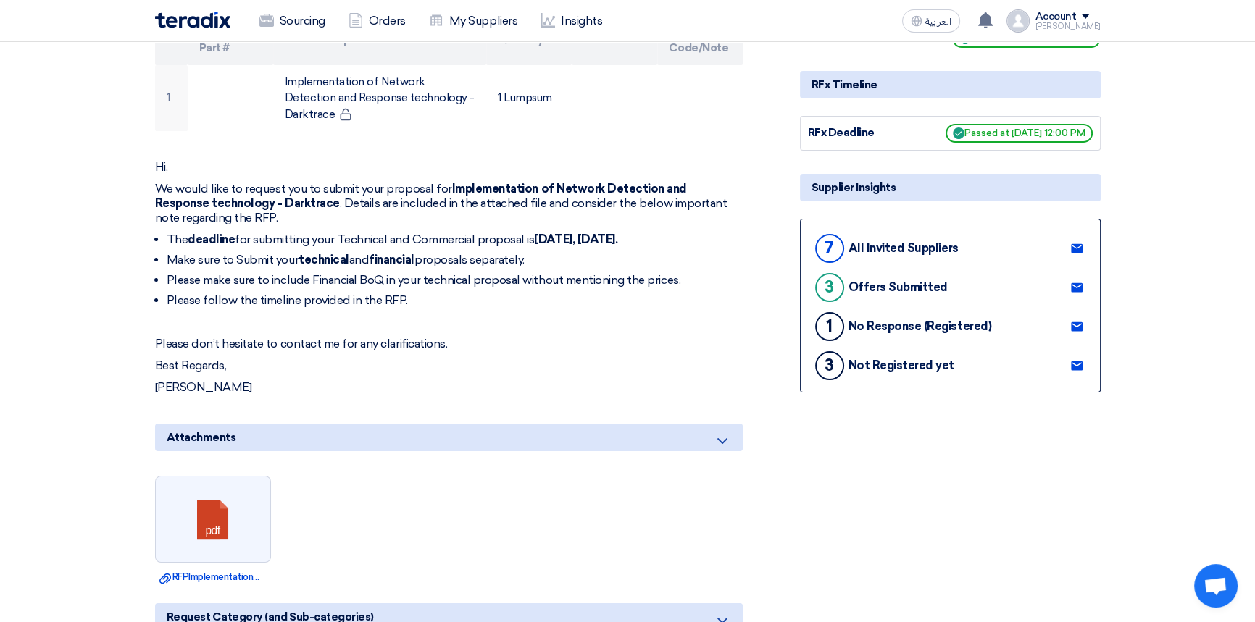
scroll to position [263, 0]
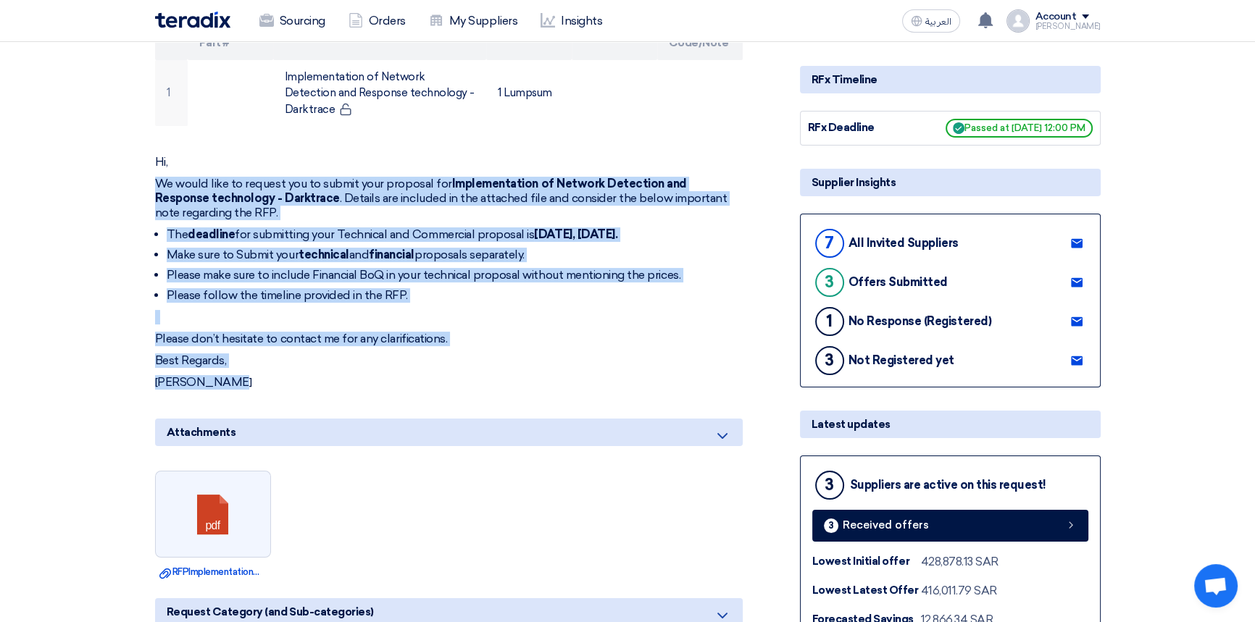
drag, startPoint x: 157, startPoint y: 183, endPoint x: 449, endPoint y: 370, distance: 347.8
click at [449, 370] on div "Hi, We would like to request you to submit your proposal for Implementation of …" at bounding box center [449, 272] width 588 height 235
copy div "We would like to request you to submit your proposal for Implementation of Netw…"
